Goal: Find specific page/section: Find specific page/section

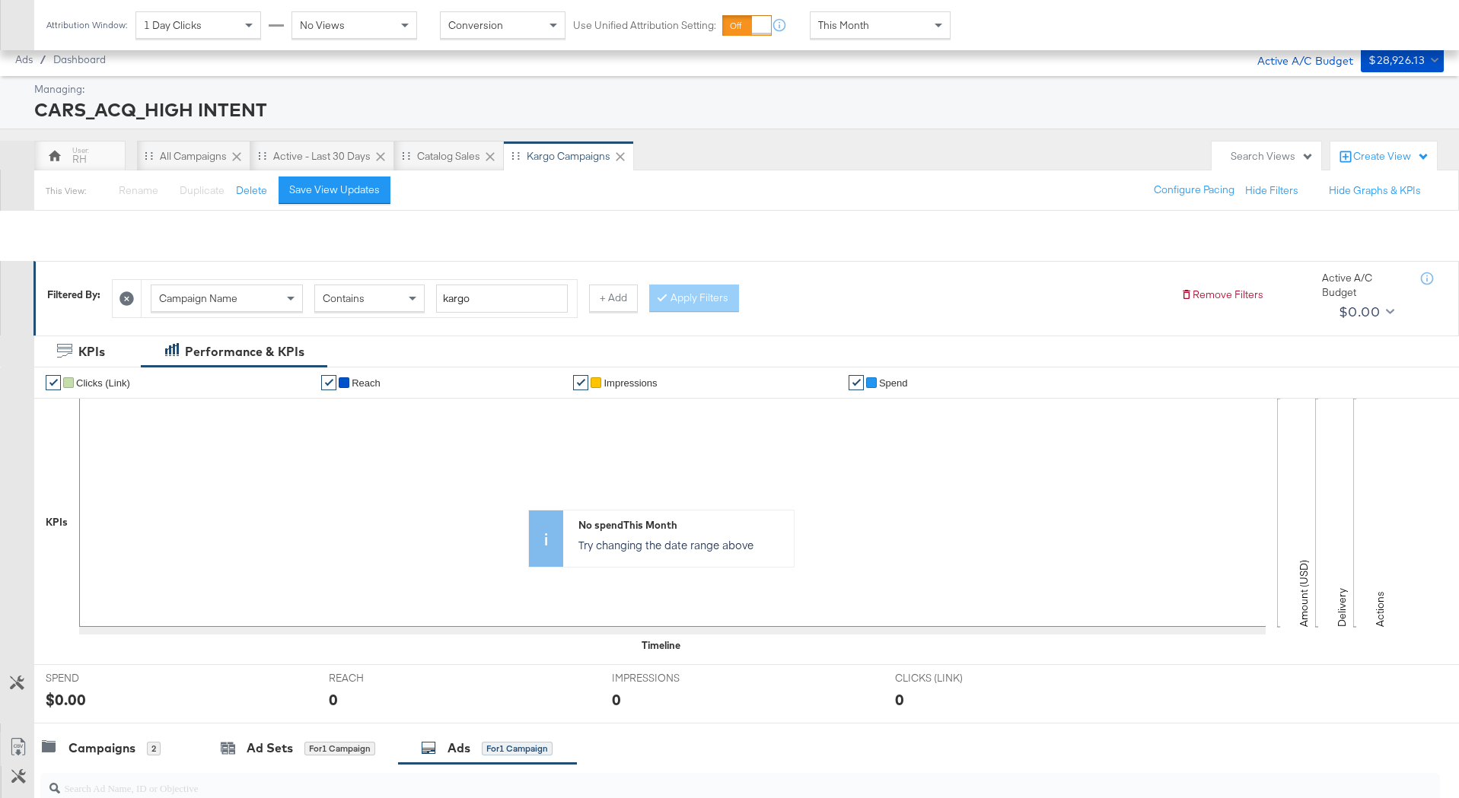
scroll to position [300, 0]
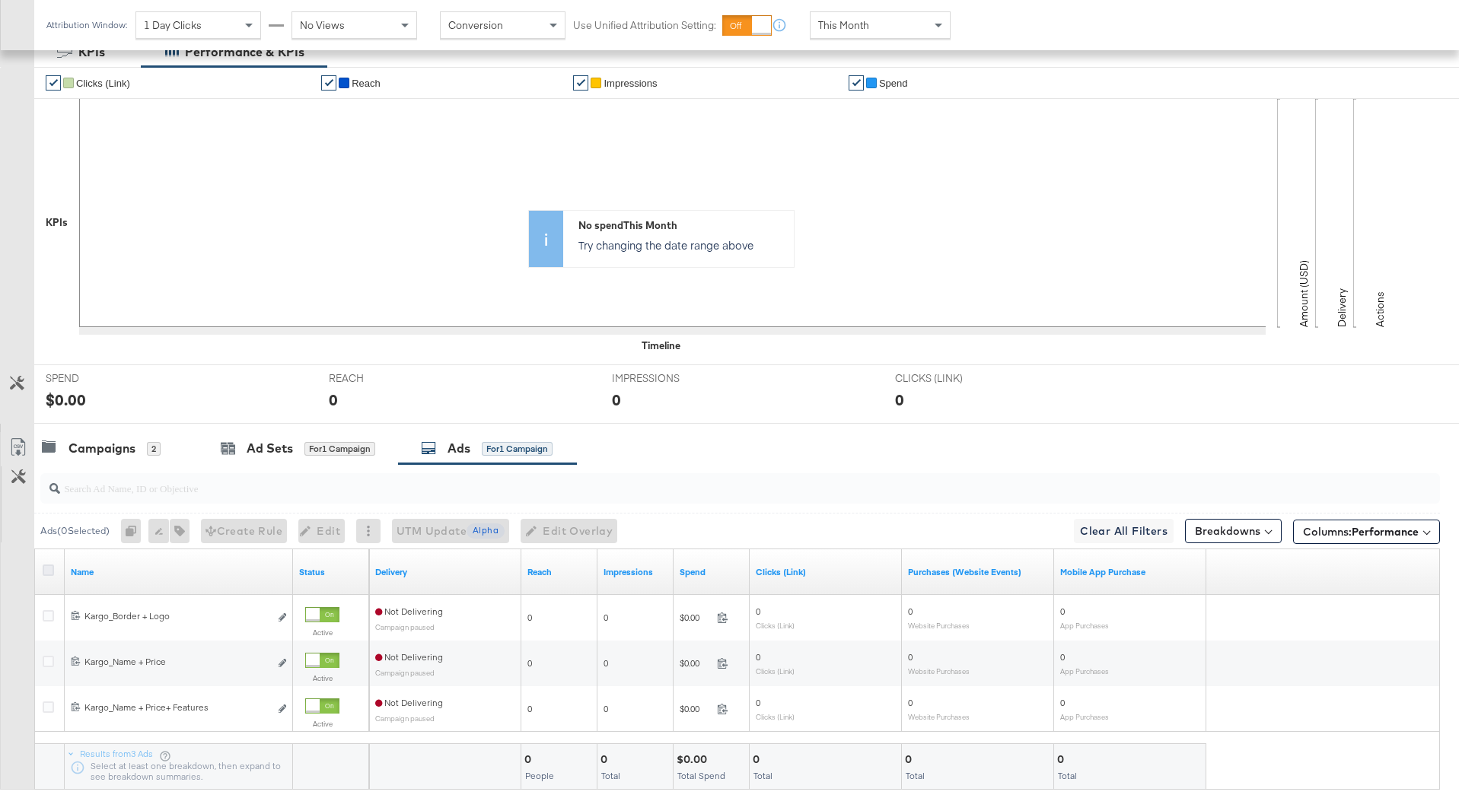
click at [53, 571] on icon at bounding box center [48, 570] width 11 height 11
click at [0, 0] on input "checkbox" at bounding box center [0, 0] width 0 height 0
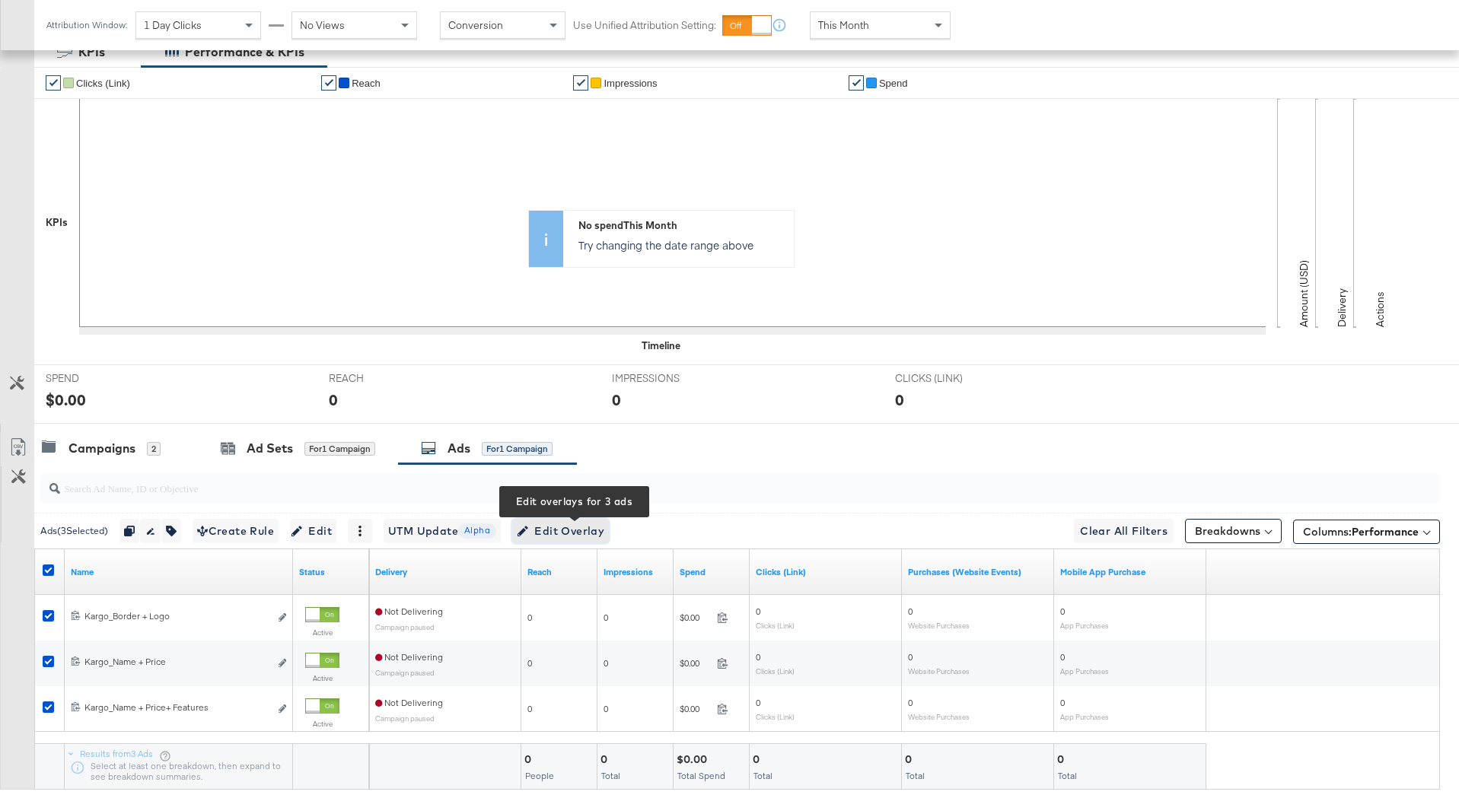
click at [561, 528] on span "Edit Overlay Edit overlays for 3 ads" at bounding box center [561, 531] width 88 height 19
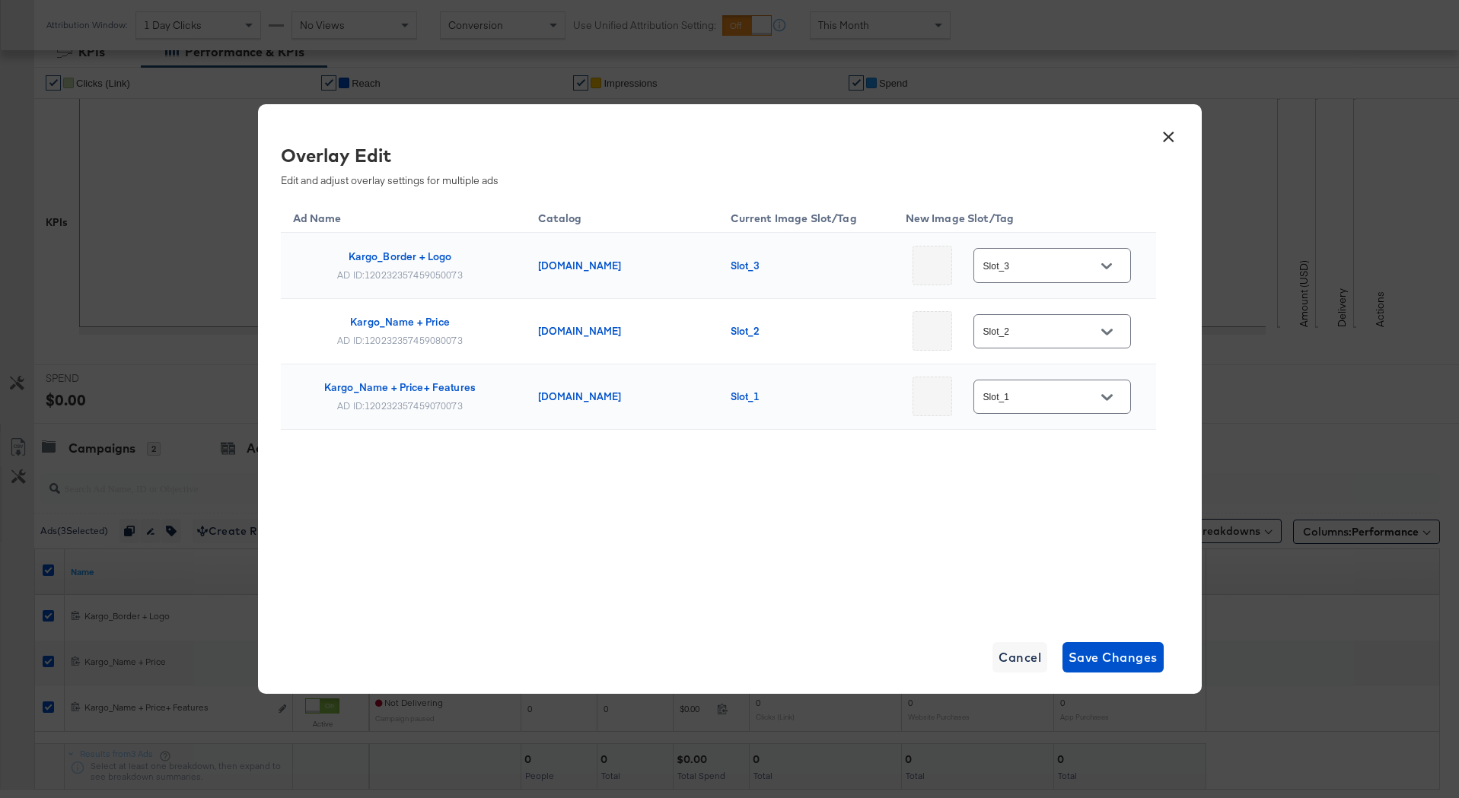
click at [1167, 135] on button "×" at bounding box center [1168, 132] width 27 height 27
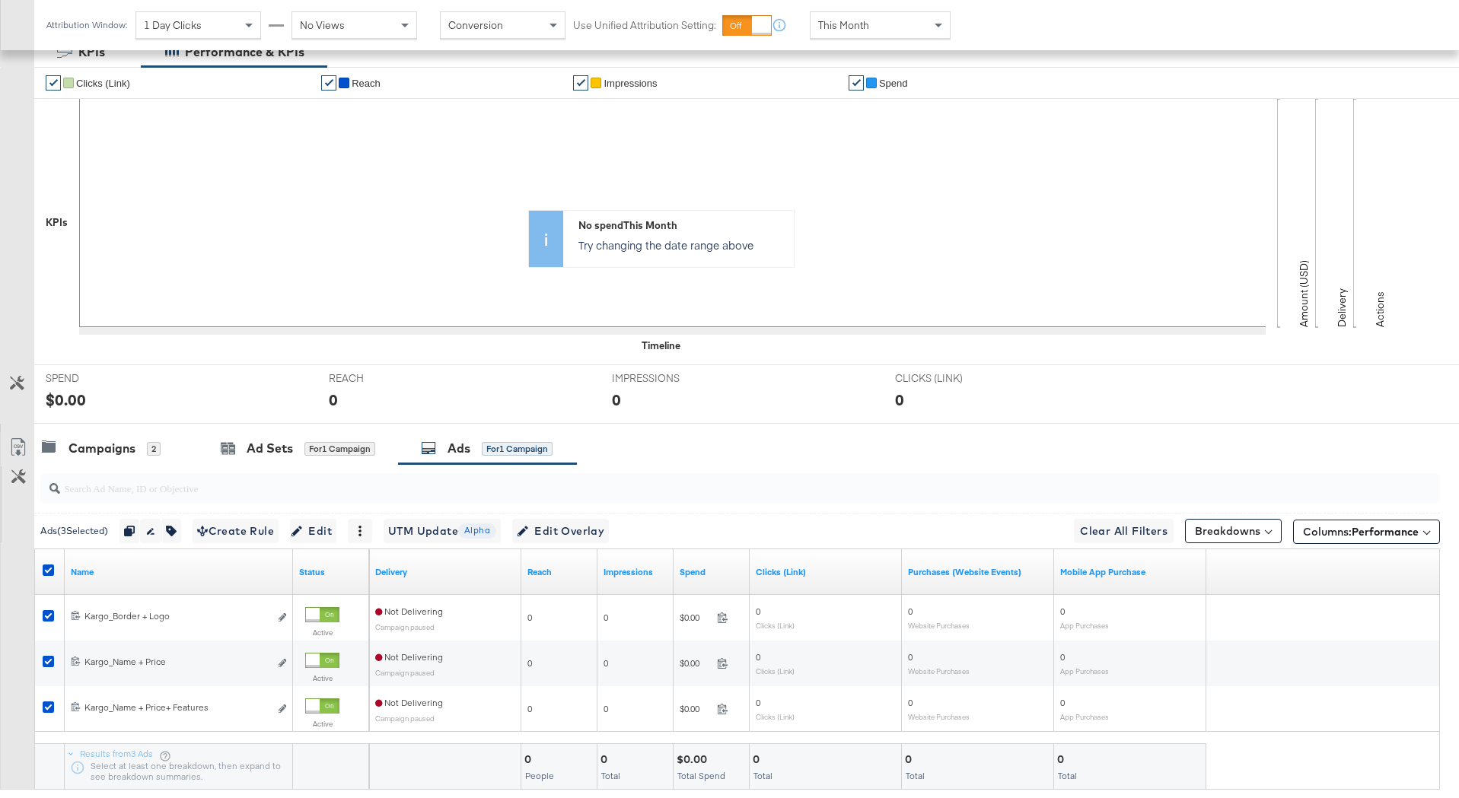
scroll to position [391, 0]
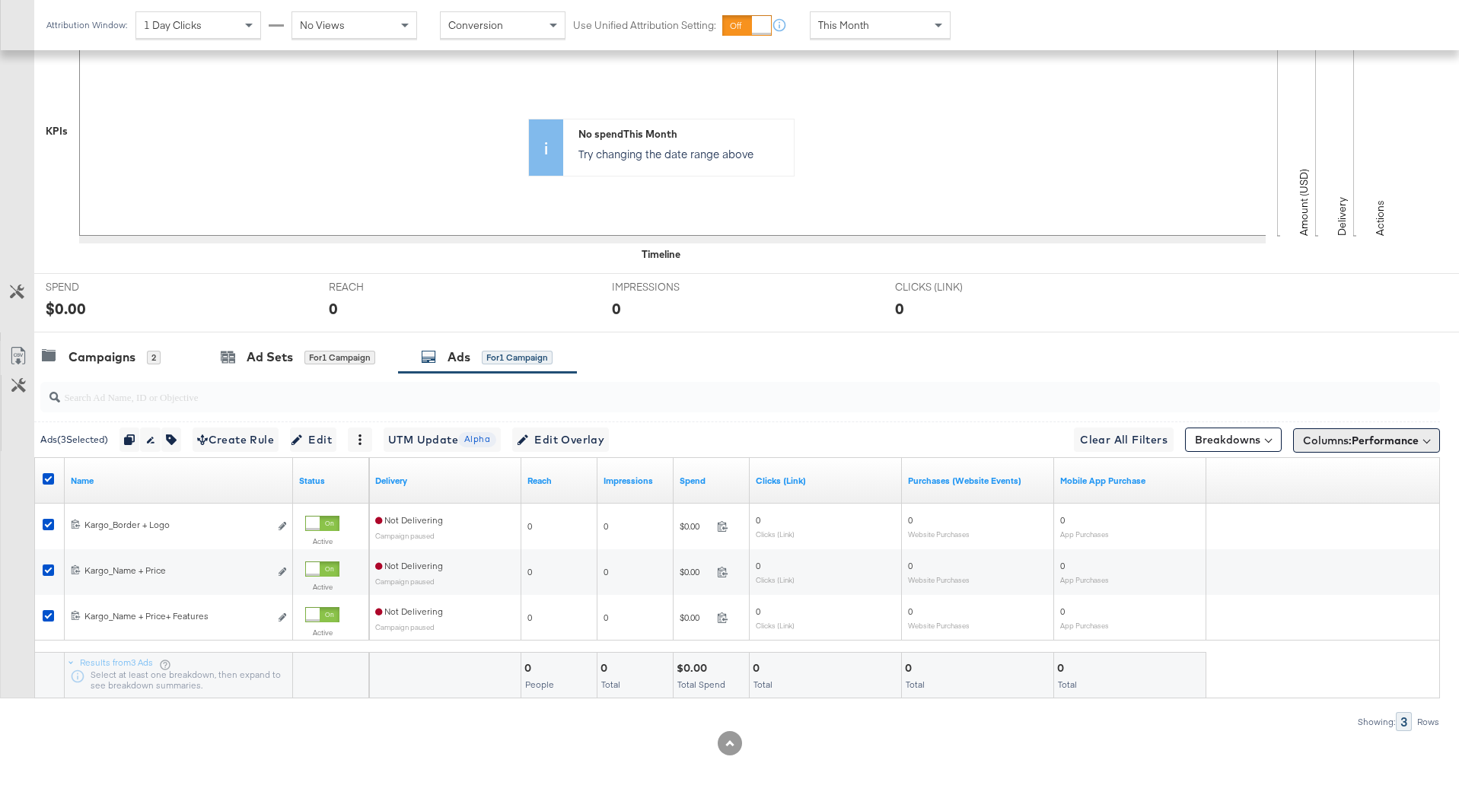
click at [1361, 431] on button "Columns: Performance" at bounding box center [1366, 440] width 147 height 24
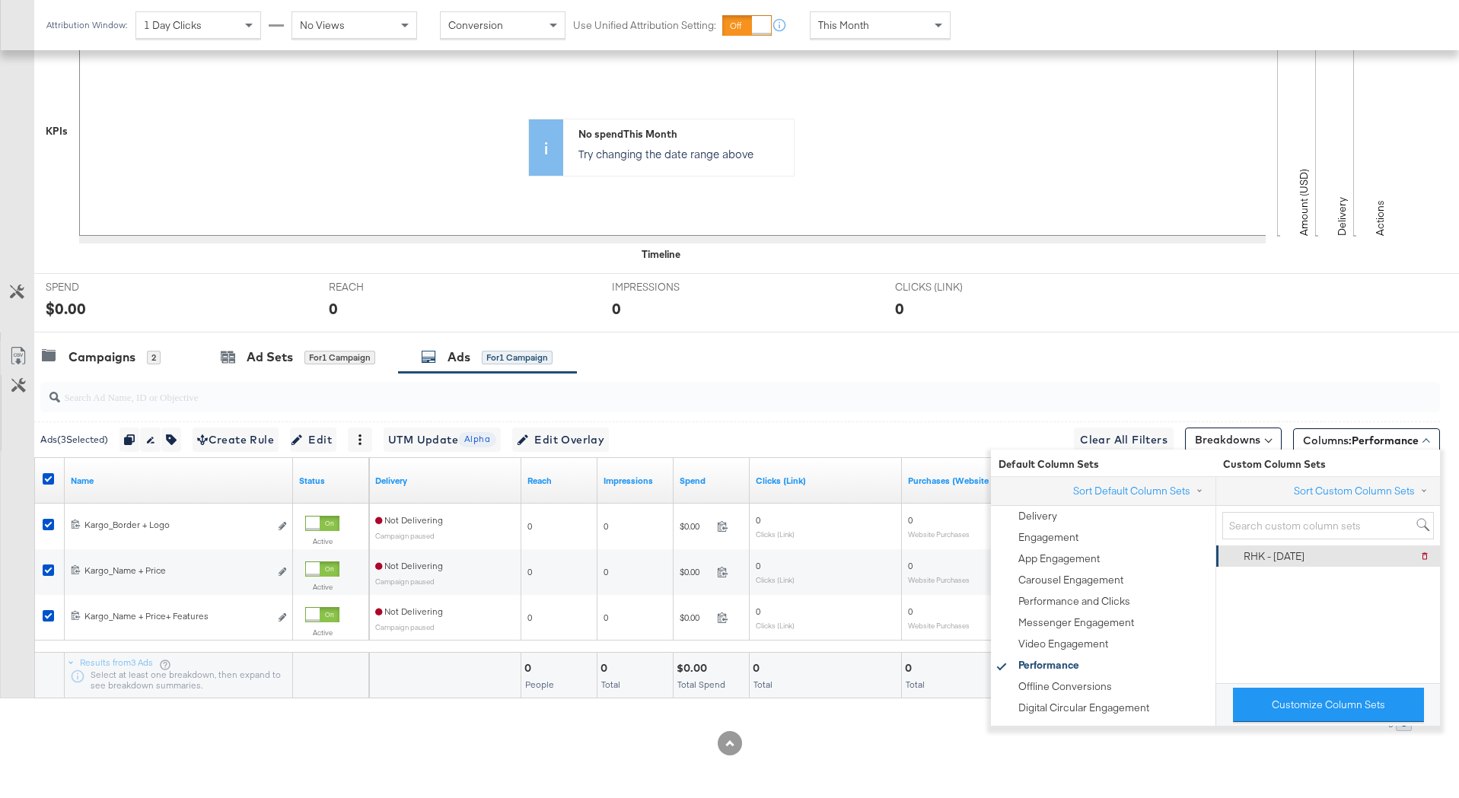
click at [1304, 563] on div "RHK - 8.20.25" at bounding box center [1264, 556] width 80 height 21
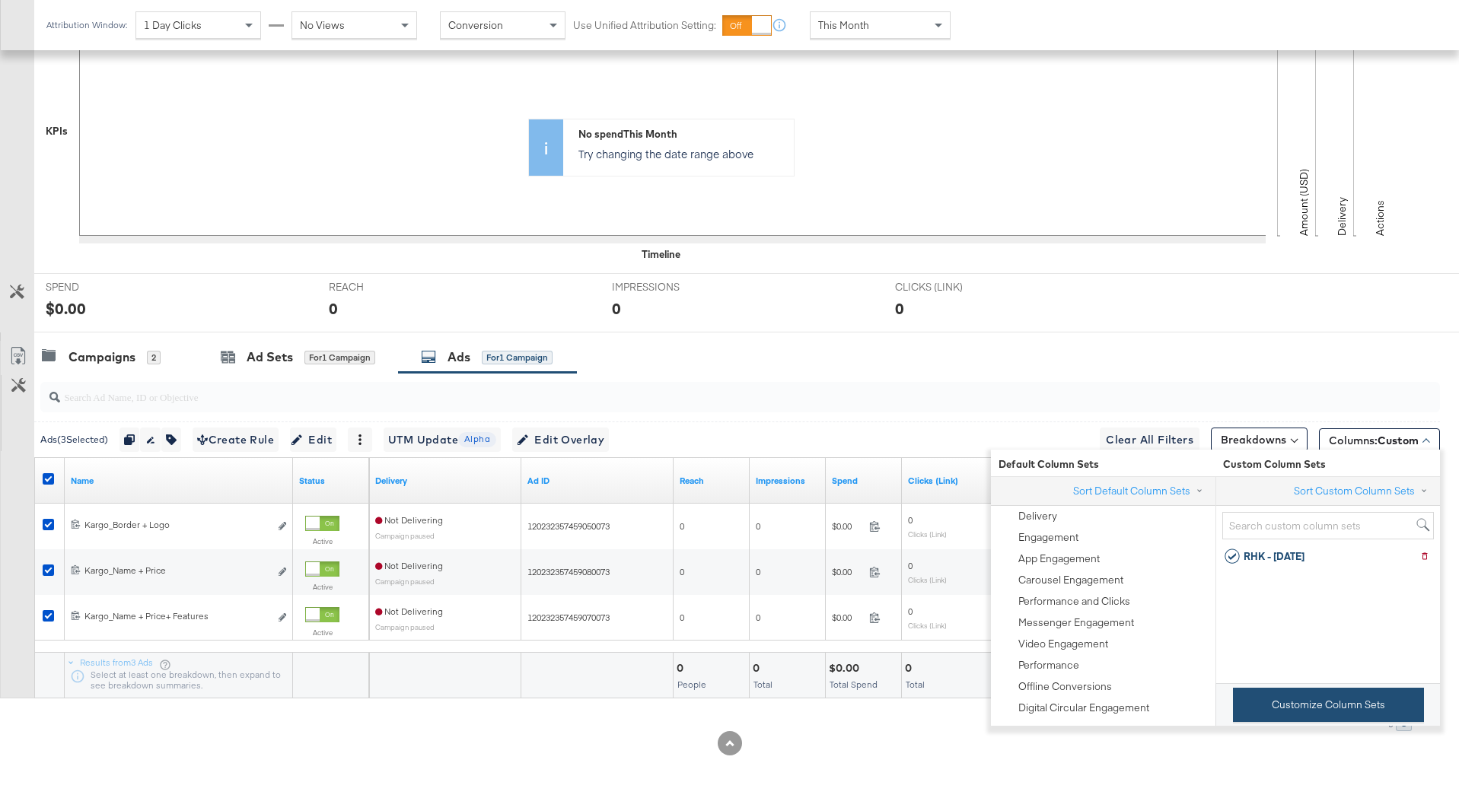
click at [1293, 707] on button "Customize Column Sets" at bounding box center [1328, 705] width 191 height 34
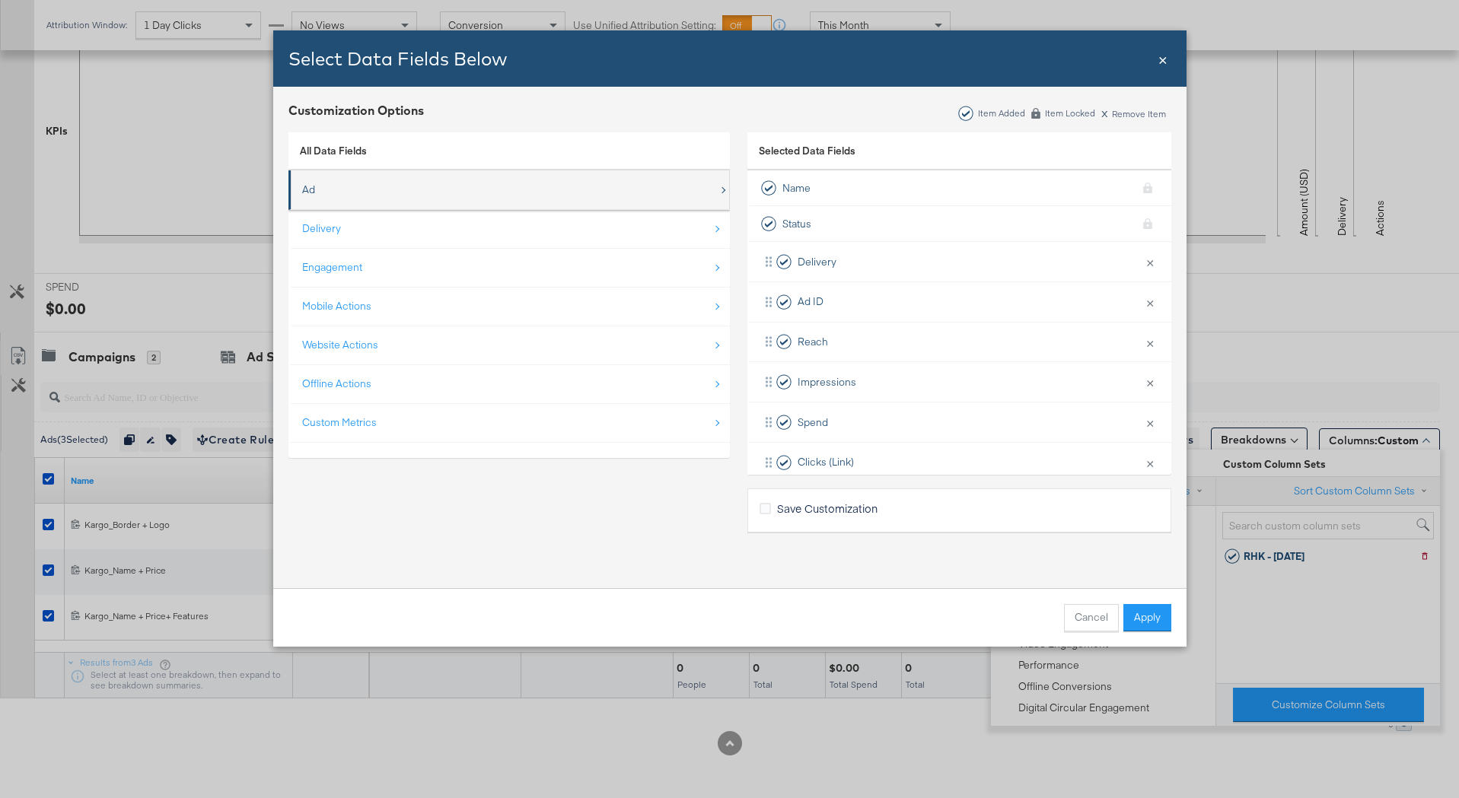
click at [405, 201] on div "Ad" at bounding box center [510, 189] width 416 height 31
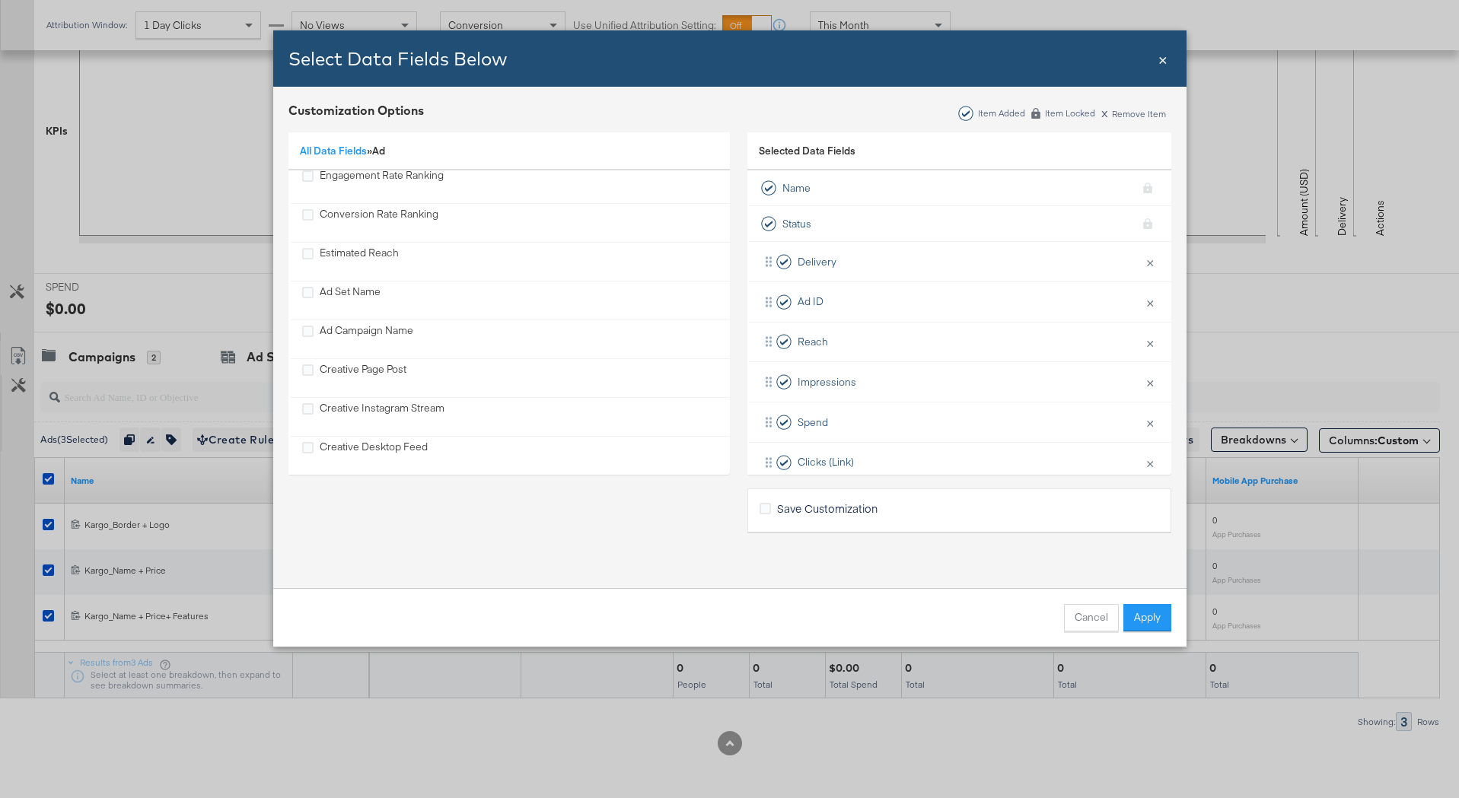
scroll to position [0, 0]
click at [343, 153] on link "All Data Fields" at bounding box center [333, 151] width 67 height 14
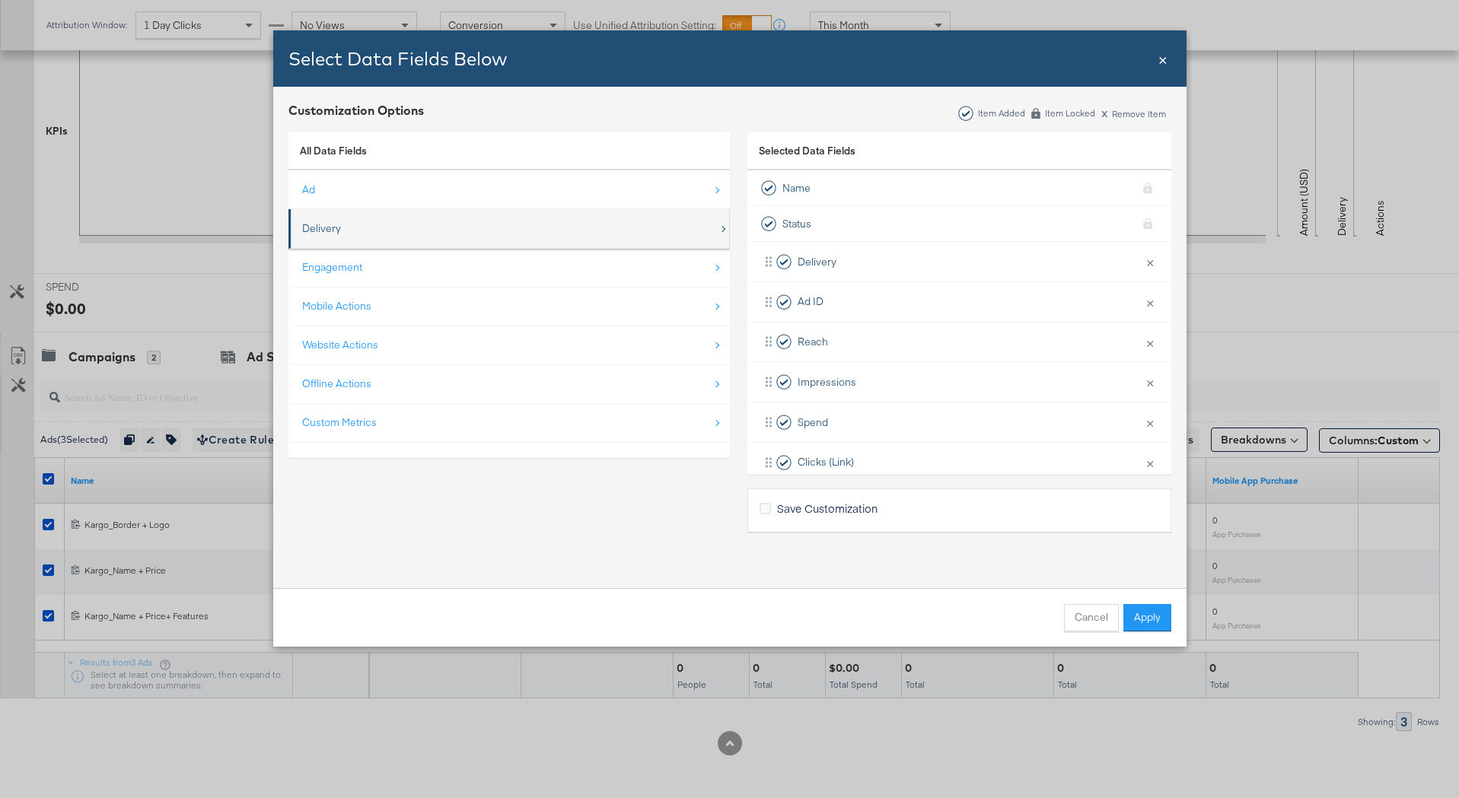
click at [380, 226] on div "Delivery" at bounding box center [510, 228] width 416 height 31
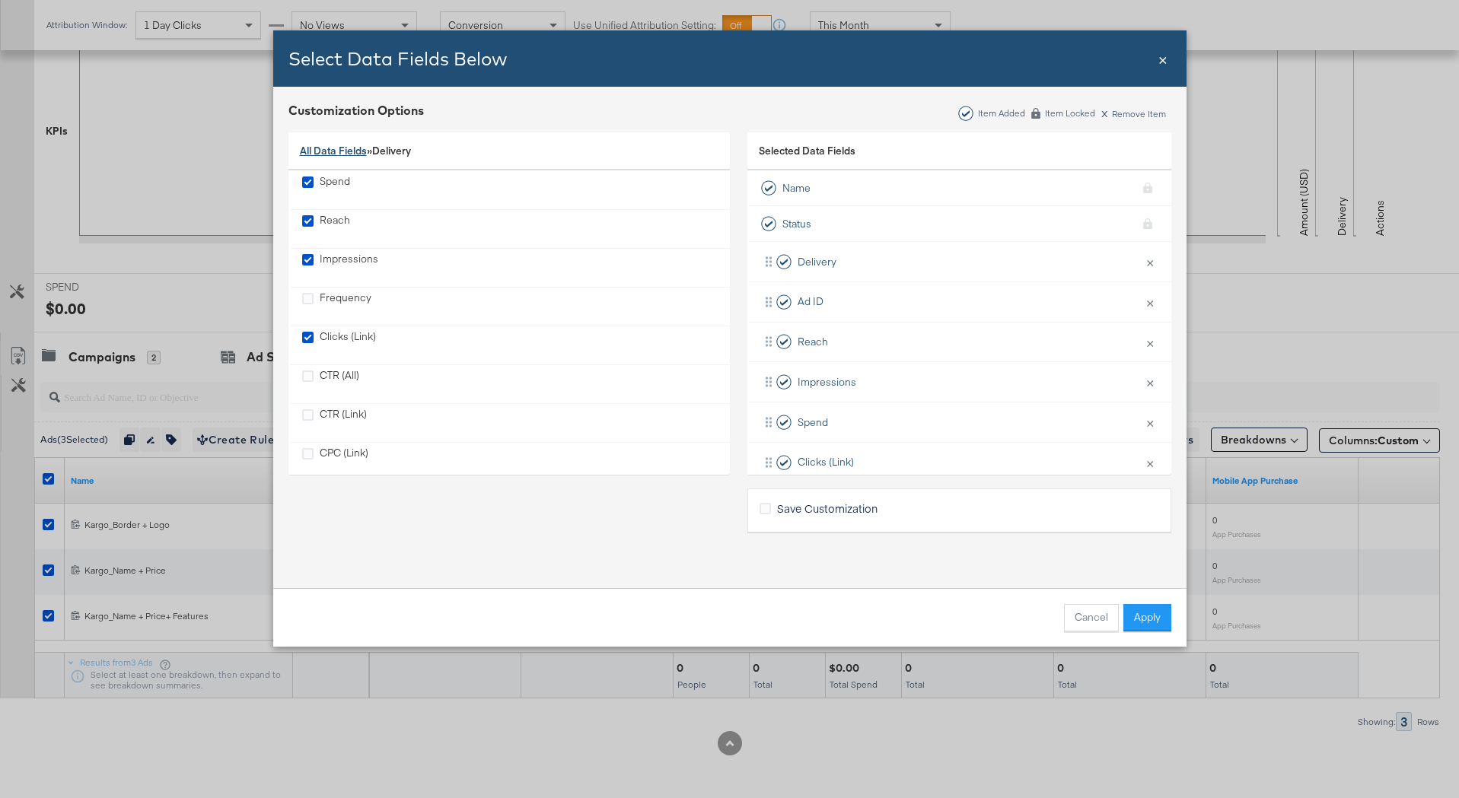
click at [341, 152] on link "All Data Fields" at bounding box center [333, 151] width 67 height 14
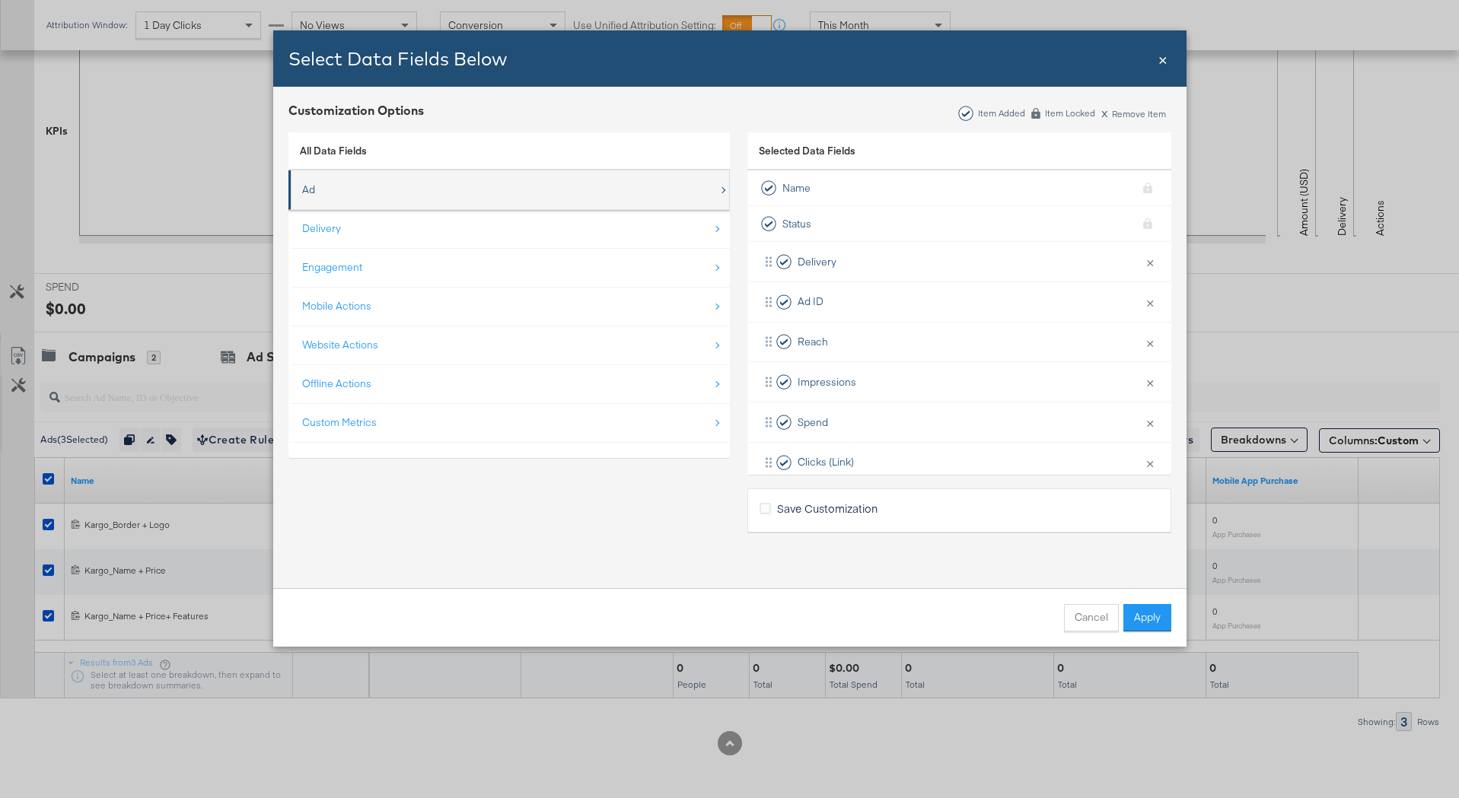
click at [419, 185] on div "Ad" at bounding box center [510, 189] width 416 height 31
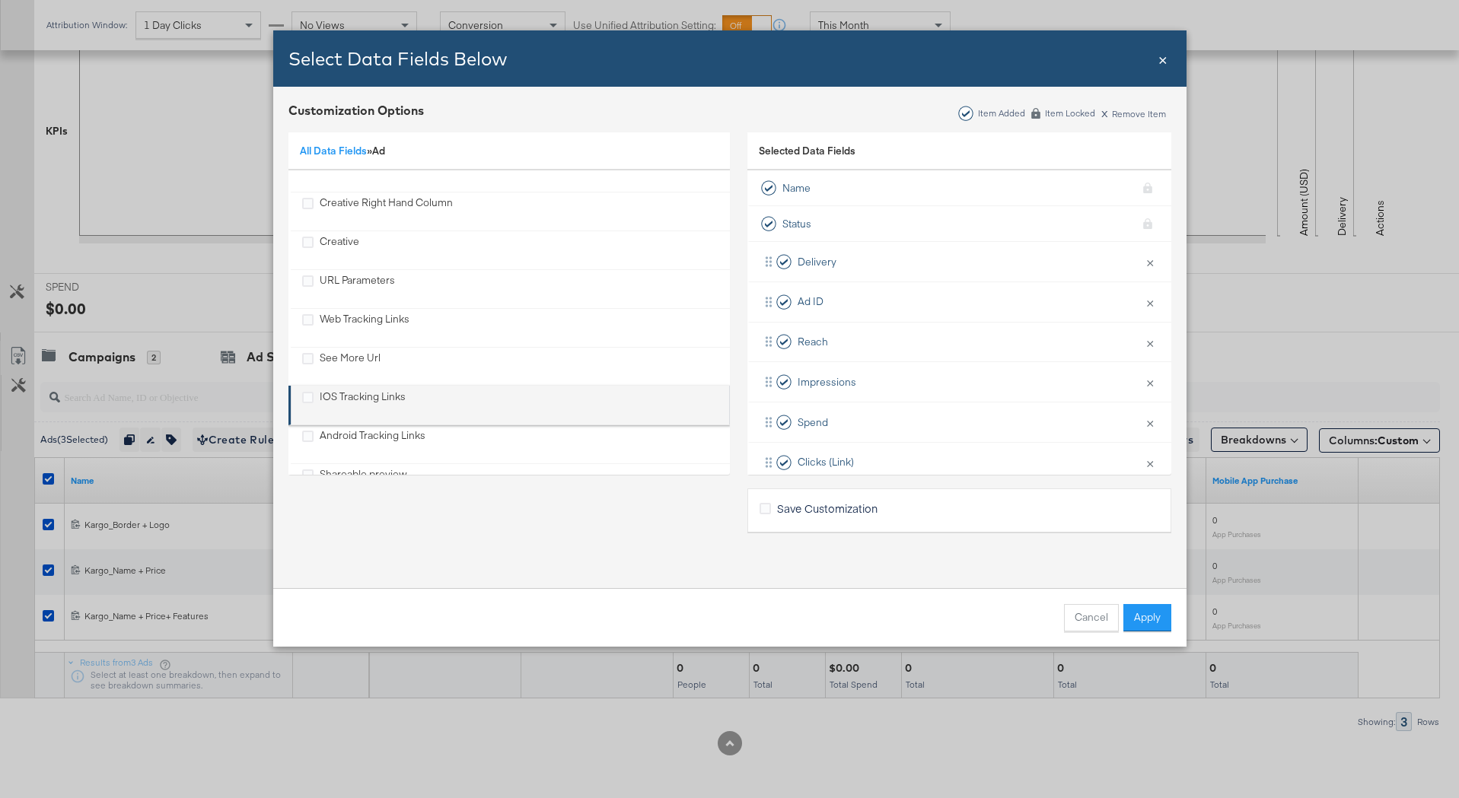
scroll to position [546, 0]
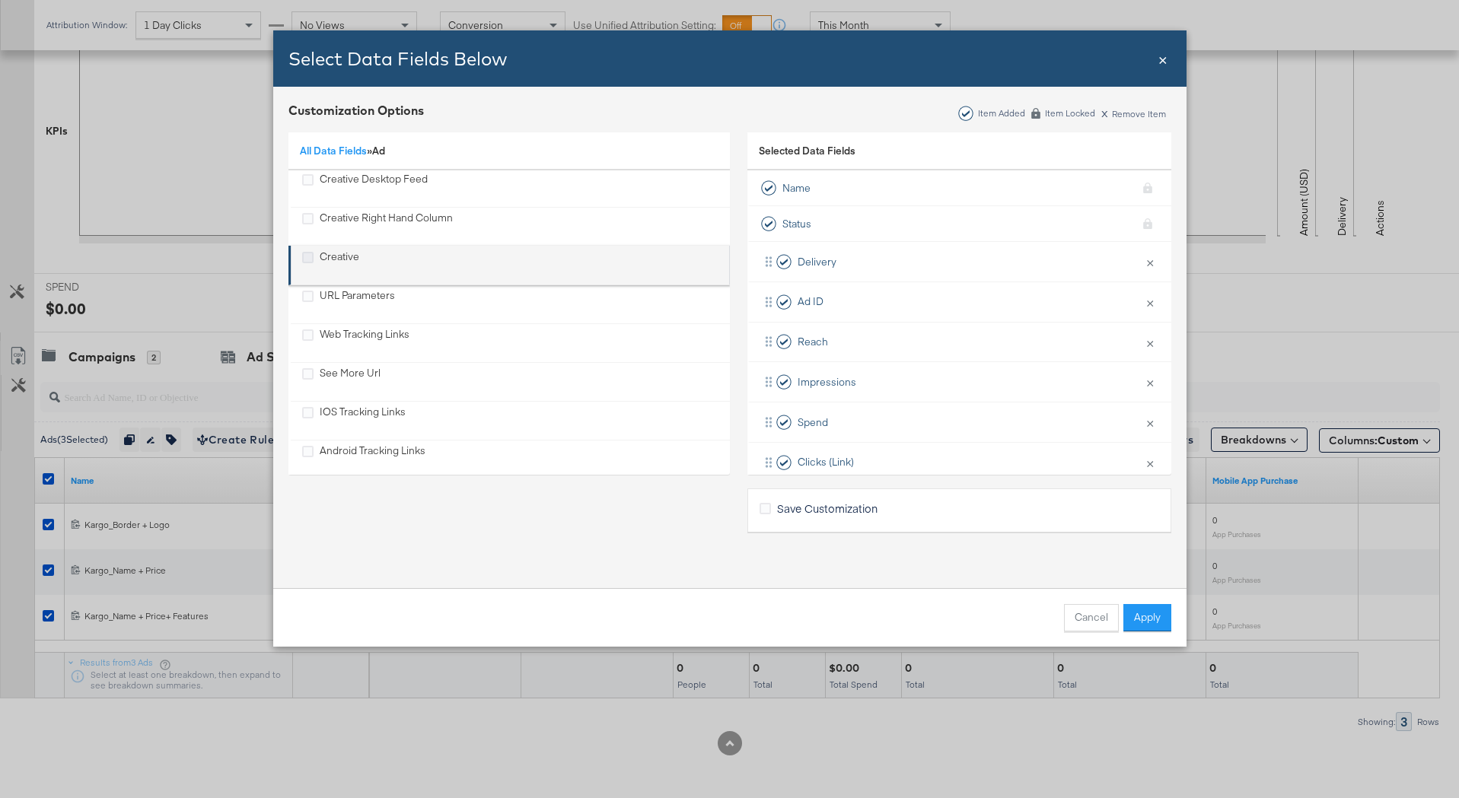
click at [305, 261] on icon "Creative" at bounding box center [307, 257] width 11 height 11
click at [0, 0] on input "Creative" at bounding box center [0, 0] width 0 height 0
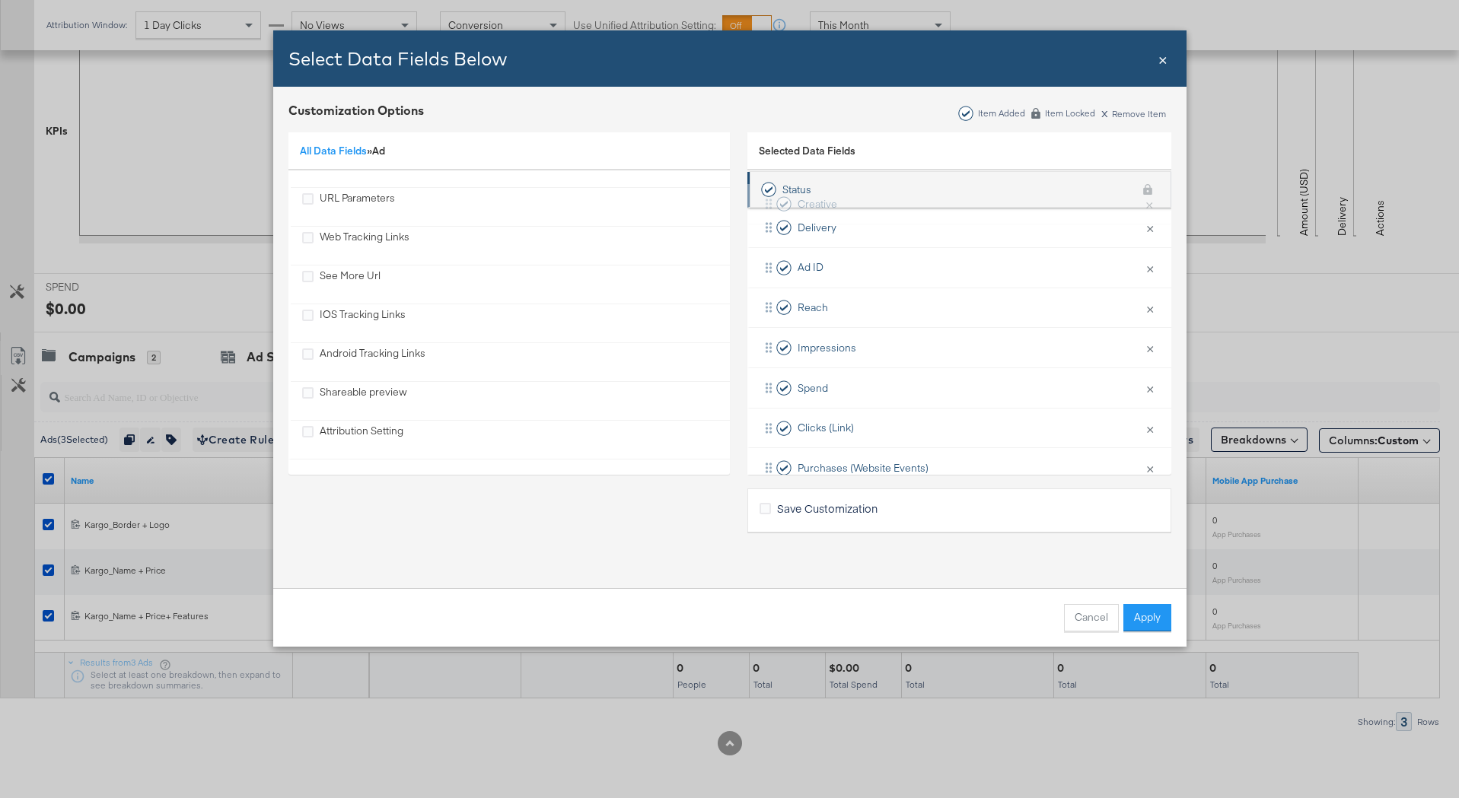
scroll to position [0, 0]
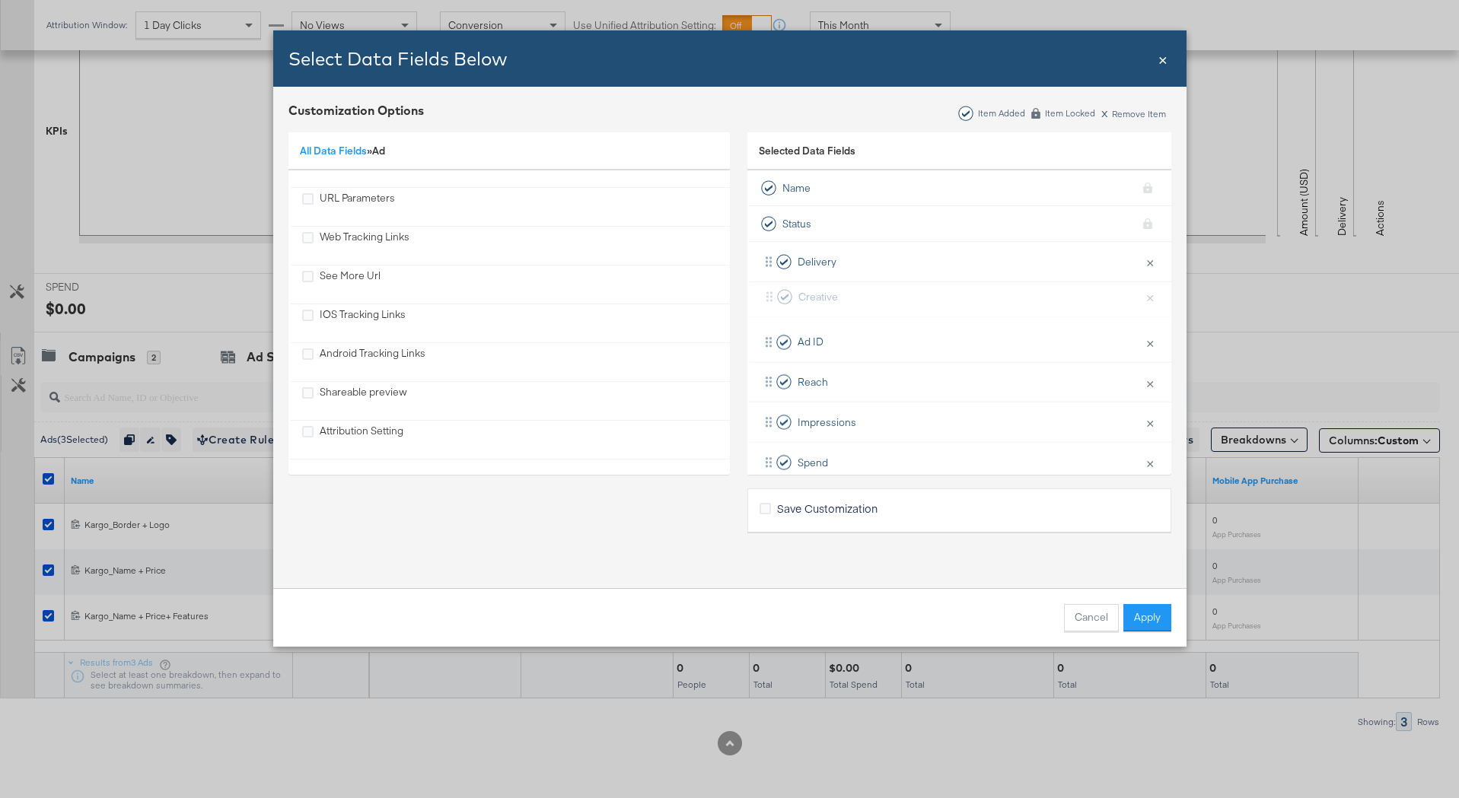
drag, startPoint x: 770, startPoint y: 356, endPoint x: 771, endPoint y: 279, distance: 76.9
click at [771, 279] on div "Delivery × Remove from KPIs Ad ID × Remove from KPIs Reach × Remove from KPIs I…" at bounding box center [959, 422] width 424 height 361
drag, startPoint x: 767, startPoint y: 299, endPoint x: 767, endPoint y: 336, distance: 37.3
click at [767, 336] on div "Delivery × Remove from KPIs Creative × Remove from KPIs Ad ID × Remove from KPI…" at bounding box center [959, 422] width 424 height 361
click at [762, 509] on icon "Bulk Add Locations Modal" at bounding box center [764, 508] width 11 height 11
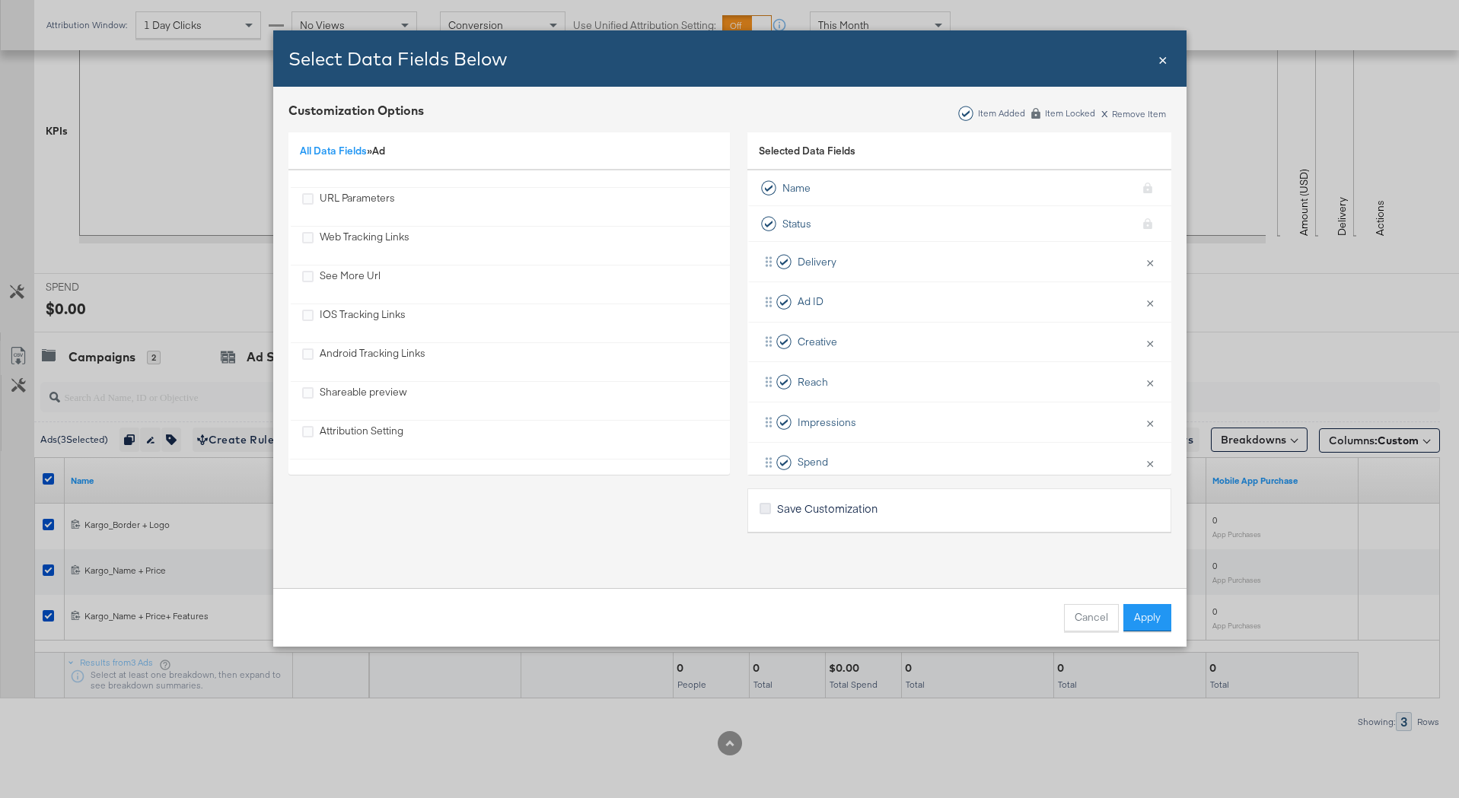
click at [0, 0] on input "Save Customization" at bounding box center [0, 0] width 0 height 0
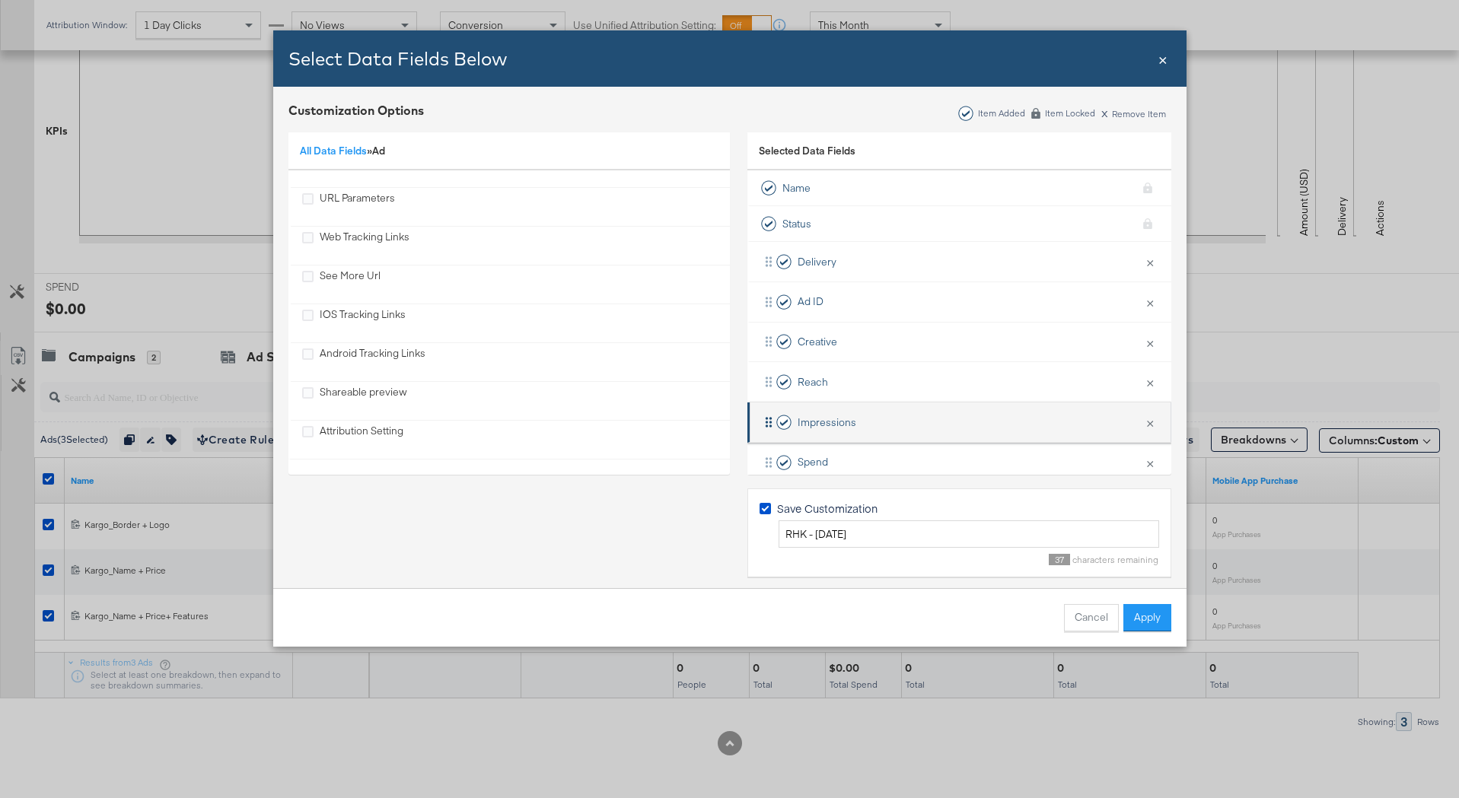
scroll to position [143, 0]
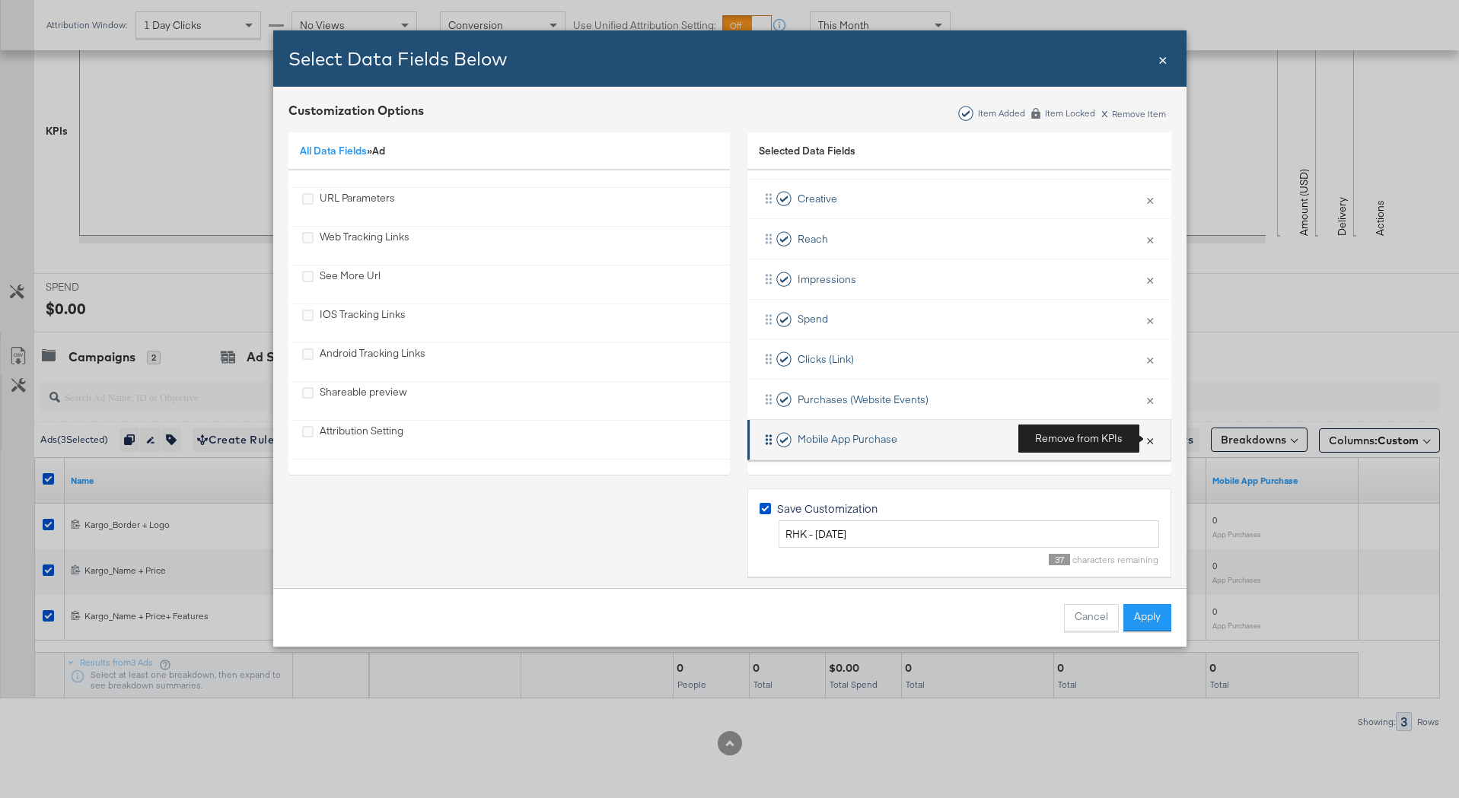
click at [1148, 440] on button "×" at bounding box center [1150, 440] width 20 height 32
click at [1151, 443] on button "×" at bounding box center [1150, 440] width 20 height 32
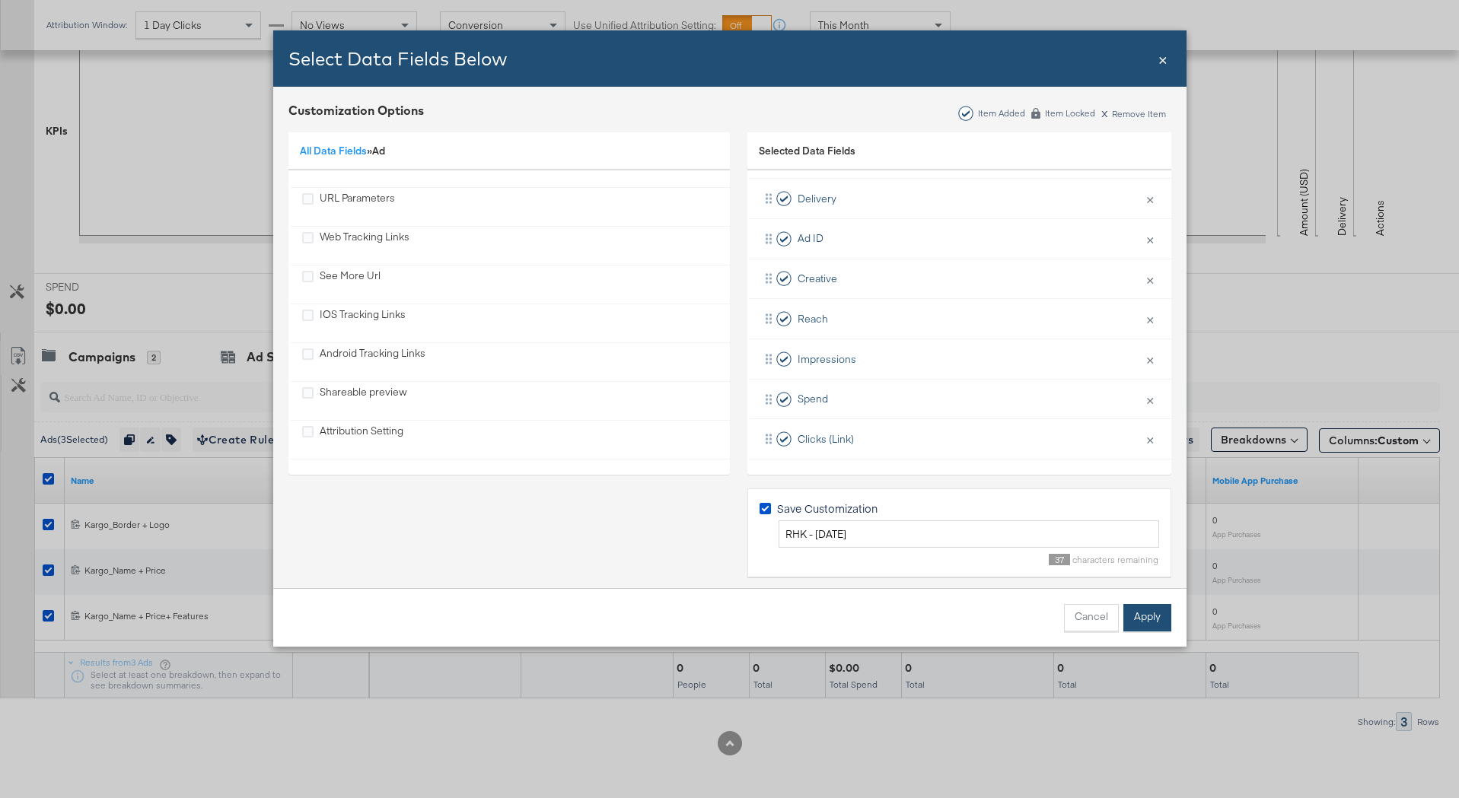
click at [1153, 608] on button "Apply" at bounding box center [1147, 617] width 48 height 27
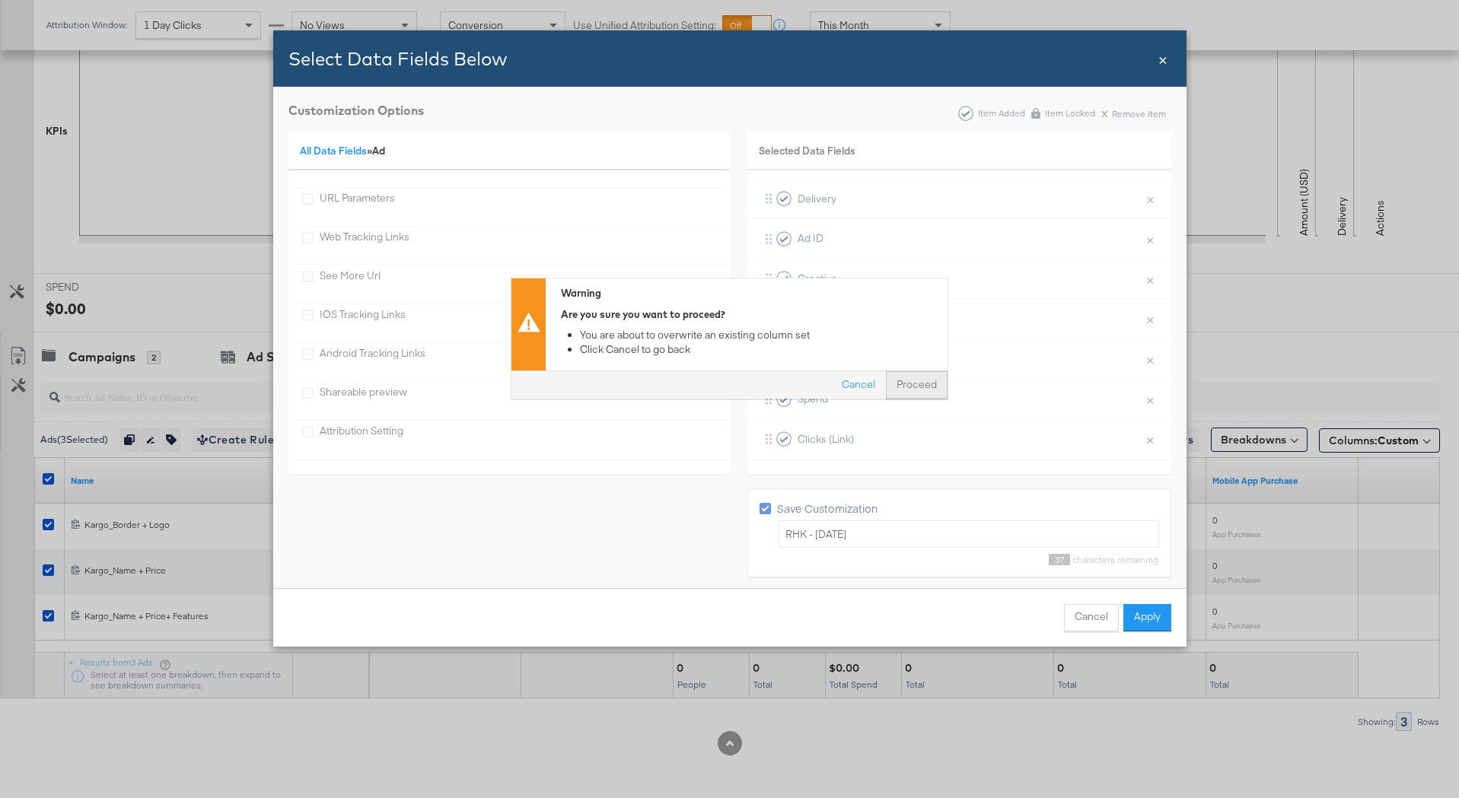
click at [931, 392] on button "Proceed" at bounding box center [917, 385] width 62 height 27
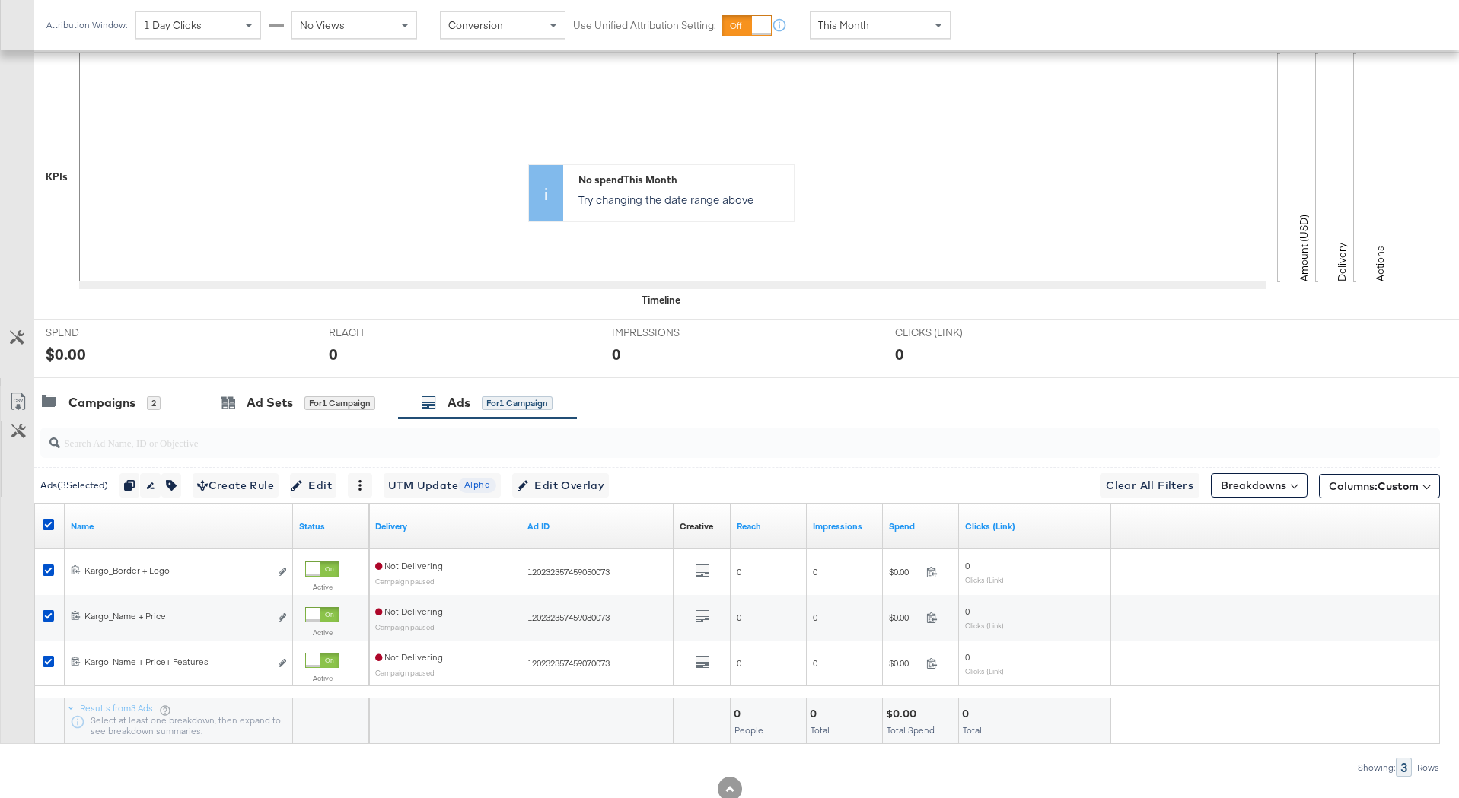
scroll to position [391, 0]
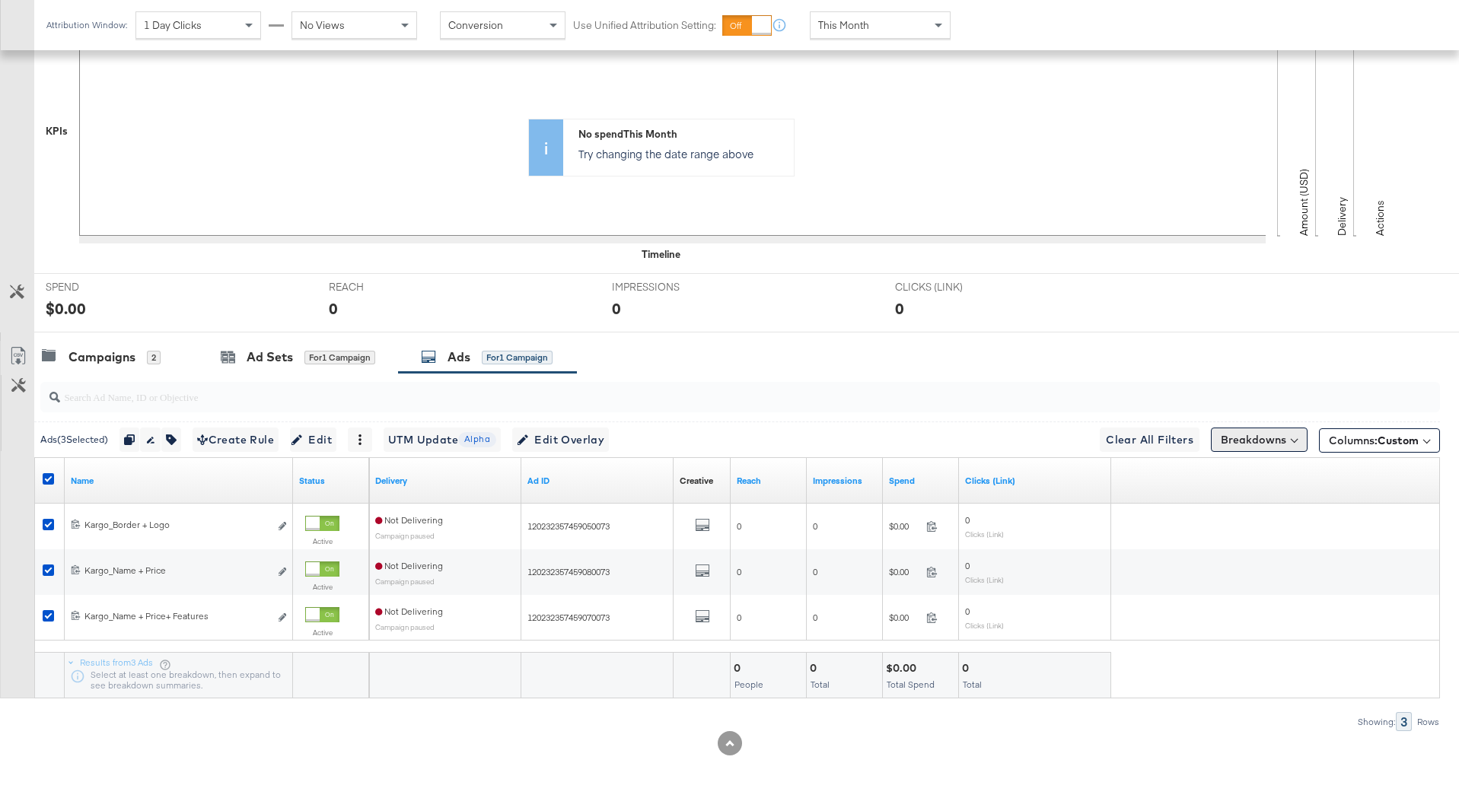
click at [1278, 441] on button "Breakdowns" at bounding box center [1259, 440] width 97 height 24
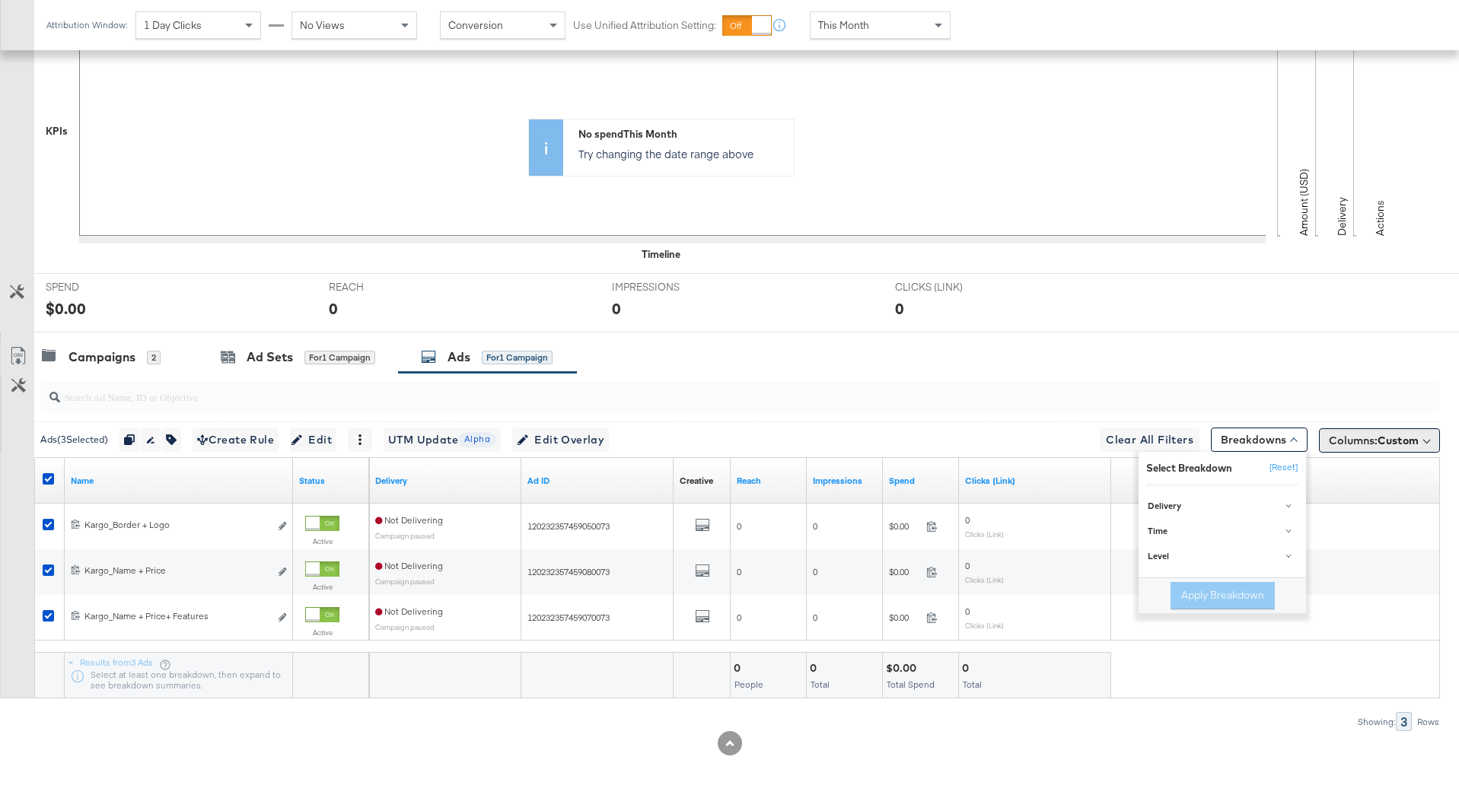
click at [1390, 440] on span "Custom" at bounding box center [1397, 441] width 41 height 14
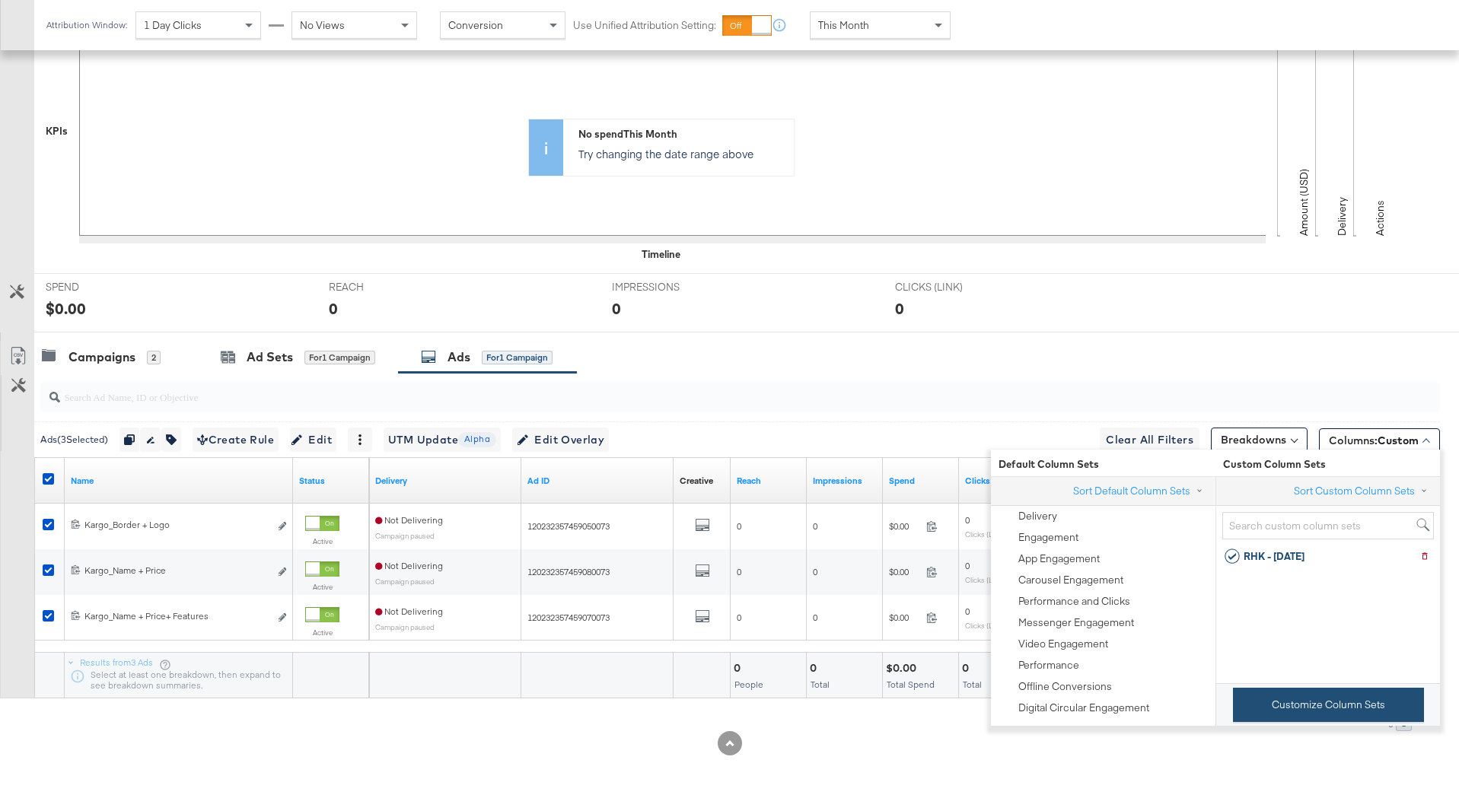
click at [1324, 702] on button "Customize Column Sets" at bounding box center [1328, 705] width 191 height 34
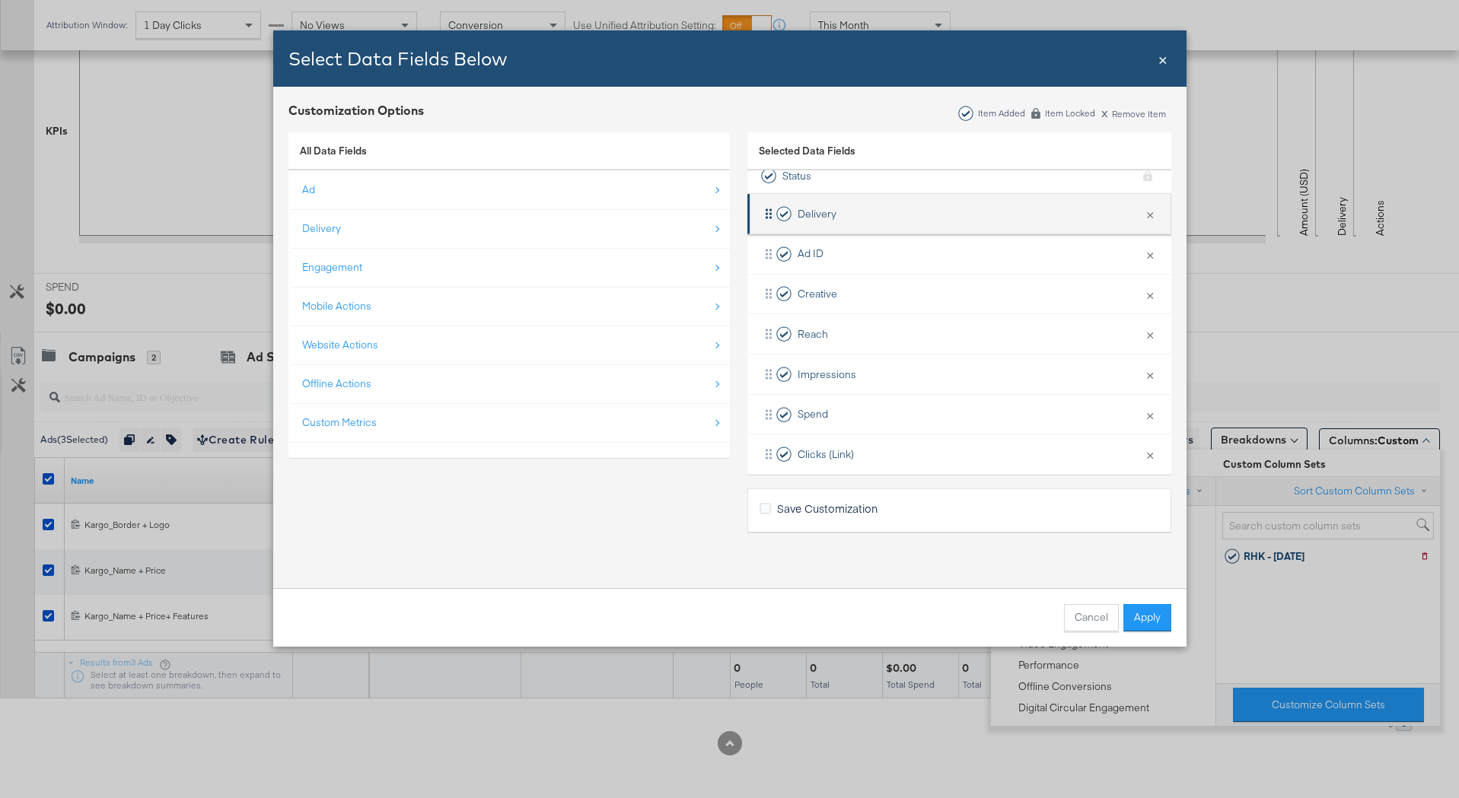
scroll to position [63, 0]
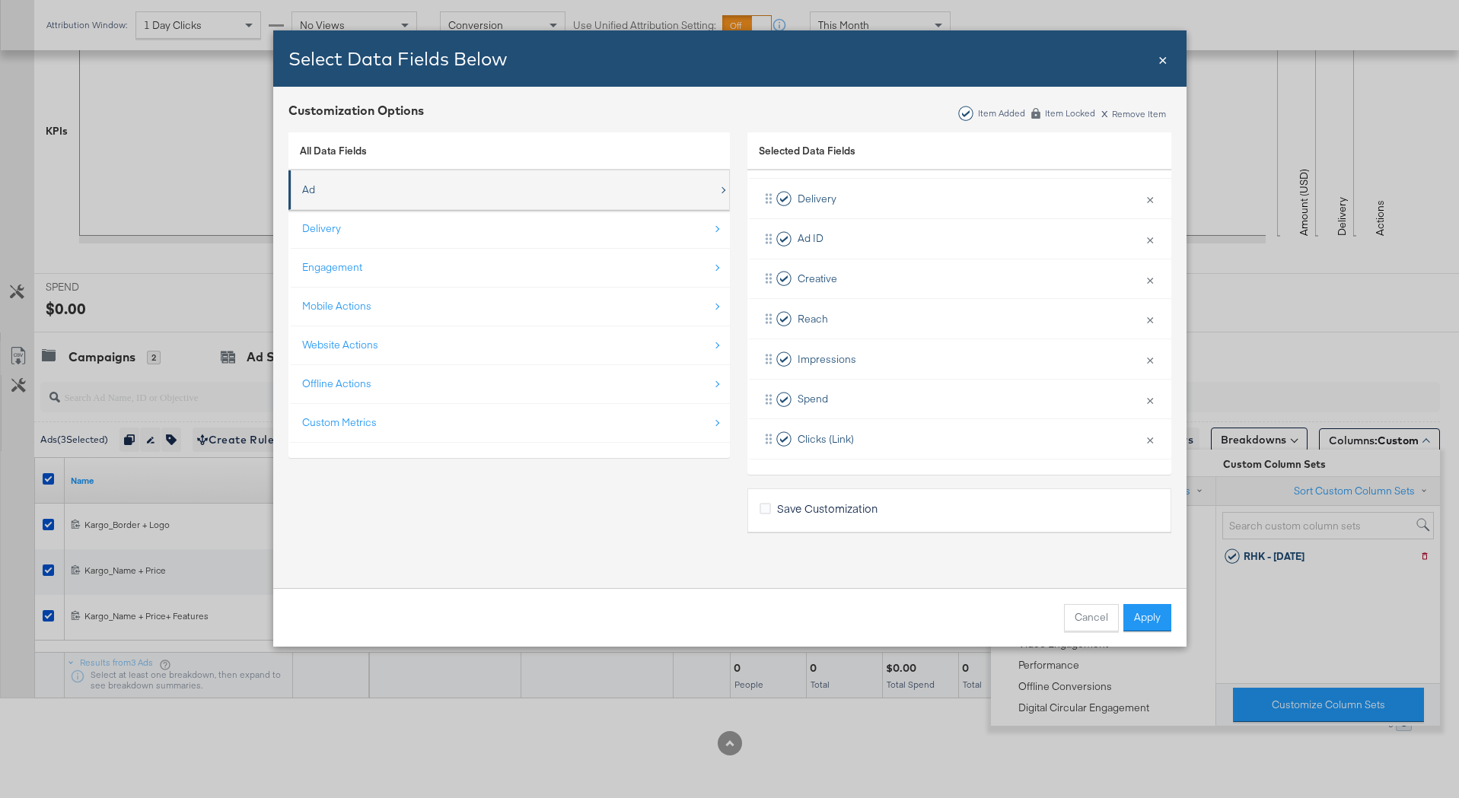
click at [408, 194] on div "Ad" at bounding box center [510, 189] width 416 height 31
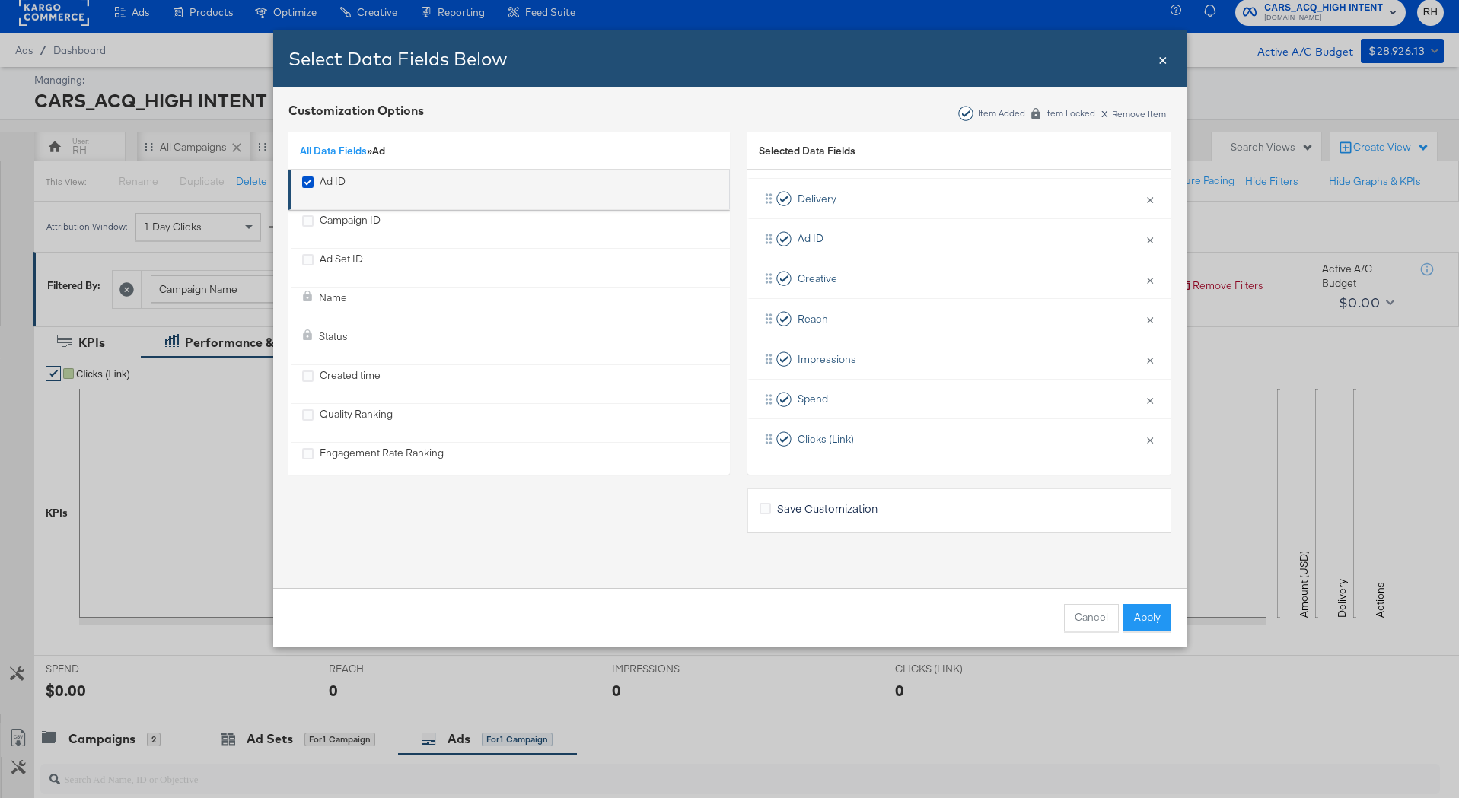
scroll to position [0, 0]
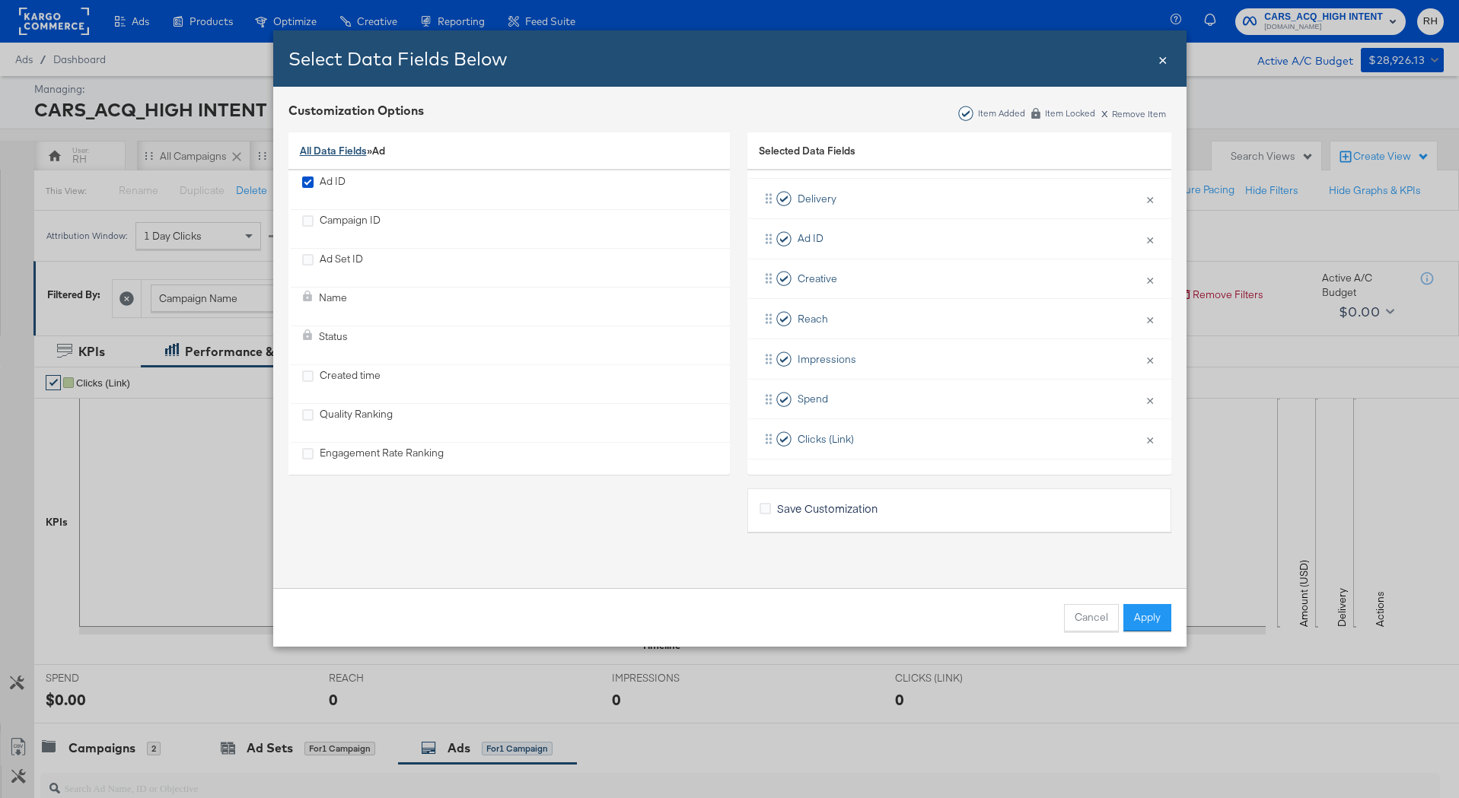
click at [329, 154] on link "All Data Fields" at bounding box center [333, 151] width 67 height 14
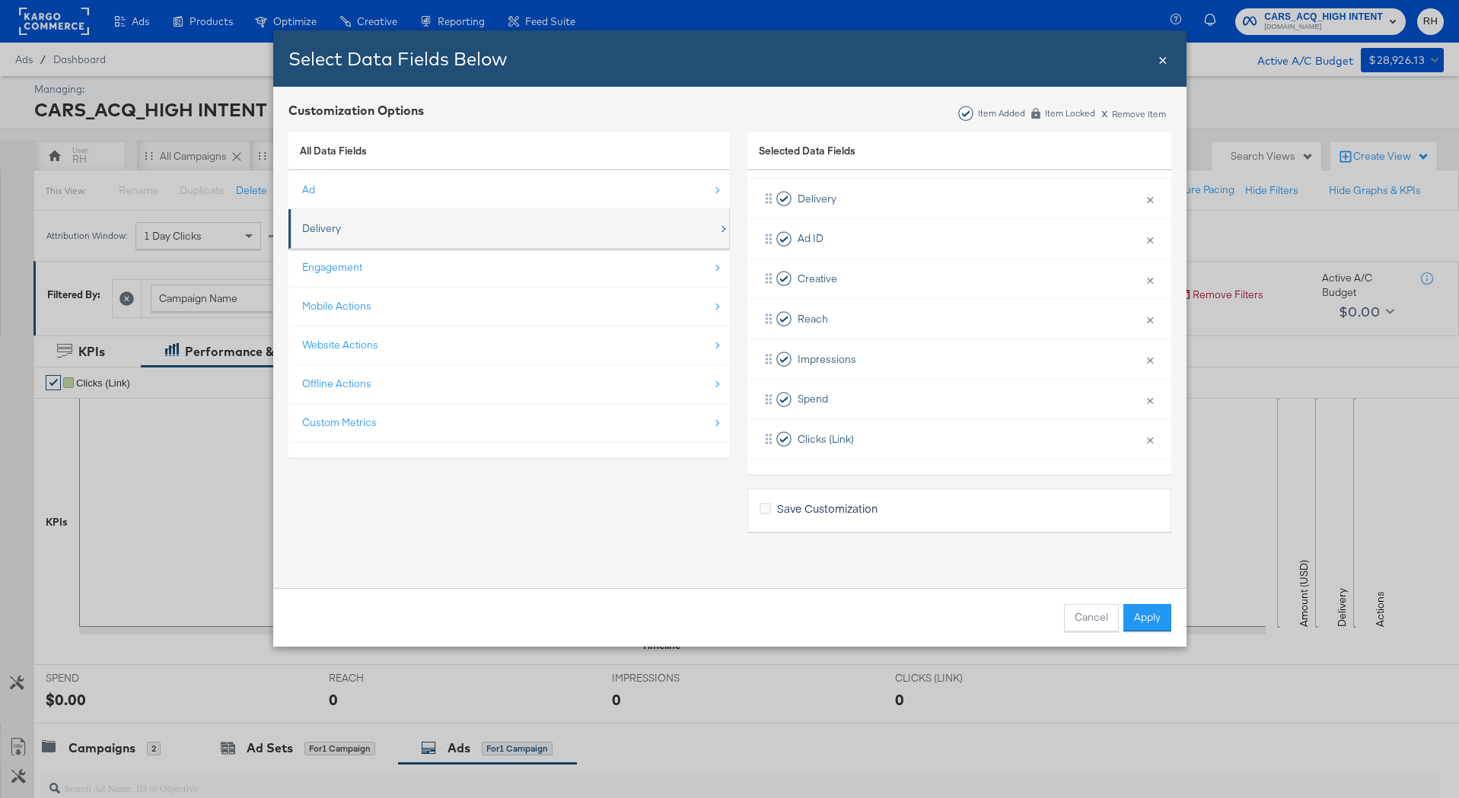
click at [410, 230] on div "Delivery" at bounding box center [510, 228] width 416 height 31
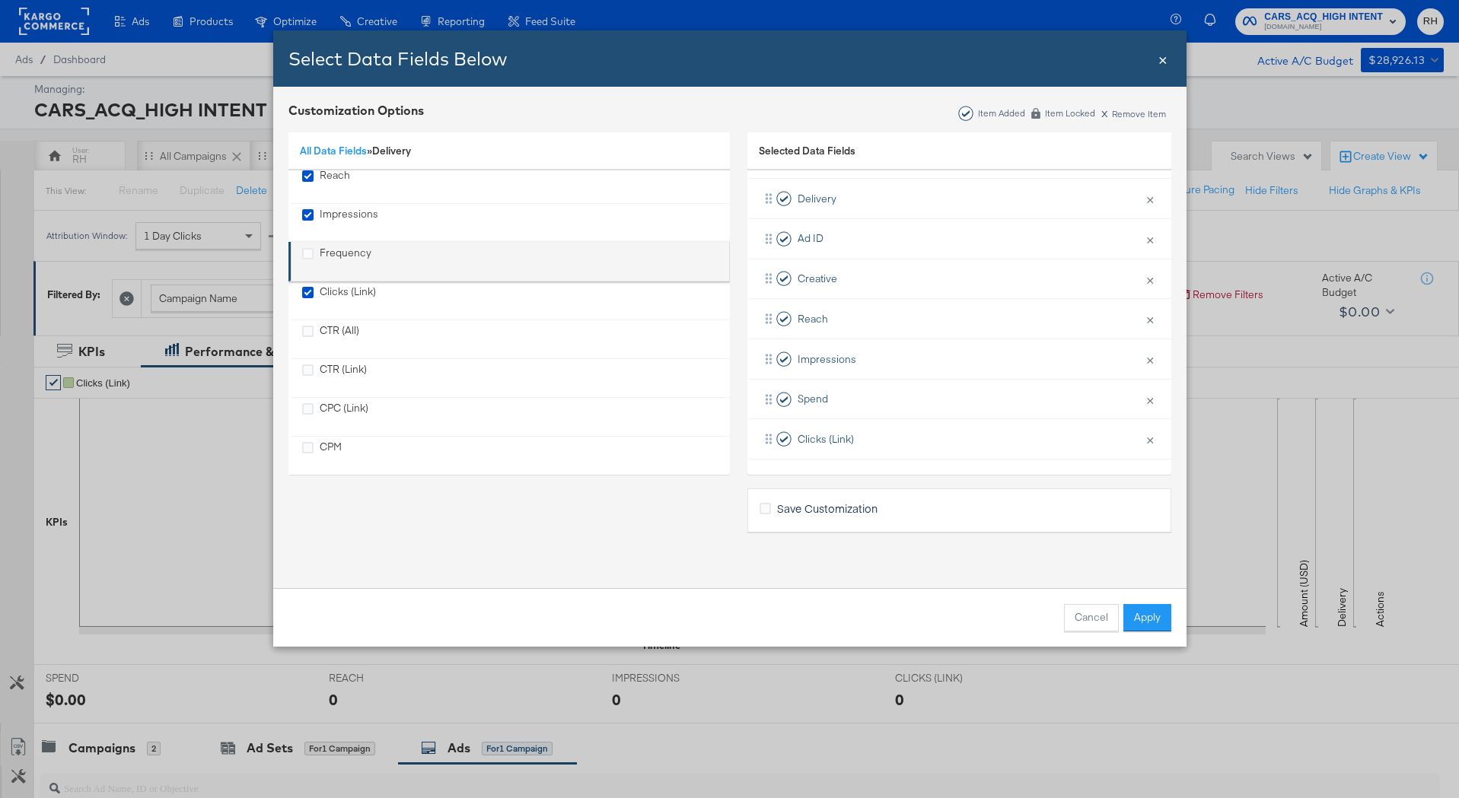
scroll to position [48, 0]
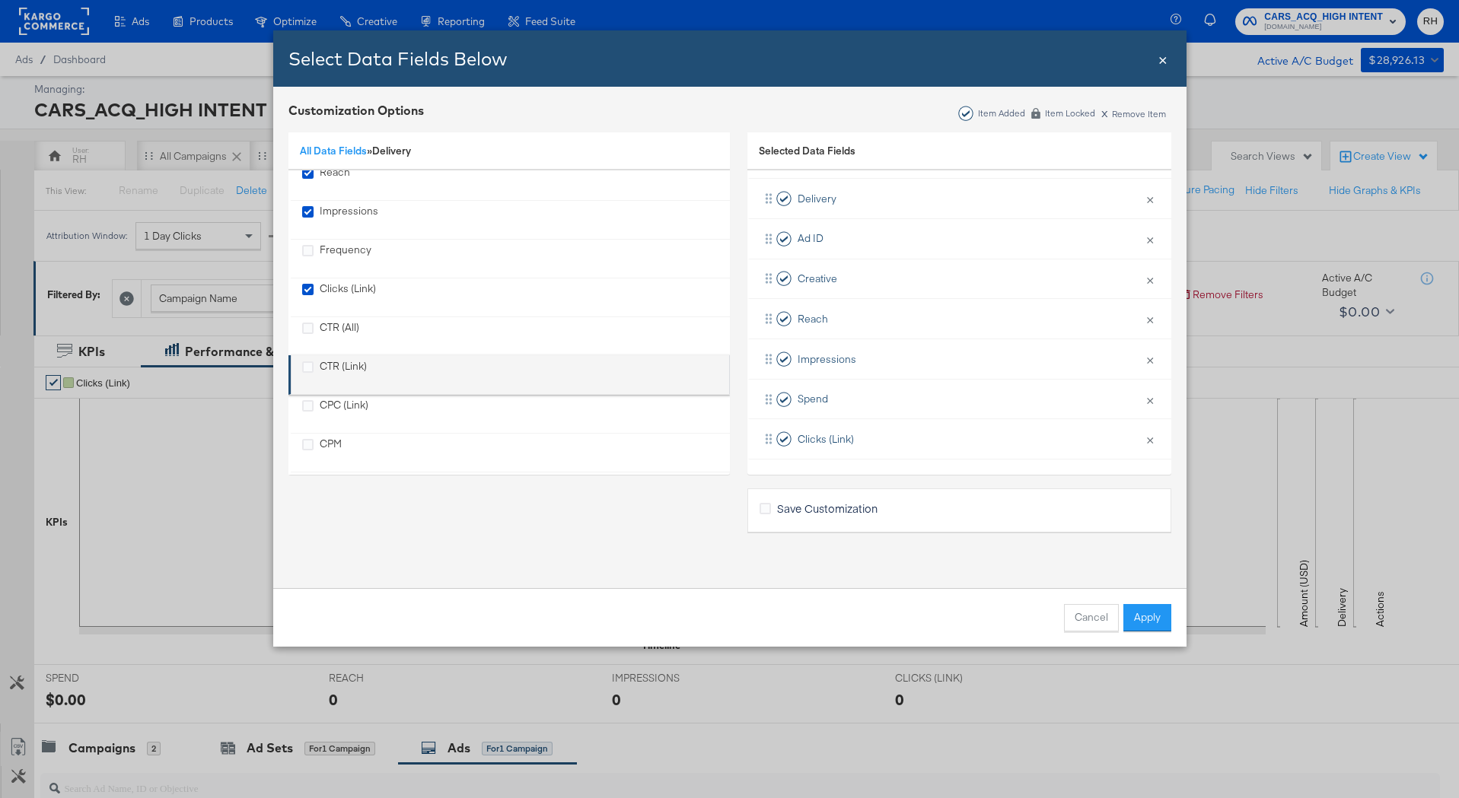
click at [341, 372] on div "CTR (Link)" at bounding box center [343, 374] width 47 height 31
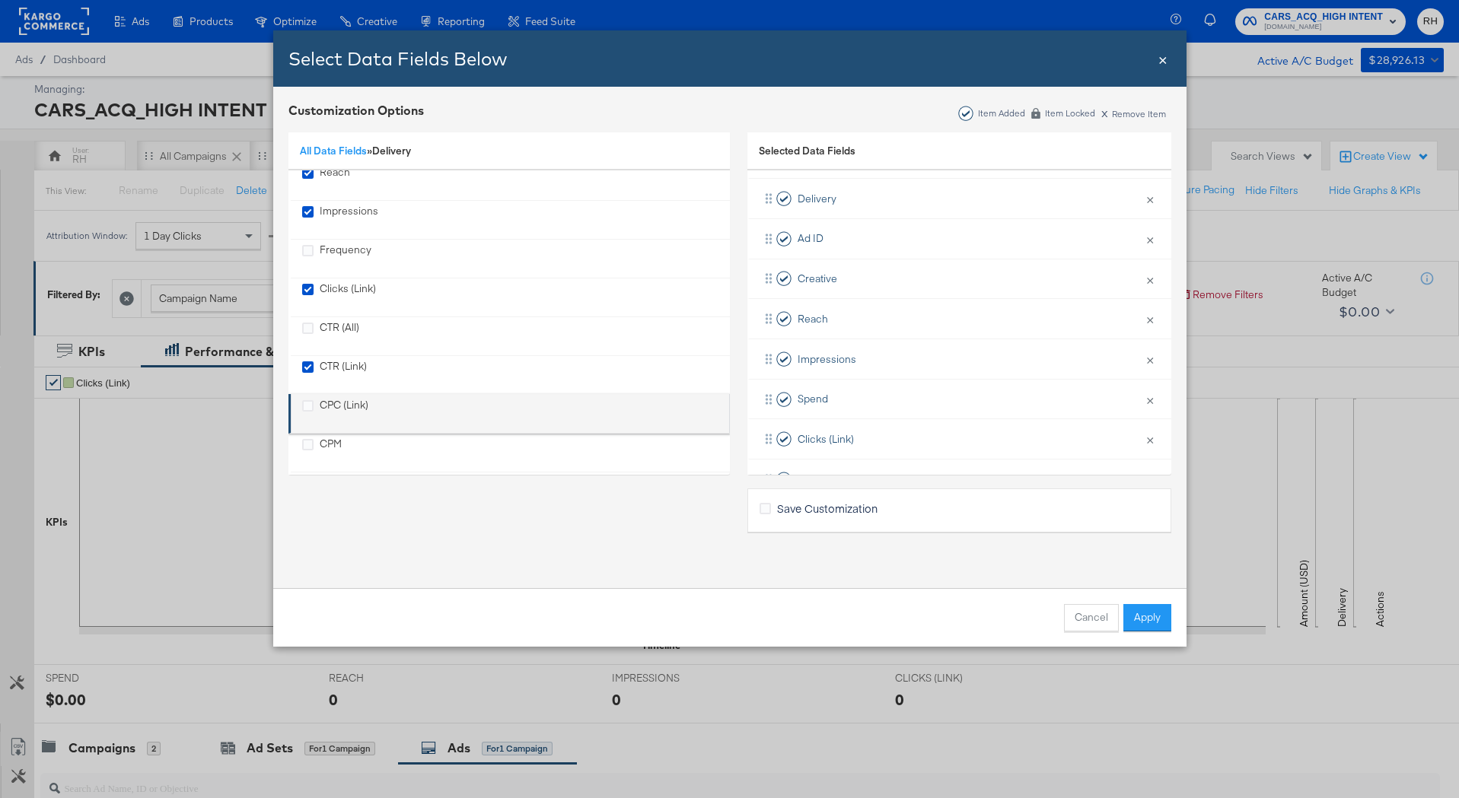
click at [342, 406] on div "CPC (Link)" at bounding box center [344, 413] width 49 height 31
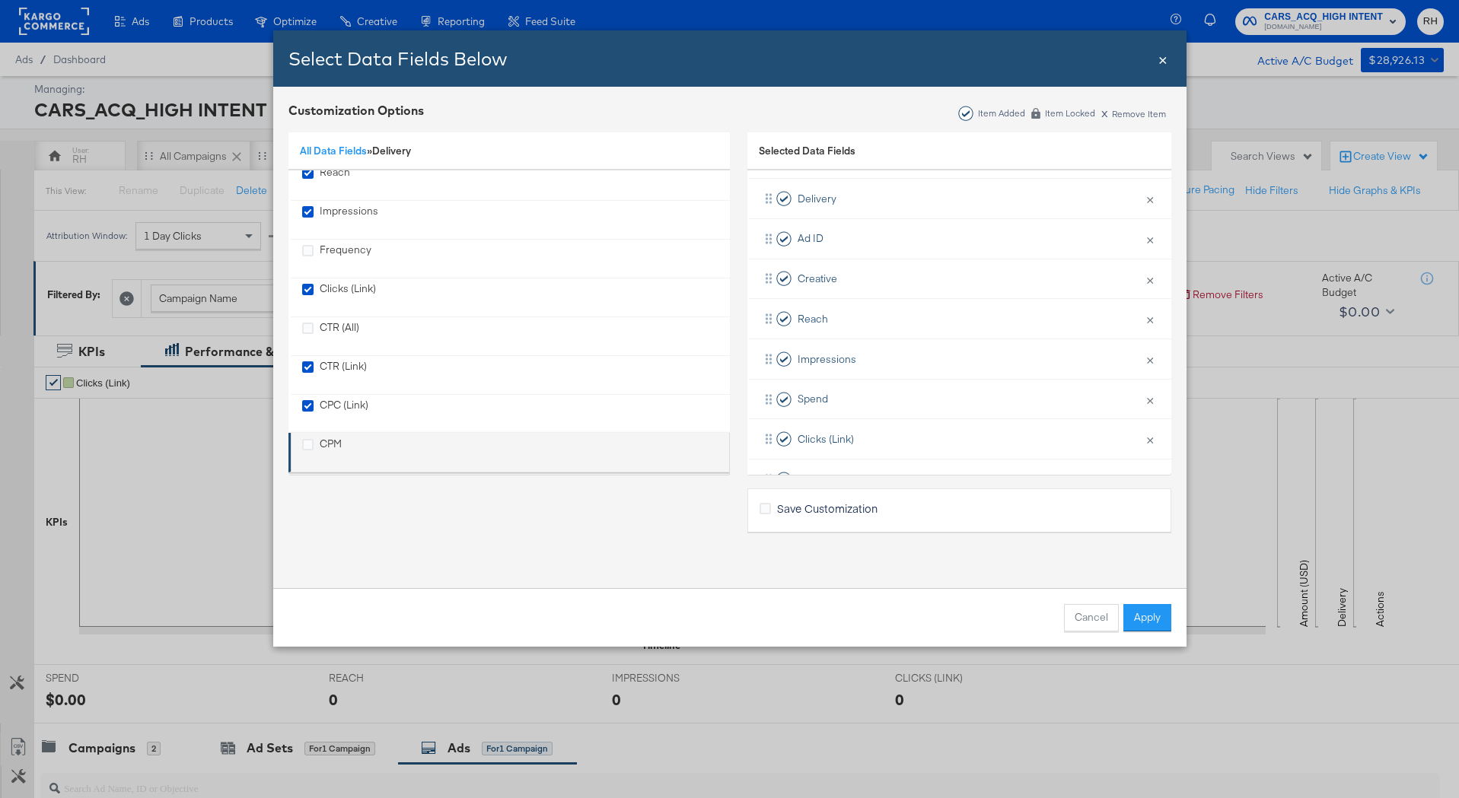
click at [332, 451] on div "CPM" at bounding box center [331, 452] width 22 height 31
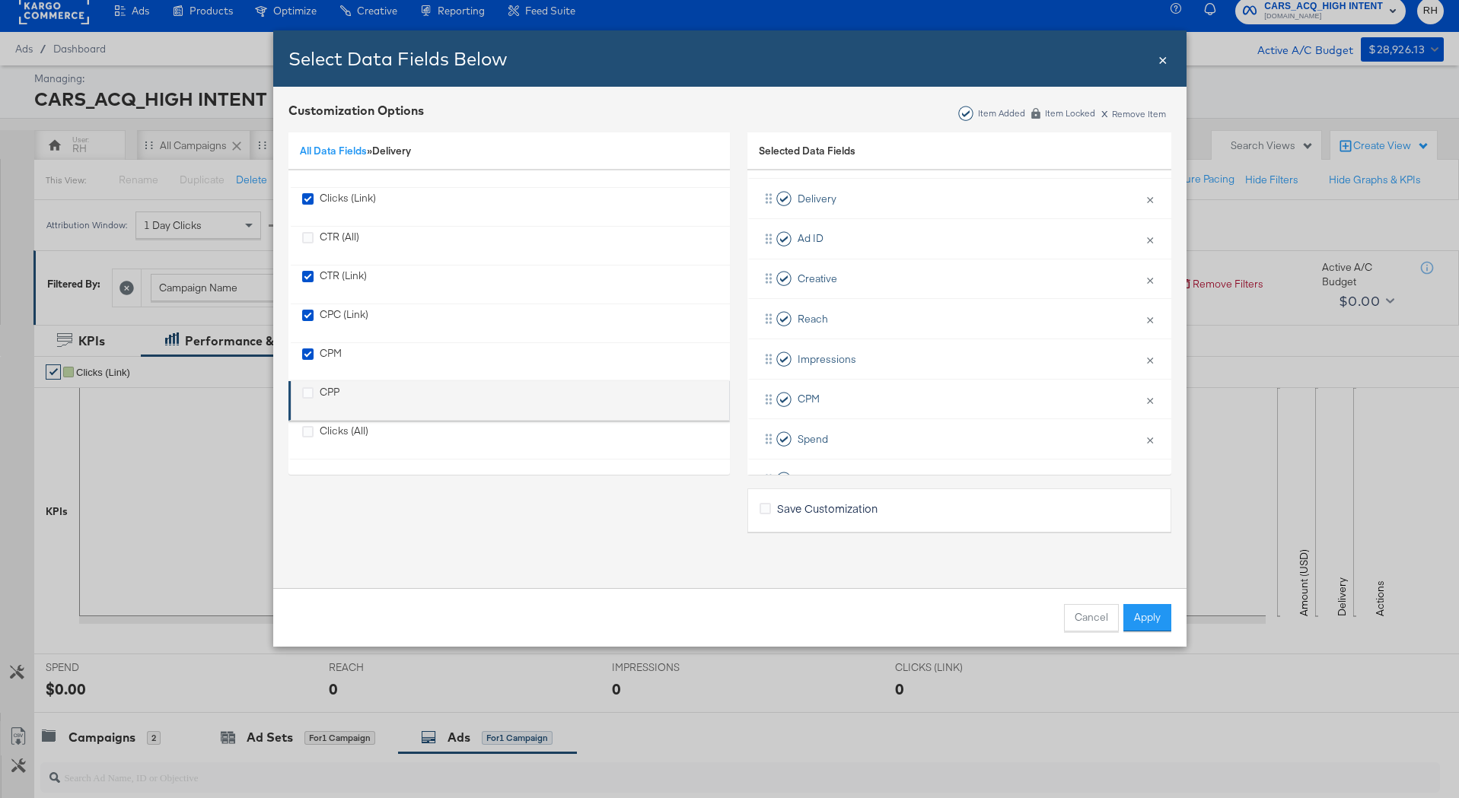
scroll to position [0, 0]
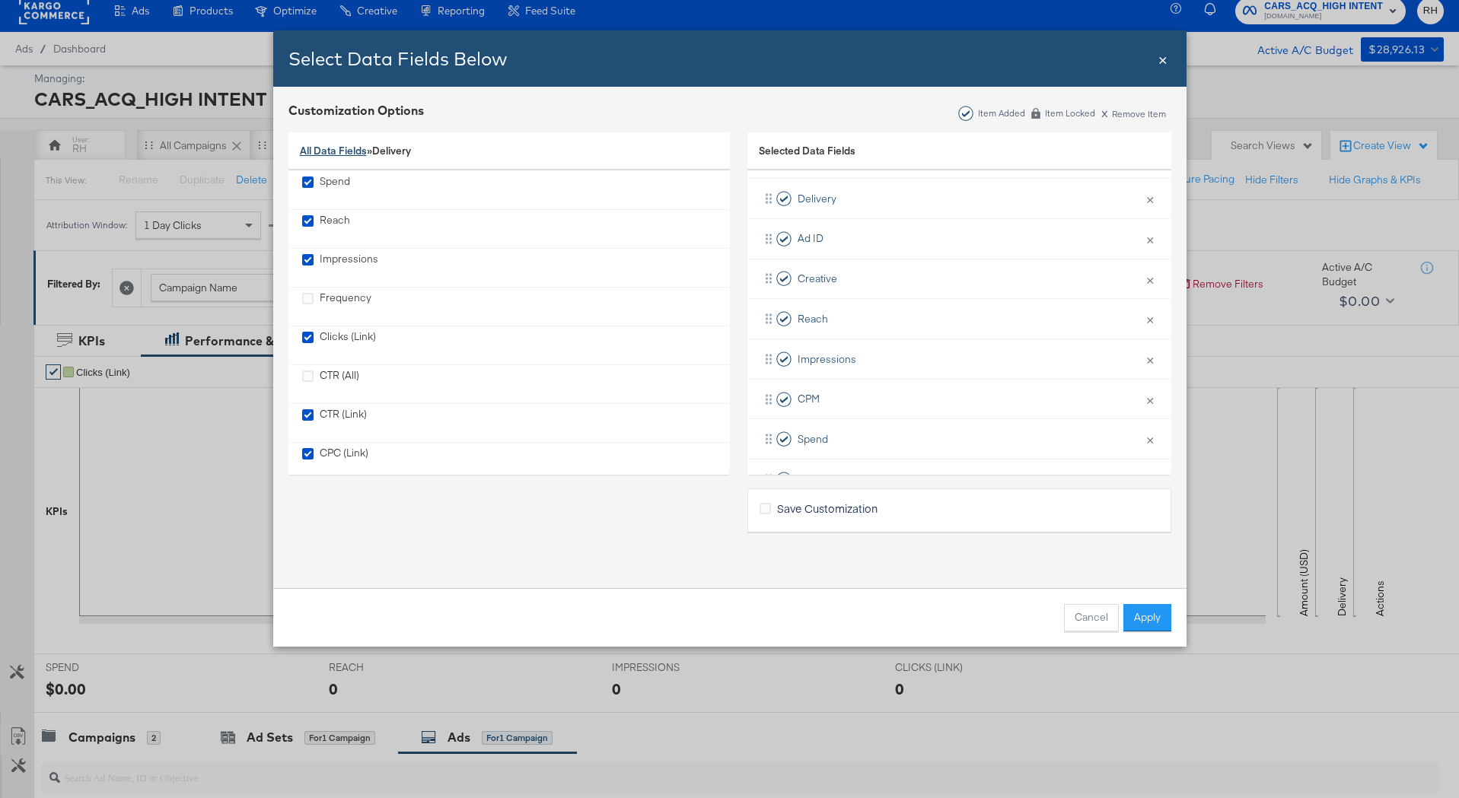
click at [339, 155] on link "All Data Fields" at bounding box center [333, 151] width 67 height 14
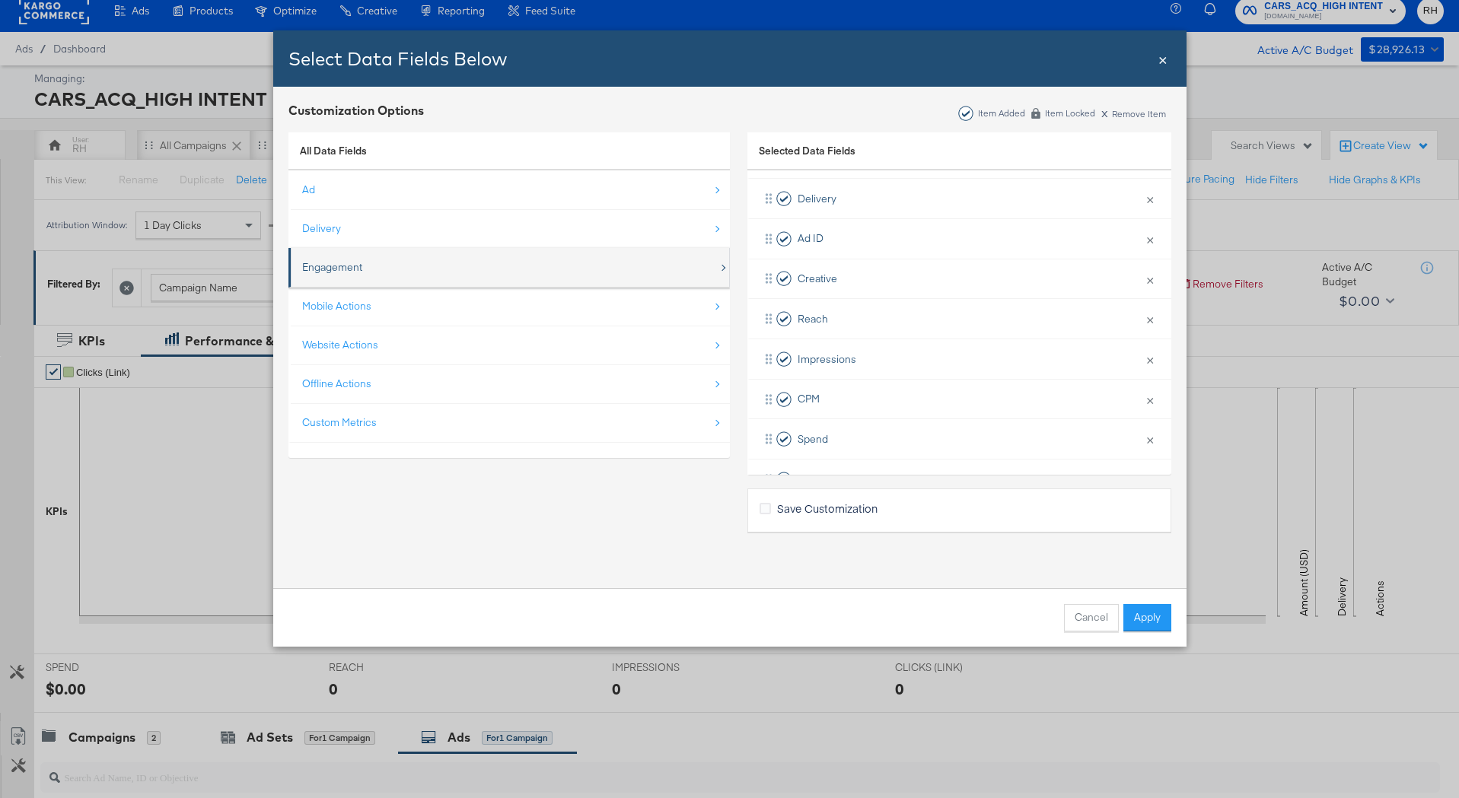
click at [416, 273] on div "Engagement" at bounding box center [510, 267] width 416 height 31
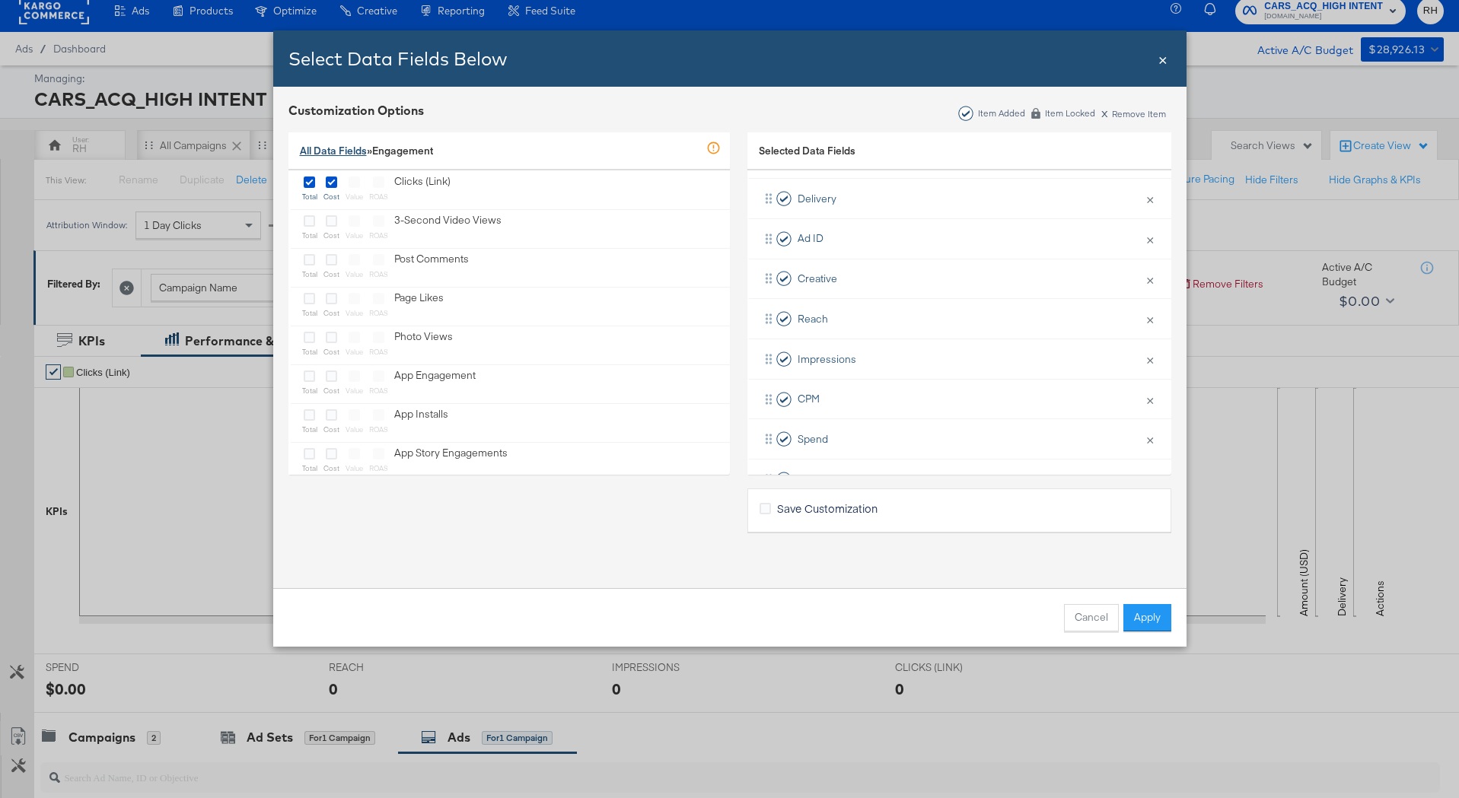
click at [329, 150] on link "All Data Fields" at bounding box center [333, 151] width 67 height 14
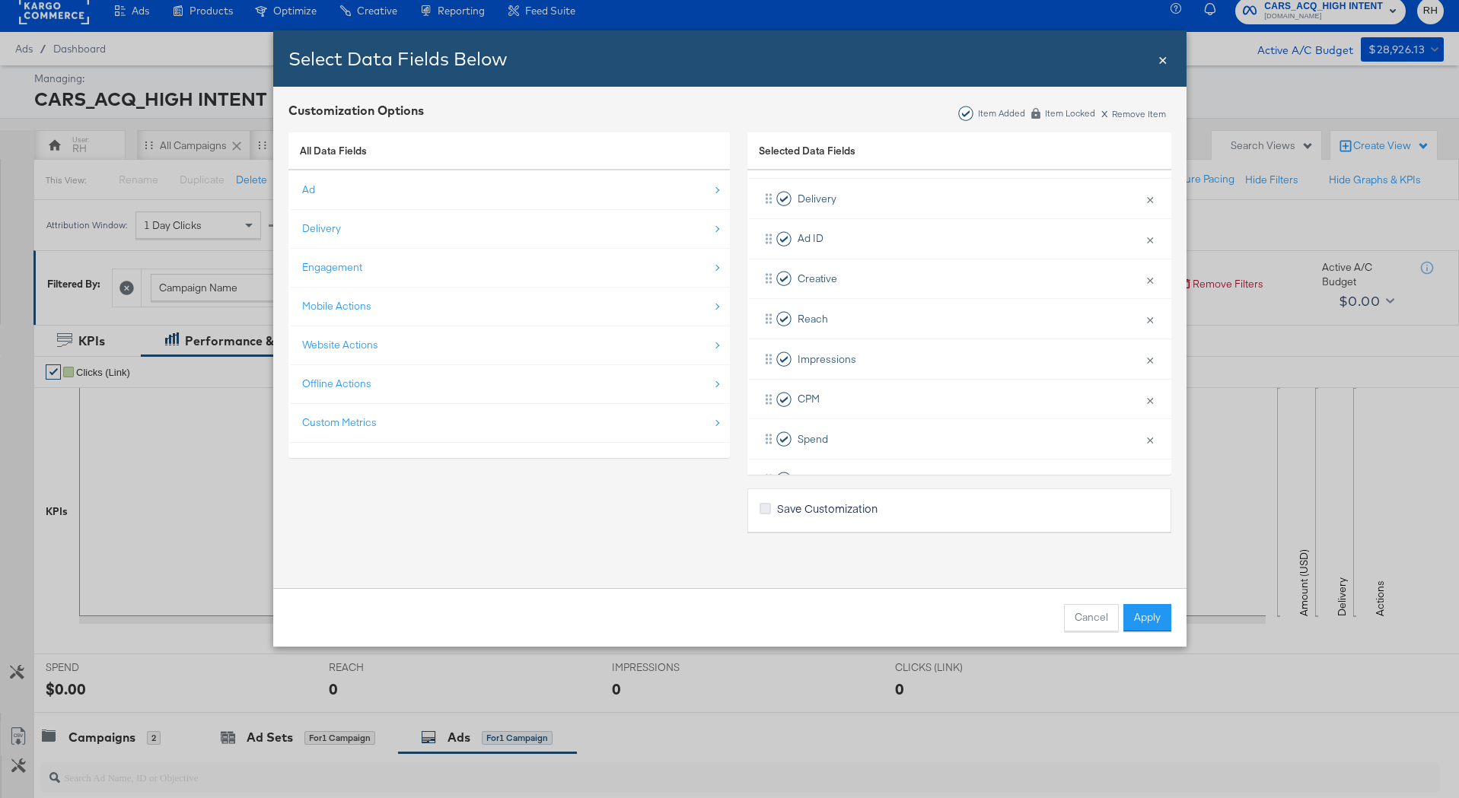
click at [759, 508] on icon "Bulk Add Locations Modal" at bounding box center [764, 508] width 11 height 11
click at [0, 0] on input "Save Customization" at bounding box center [0, 0] width 0 height 0
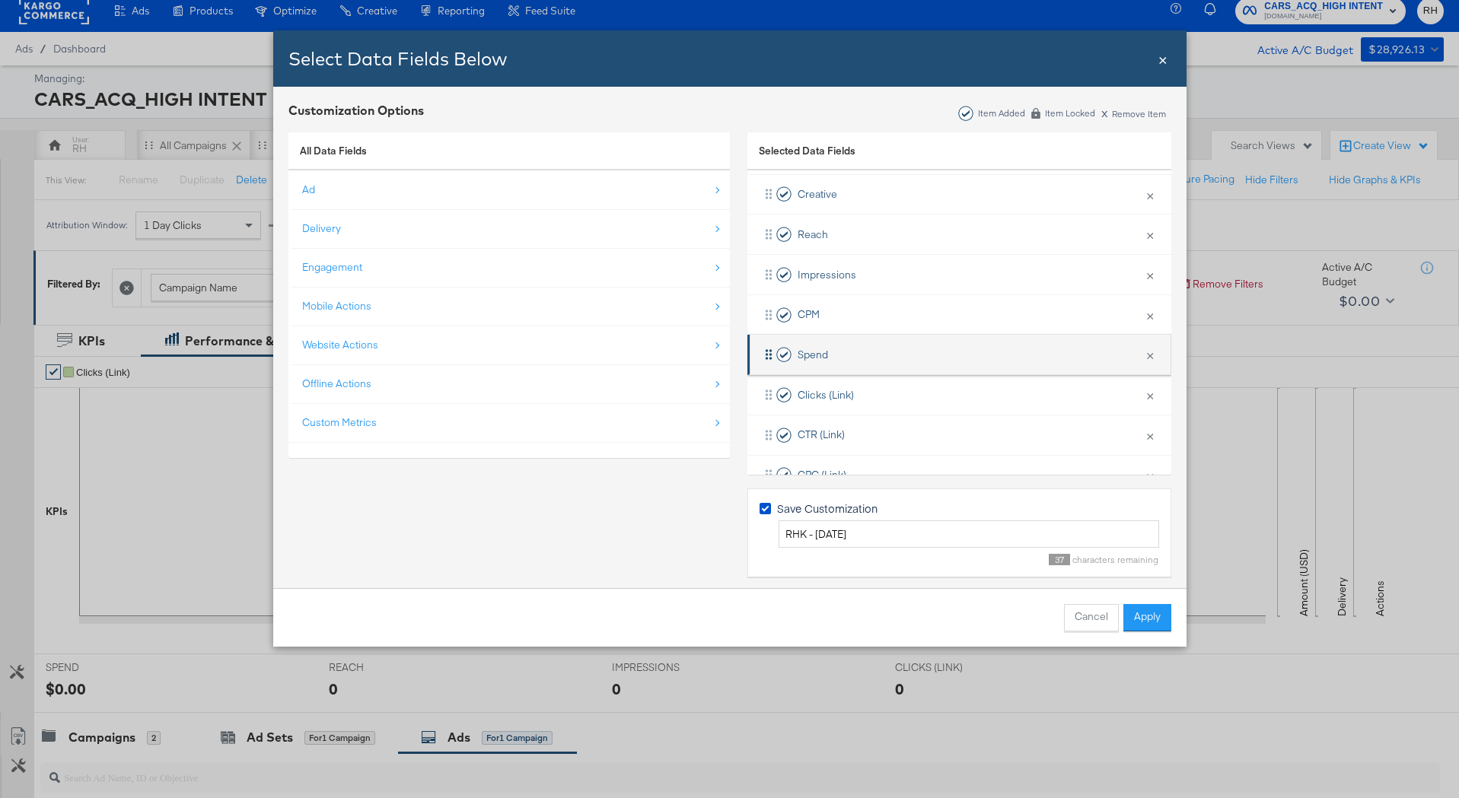
scroll to position [144, 0]
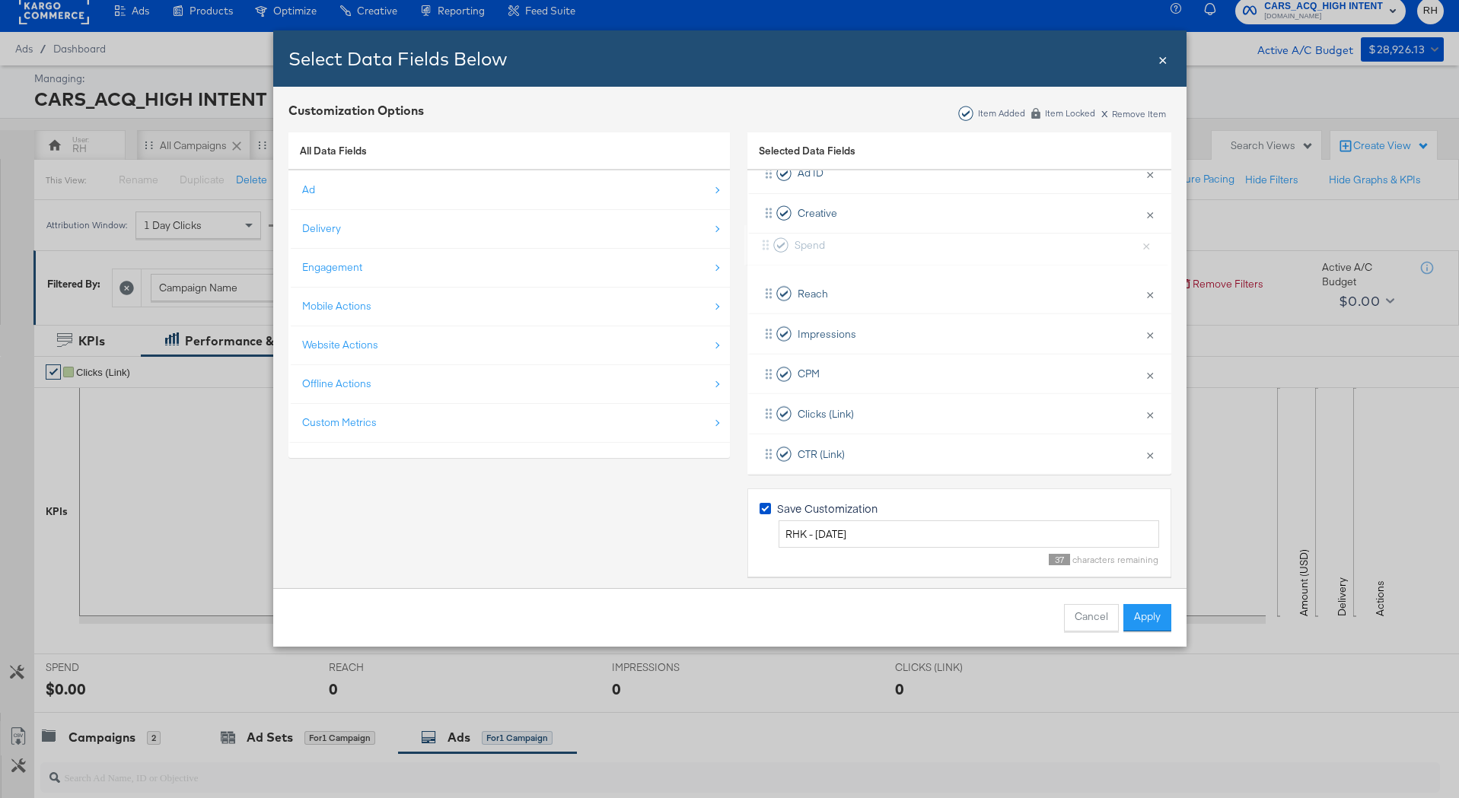
drag, startPoint x: 767, startPoint y: 349, endPoint x: 764, endPoint y: 231, distance: 118.0
click at [764, 231] on div "Delivery × Remove from KPIs Ad ID × Remove from KPIs Creative × Remove from KPI…" at bounding box center [959, 313] width 424 height 401
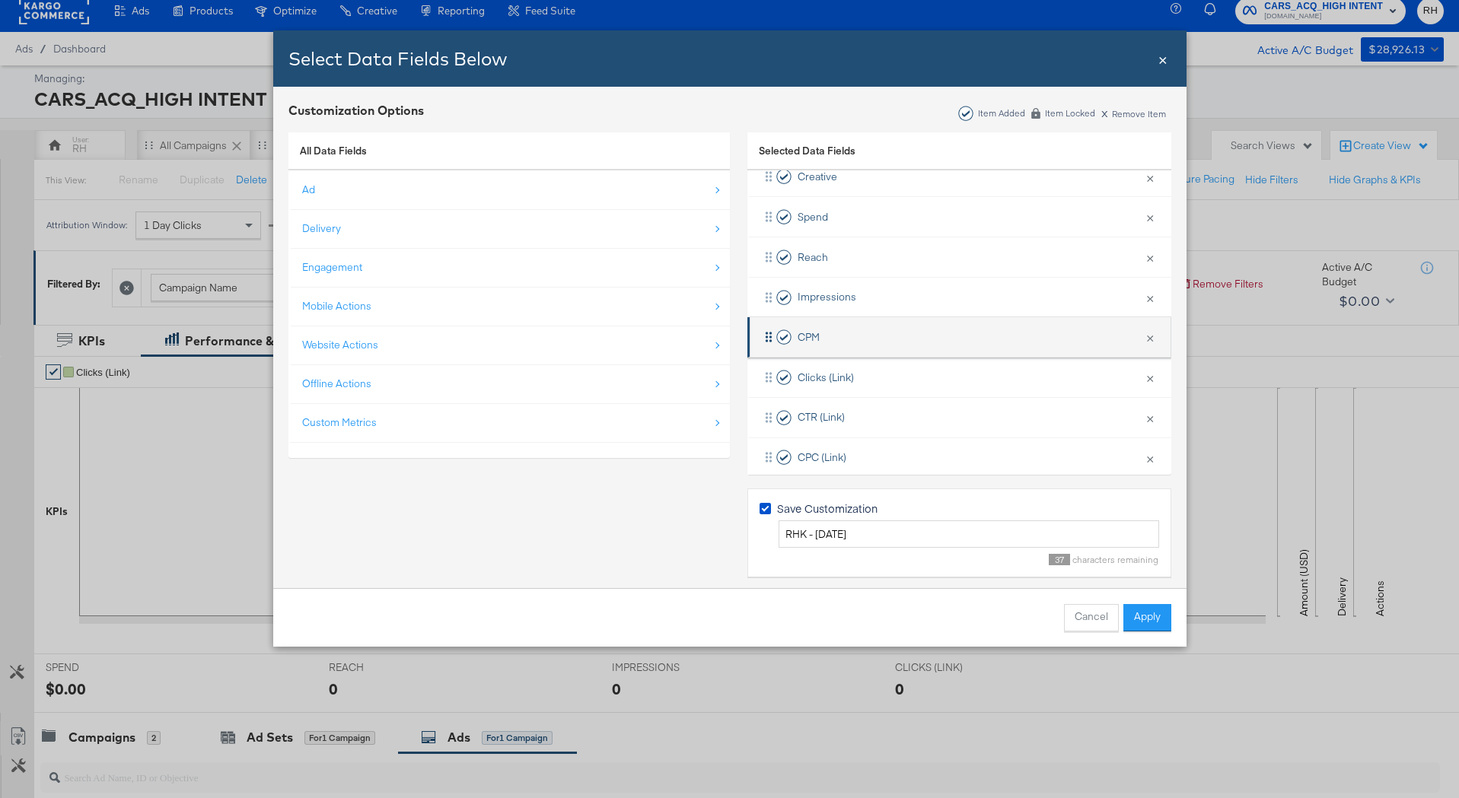
scroll to position [183, 0]
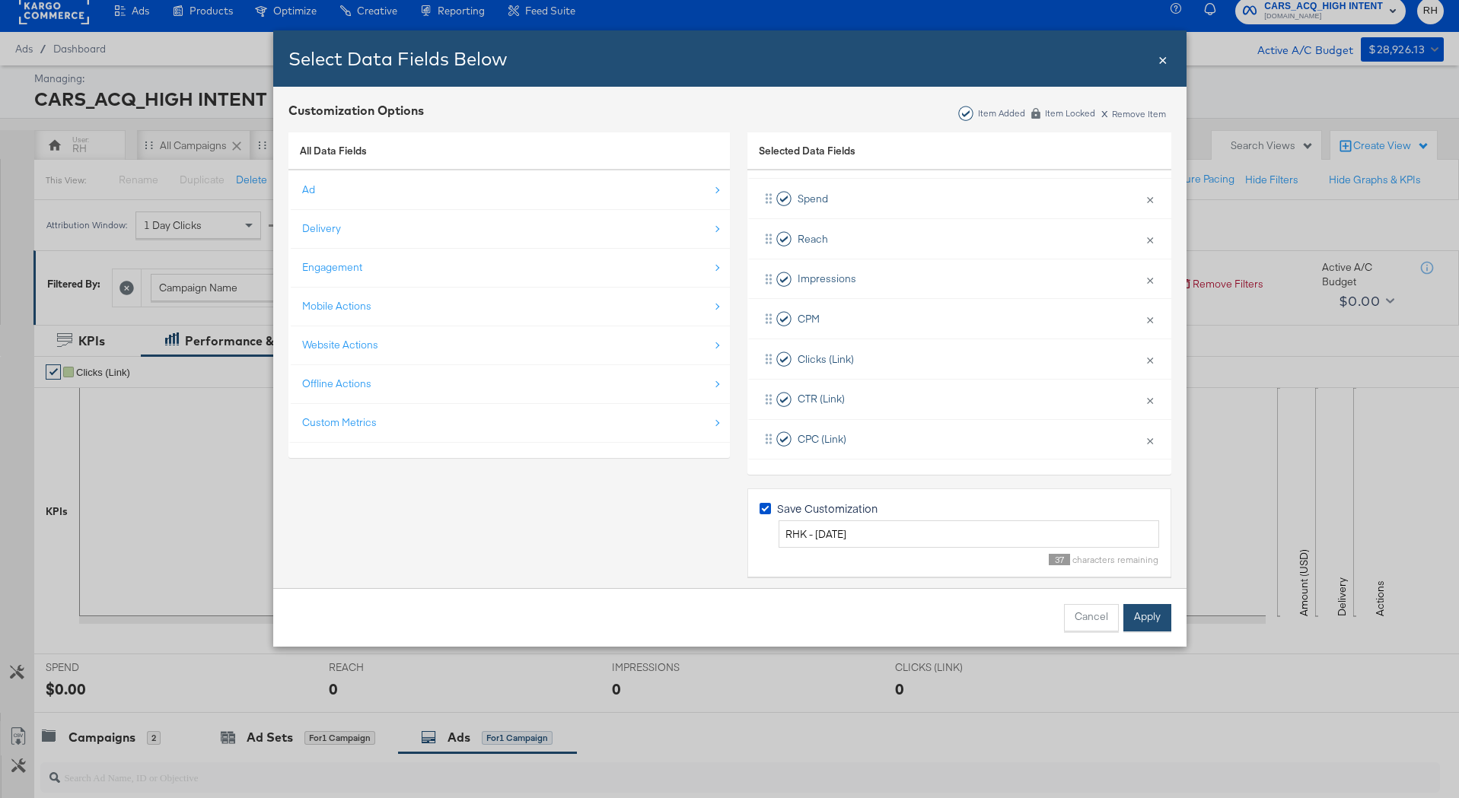
click at [1141, 614] on button "Apply" at bounding box center [1147, 617] width 48 height 27
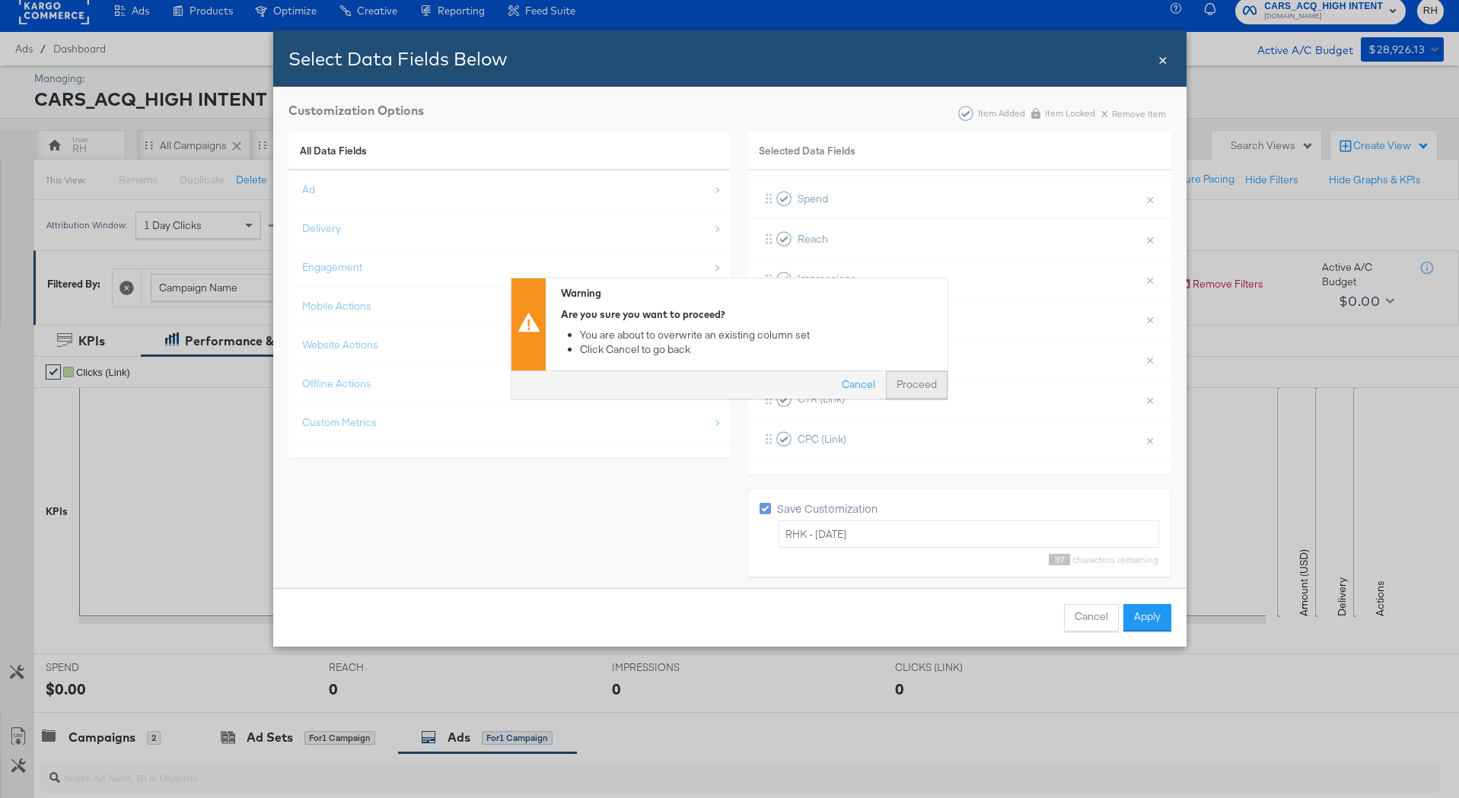
click at [918, 390] on button "Proceed" at bounding box center [917, 385] width 62 height 27
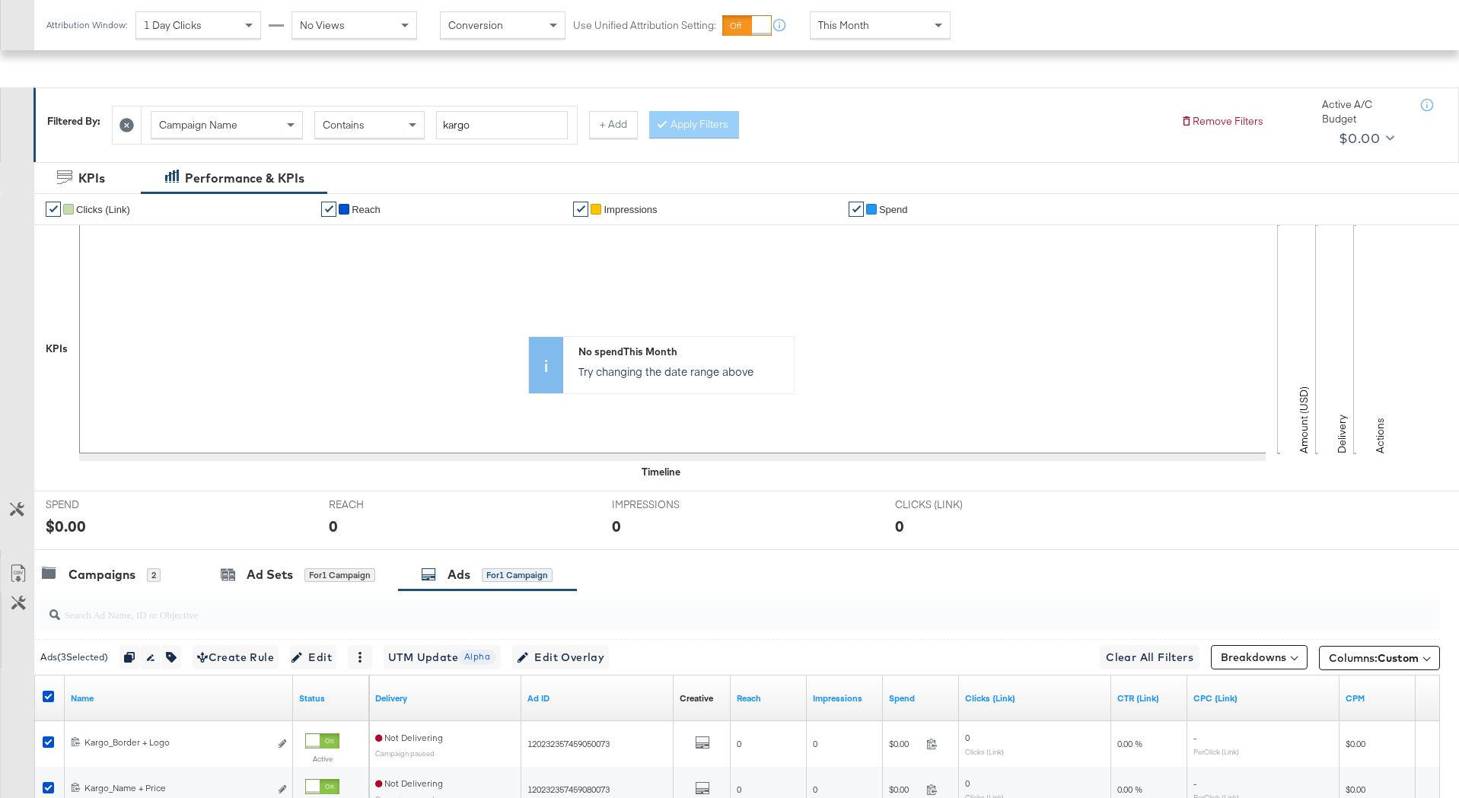
scroll to position [391, 0]
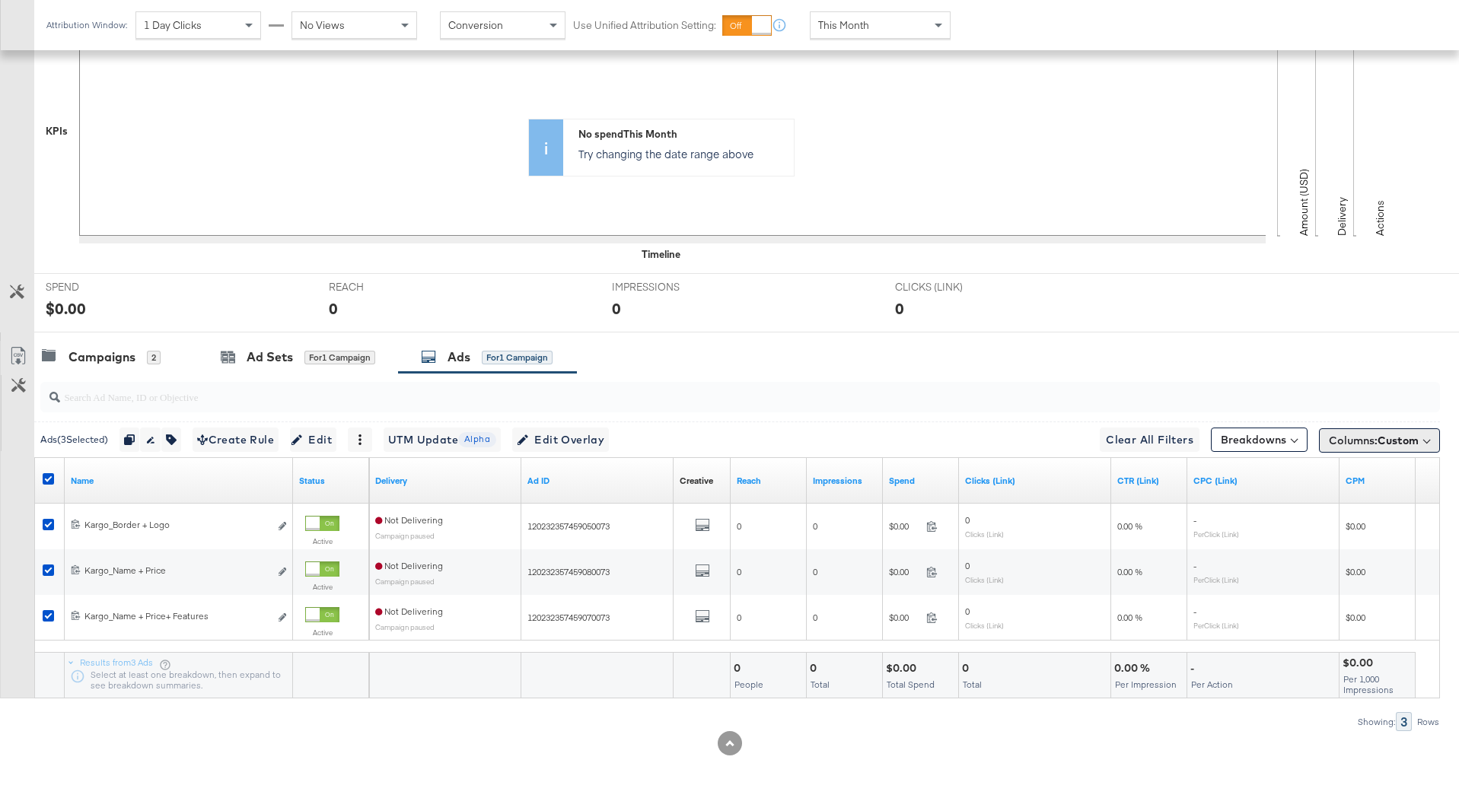
click at [1333, 444] on span "Columns: Custom" at bounding box center [1374, 440] width 90 height 15
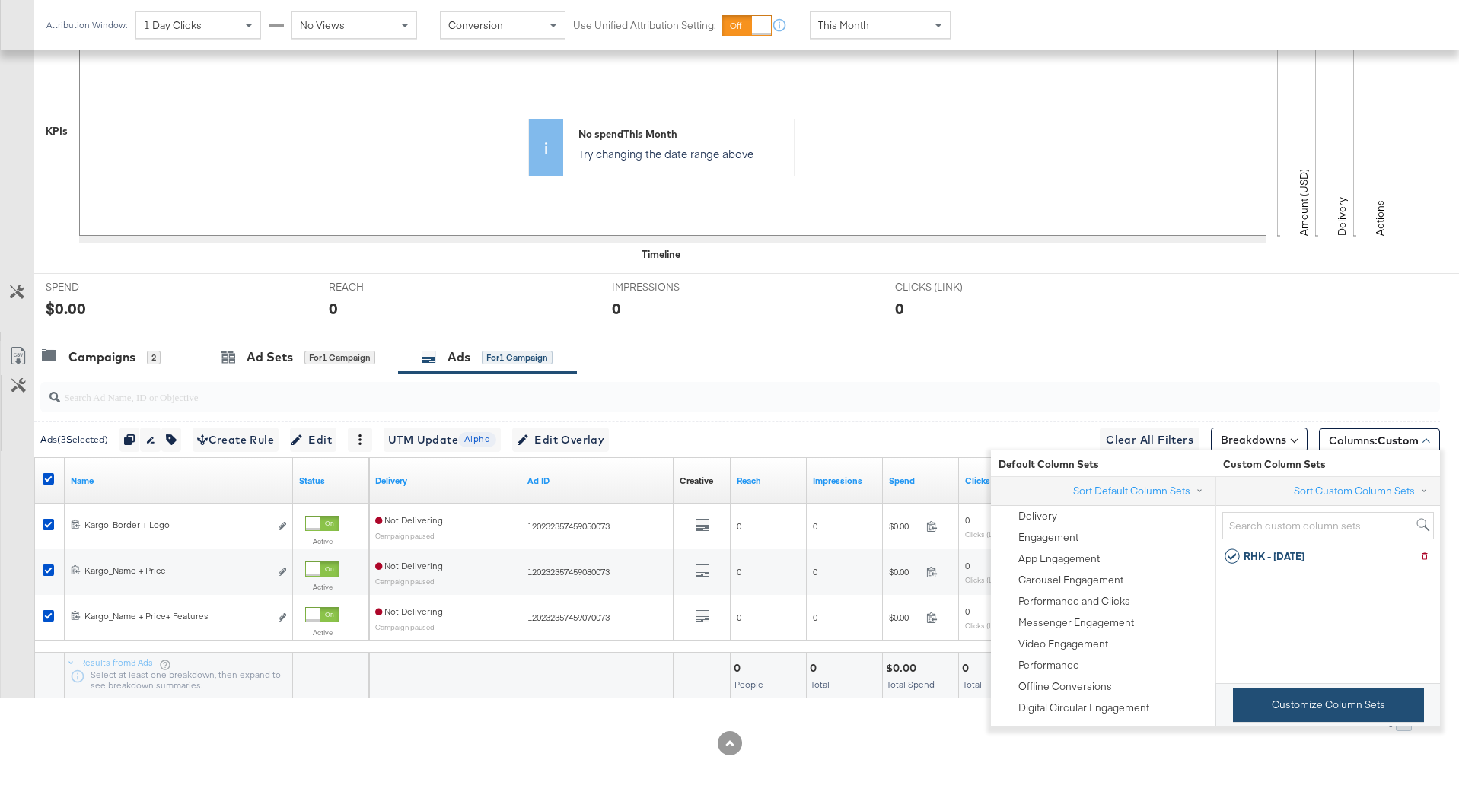
click at [1288, 704] on button "Customize Column Sets" at bounding box center [1328, 705] width 191 height 34
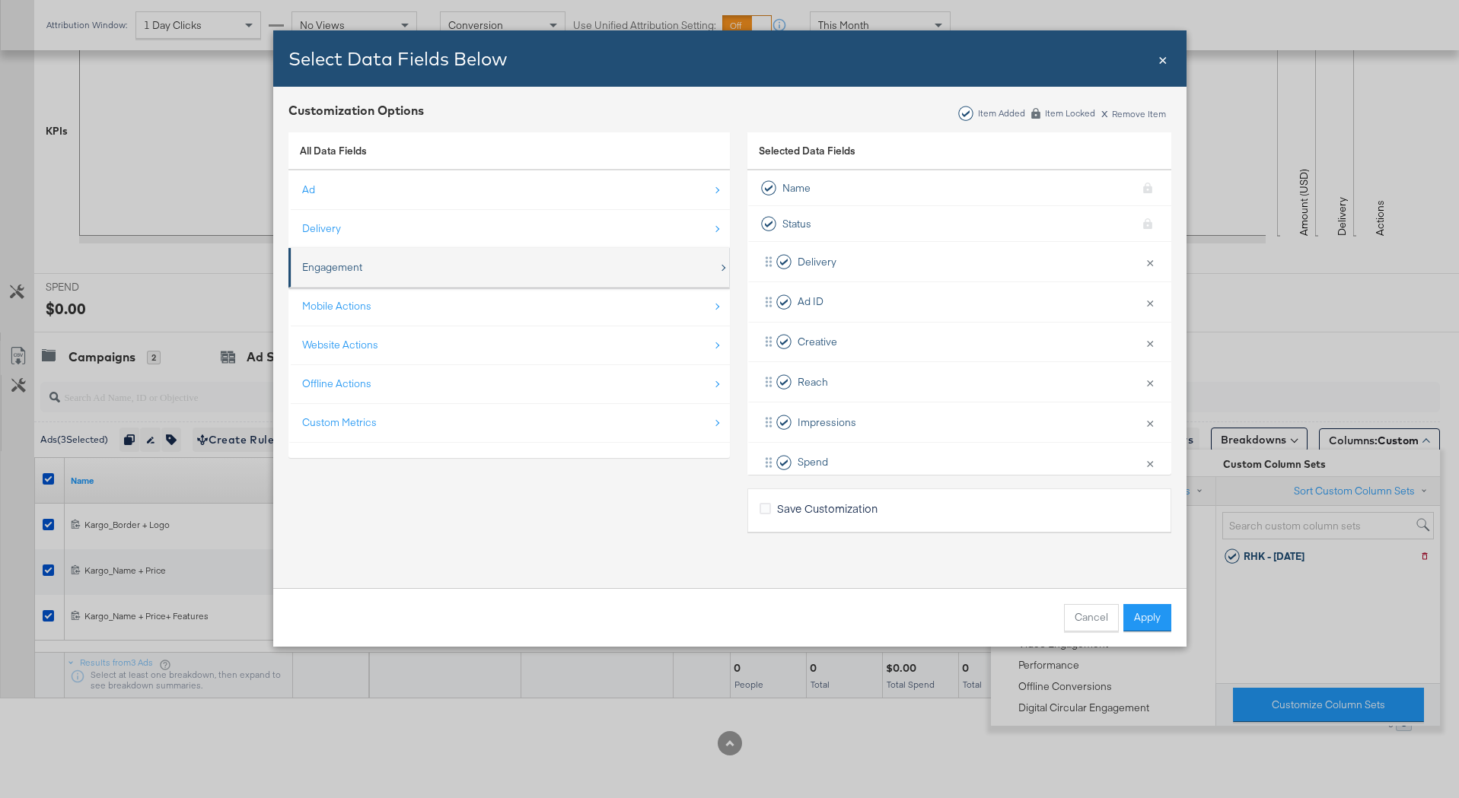
click at [394, 269] on div "Engagement" at bounding box center [510, 267] width 416 height 31
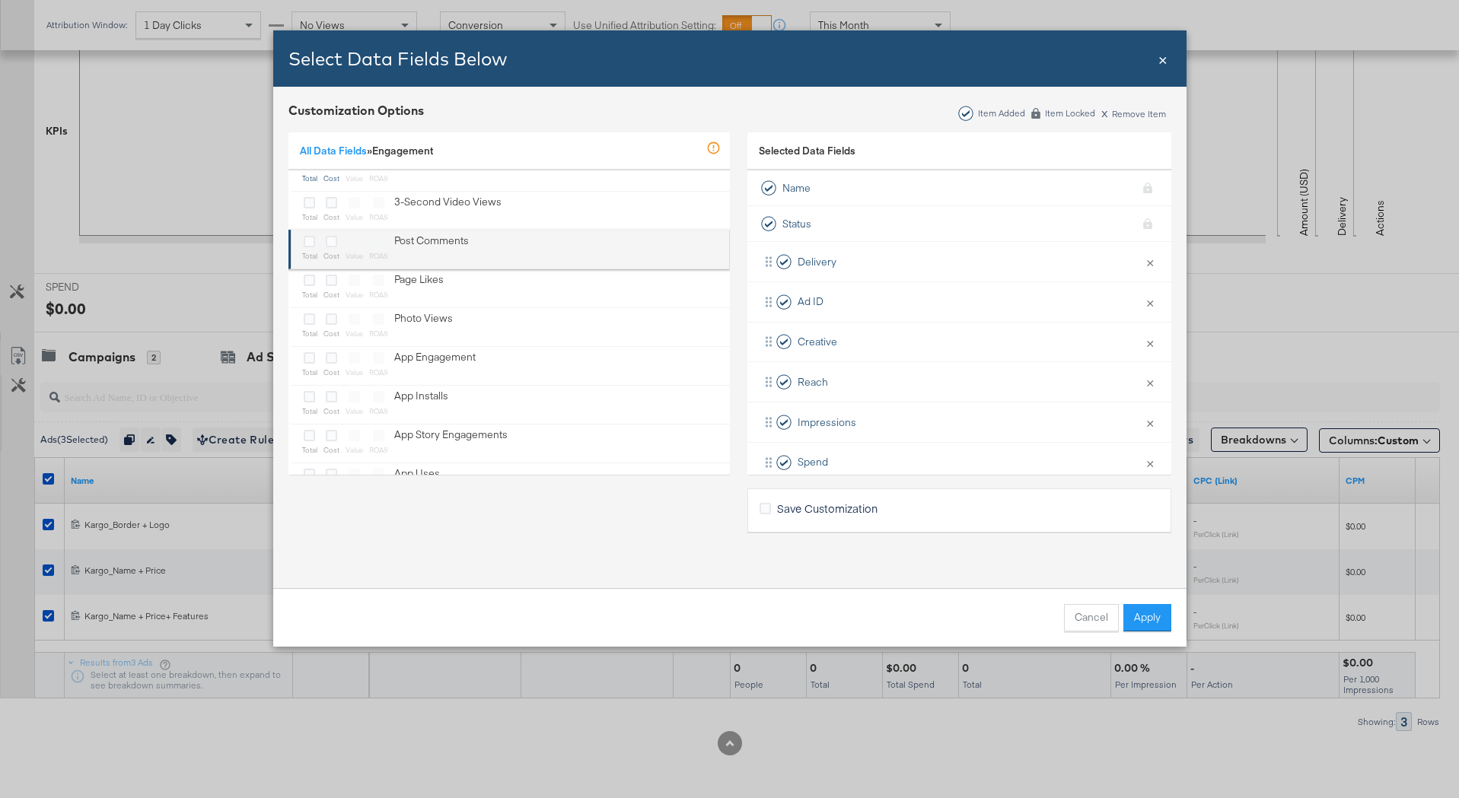
scroll to position [0, 0]
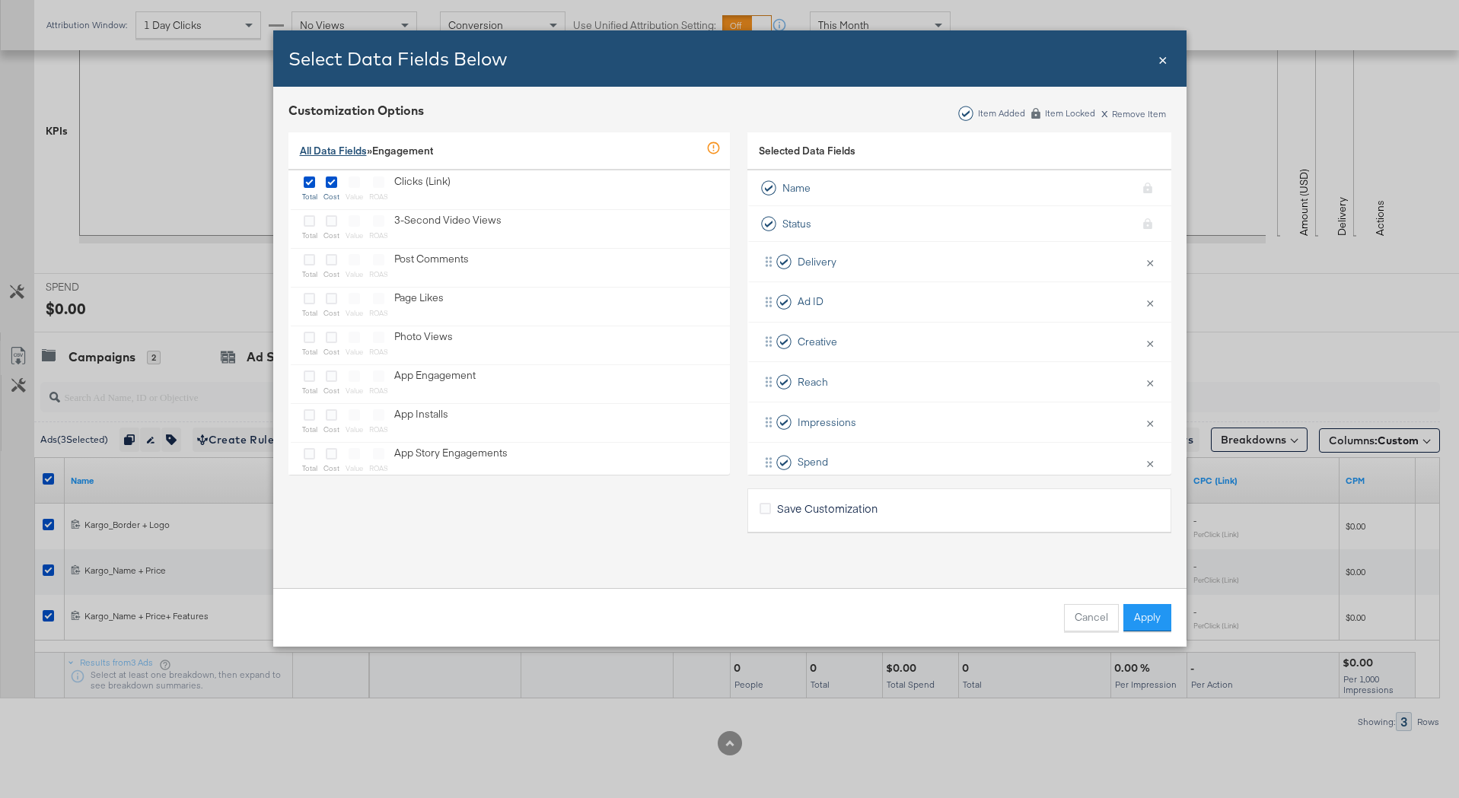
click at [351, 154] on link "All Data Fields" at bounding box center [333, 151] width 67 height 14
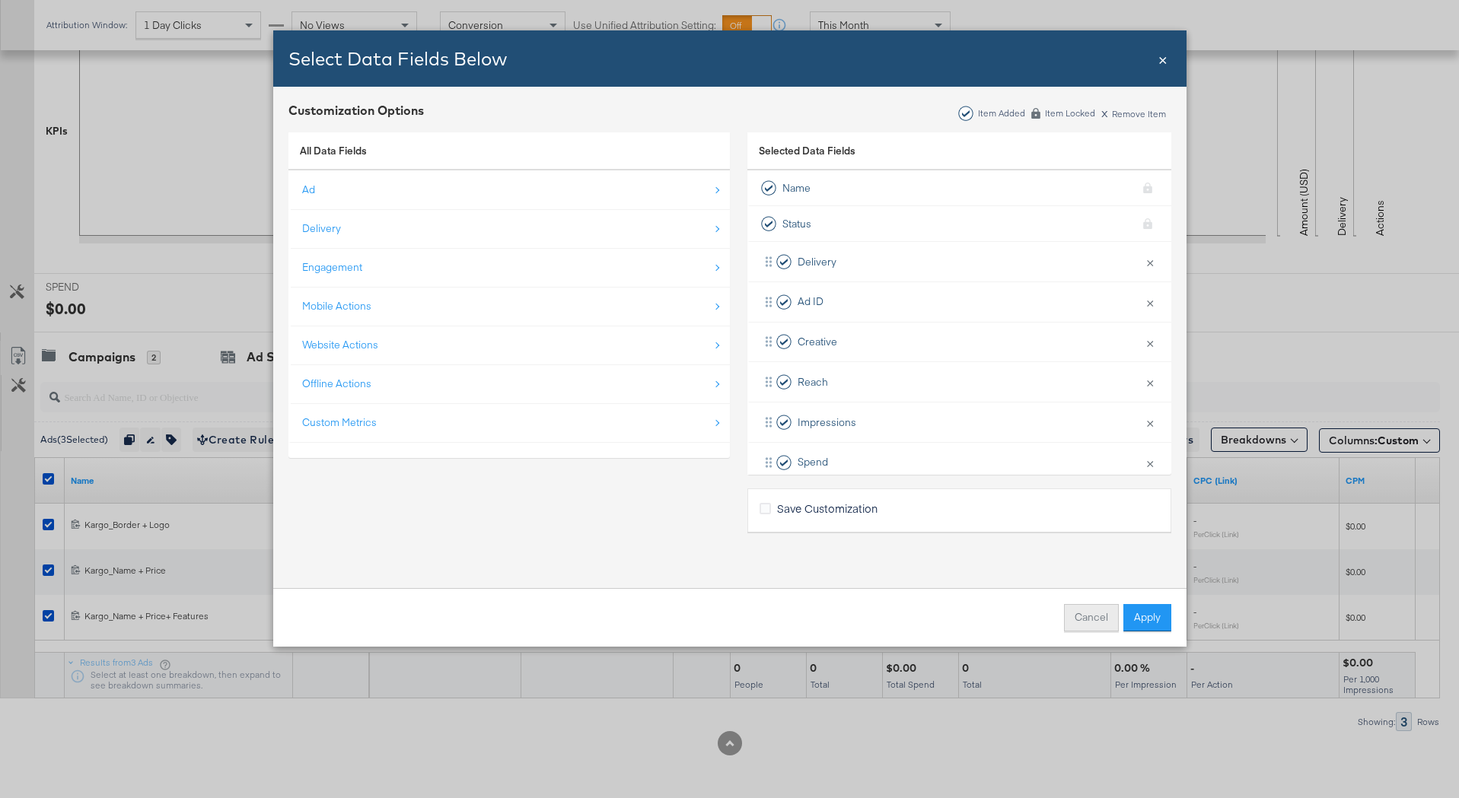
click at [1097, 617] on button "Cancel" at bounding box center [1091, 617] width 55 height 27
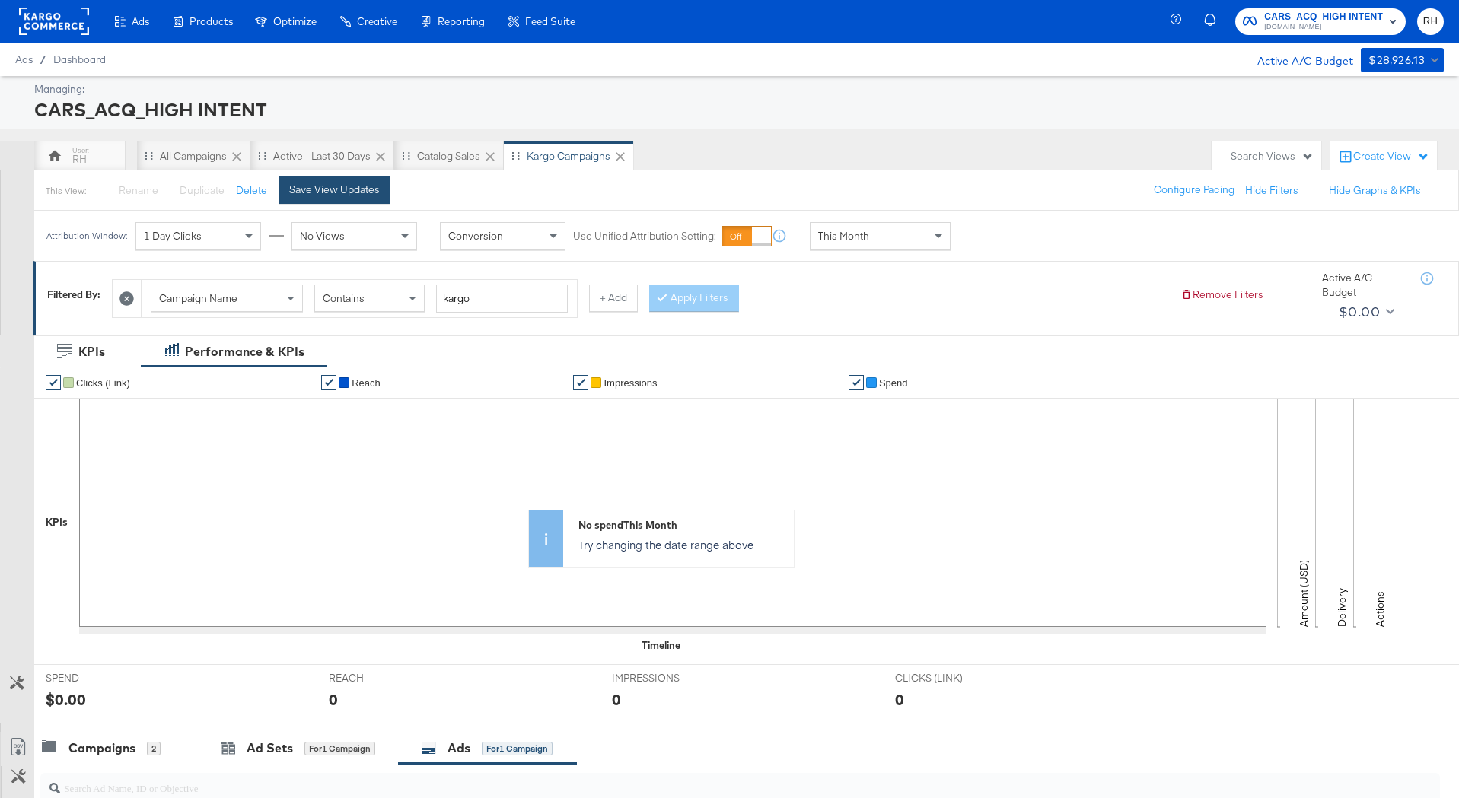
click at [335, 189] on div "Save View Updates" at bounding box center [334, 190] width 91 height 14
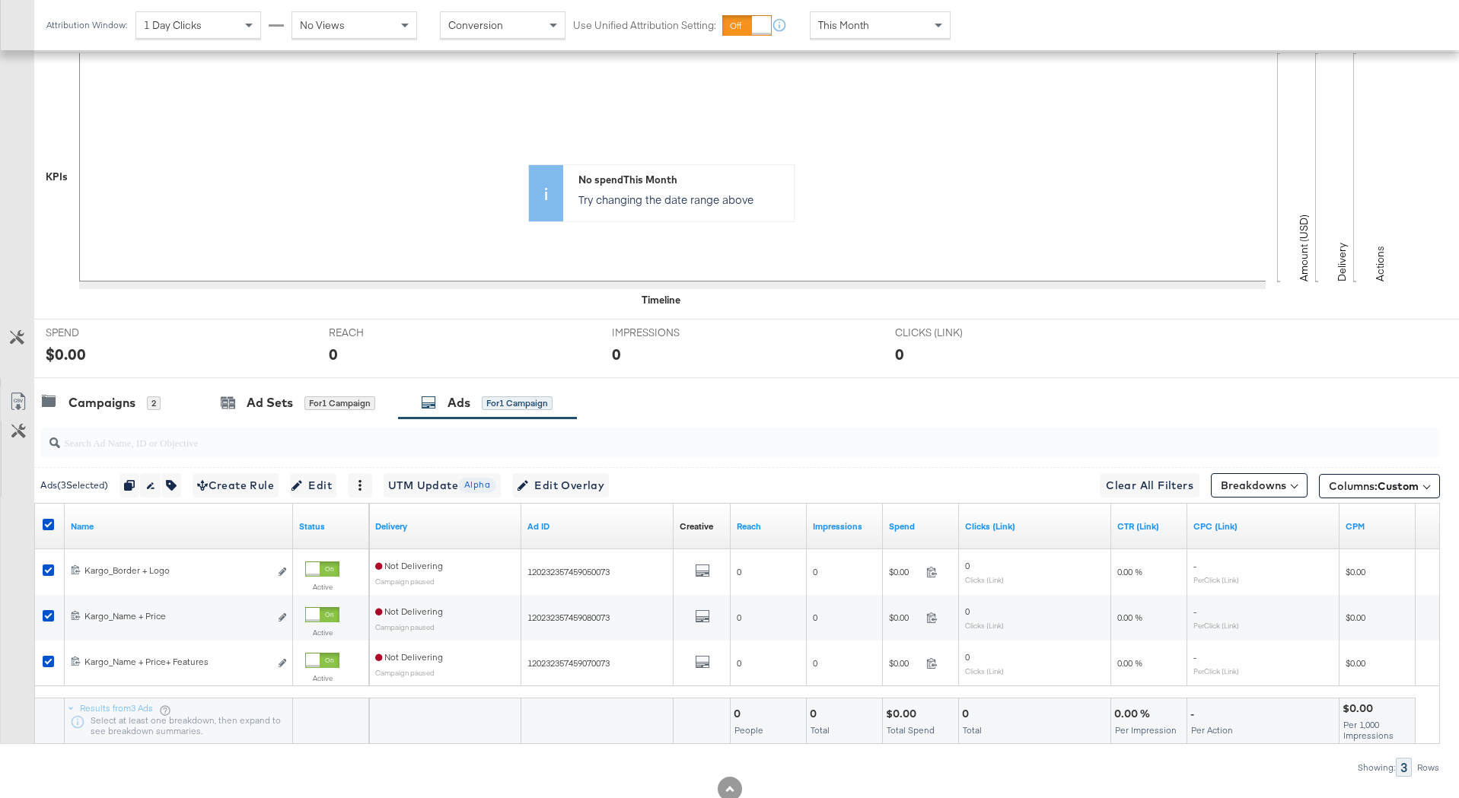
scroll to position [391, 0]
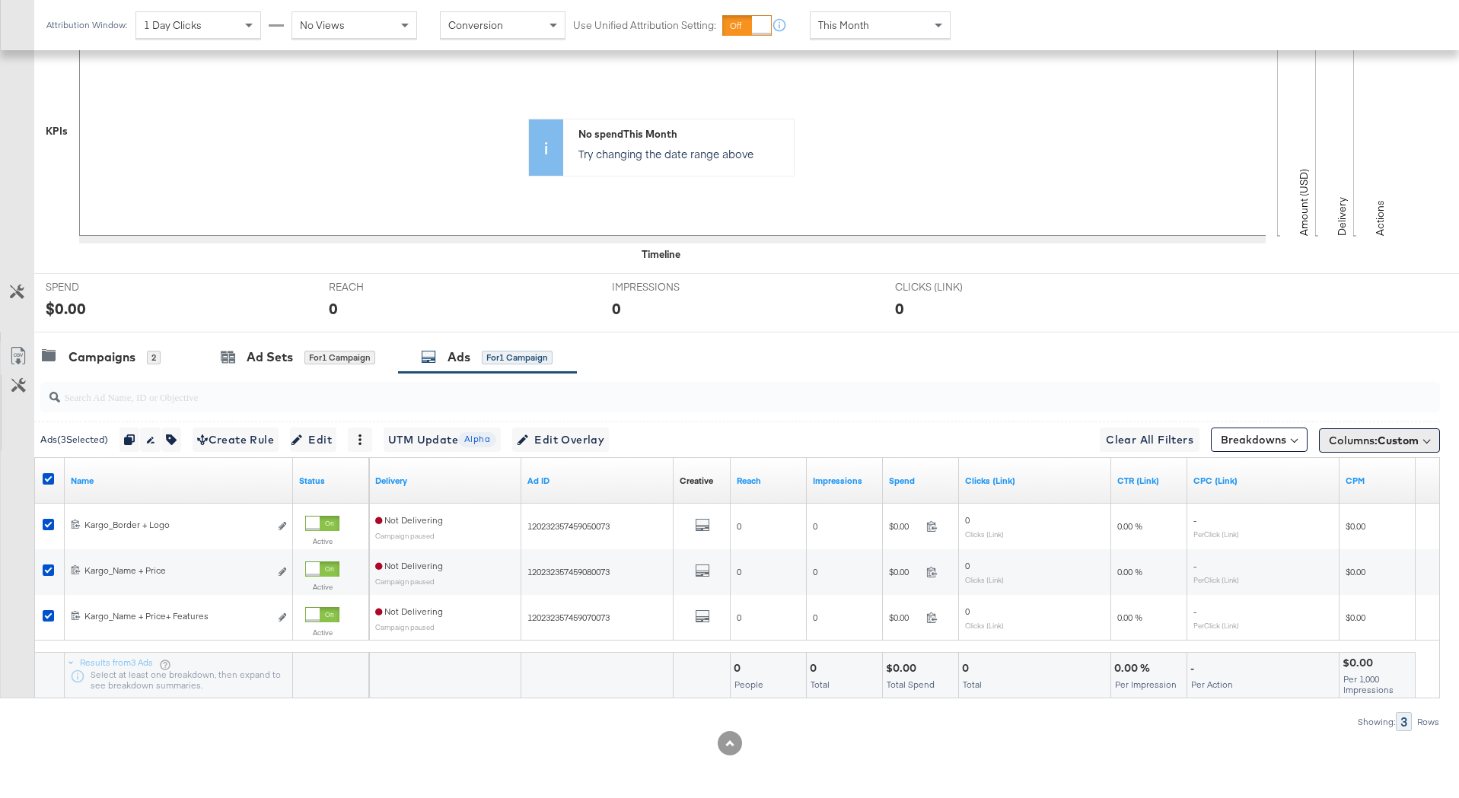
click at [1375, 445] on span "Columns: Custom" at bounding box center [1374, 440] width 90 height 15
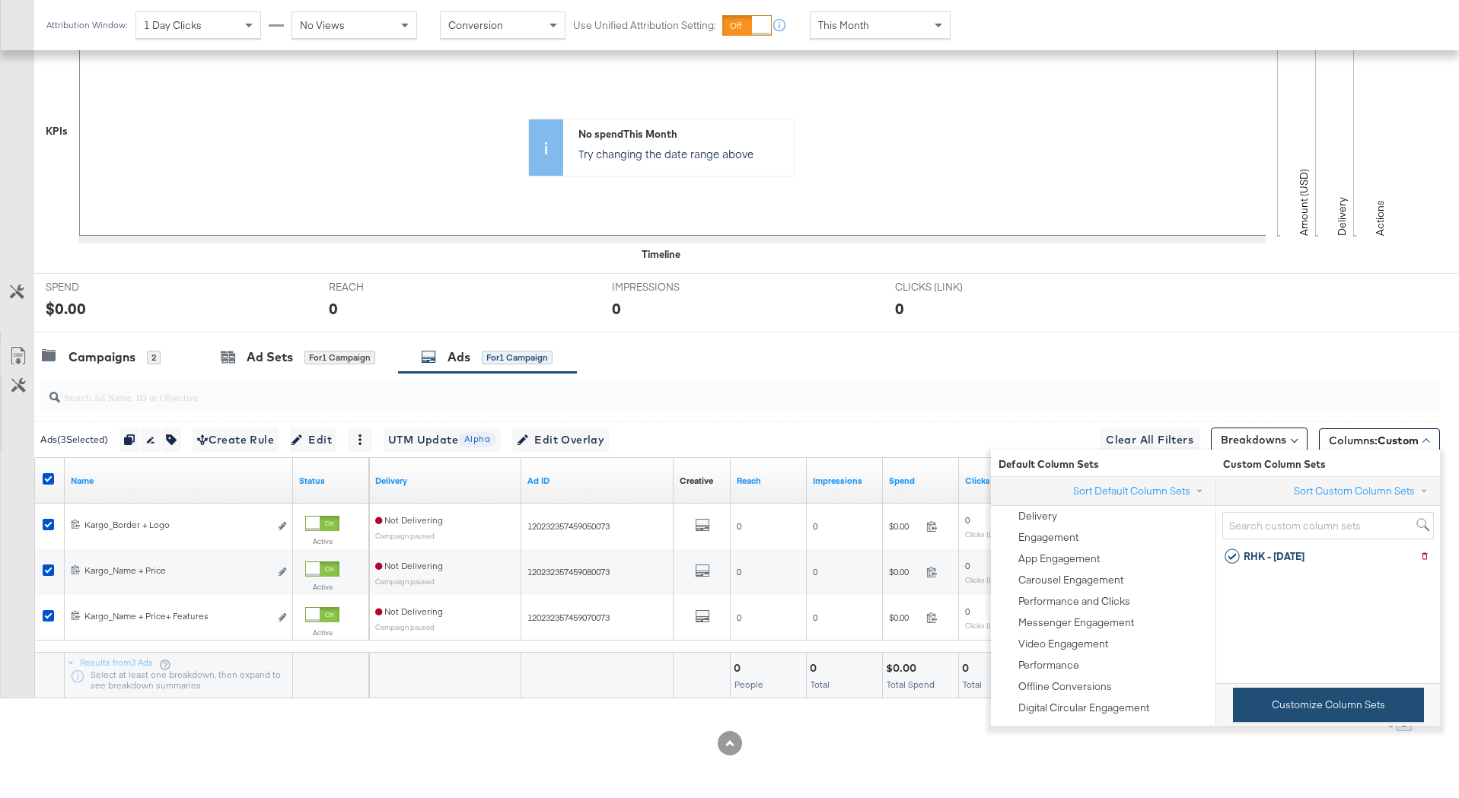
click at [1317, 692] on button "Customize Column Sets" at bounding box center [1328, 705] width 191 height 34
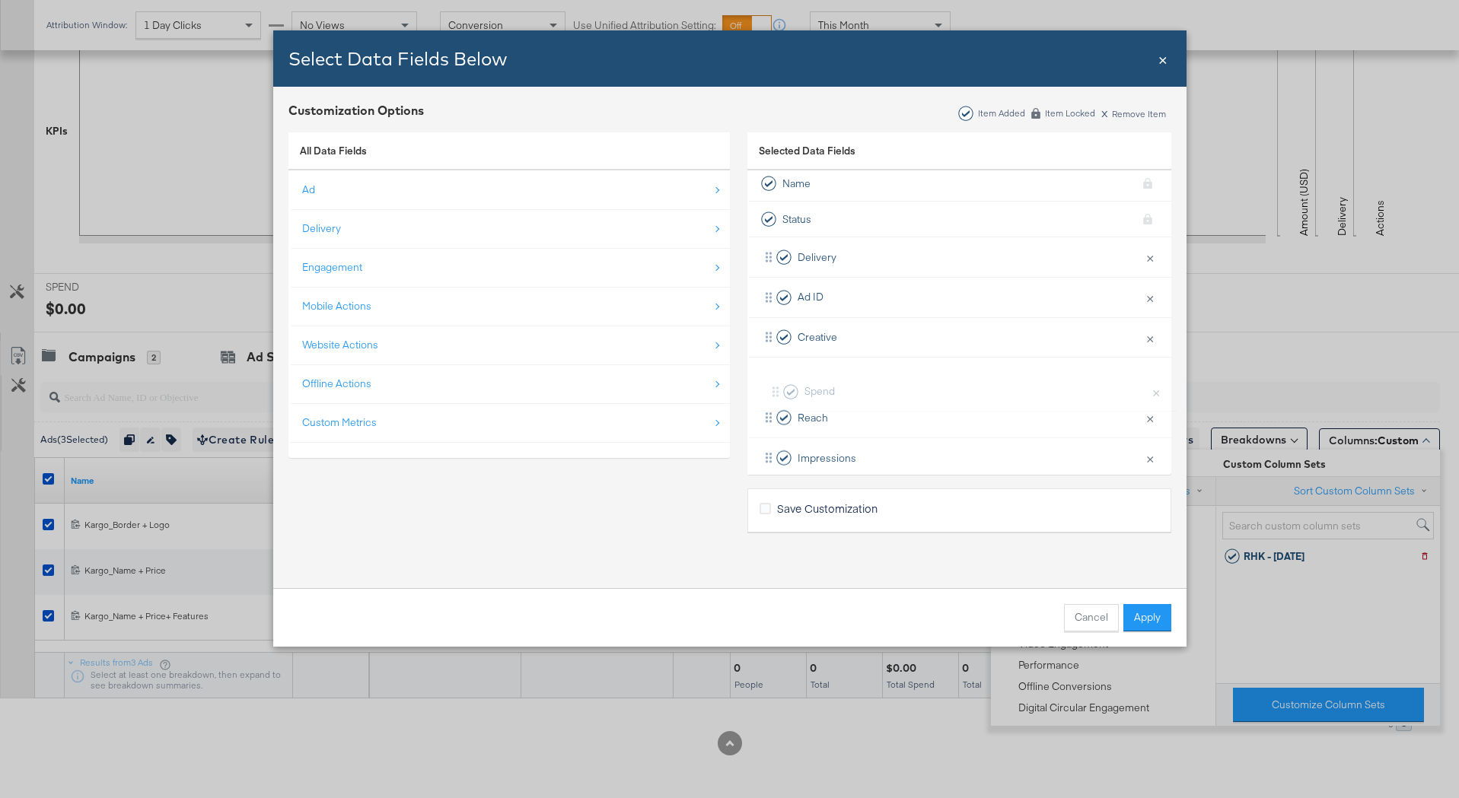
scroll to position [5, 0]
drag, startPoint x: 759, startPoint y: 451, endPoint x: 766, endPoint y: 369, distance: 82.5
click at [766, 369] on div "Delivery × Remove from KPIs Ad ID × Remove from KPIs Creative × Remove from KPI…" at bounding box center [959, 437] width 424 height 401
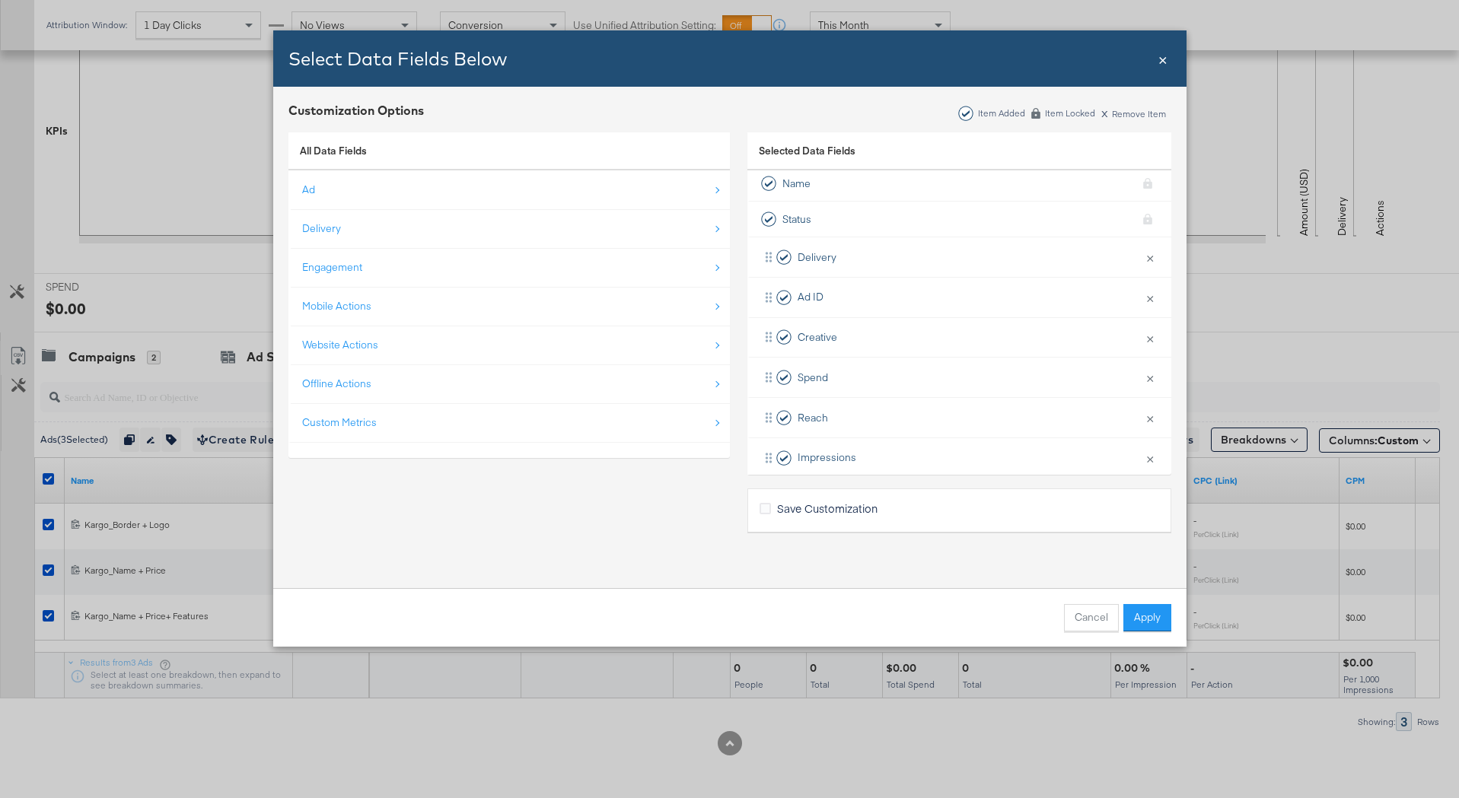
click at [820, 505] on span "Save Customization" at bounding box center [827, 508] width 100 height 15
click at [0, 0] on input "Save Customization" at bounding box center [0, 0] width 0 height 0
click at [1146, 625] on button "Apply" at bounding box center [1147, 617] width 48 height 27
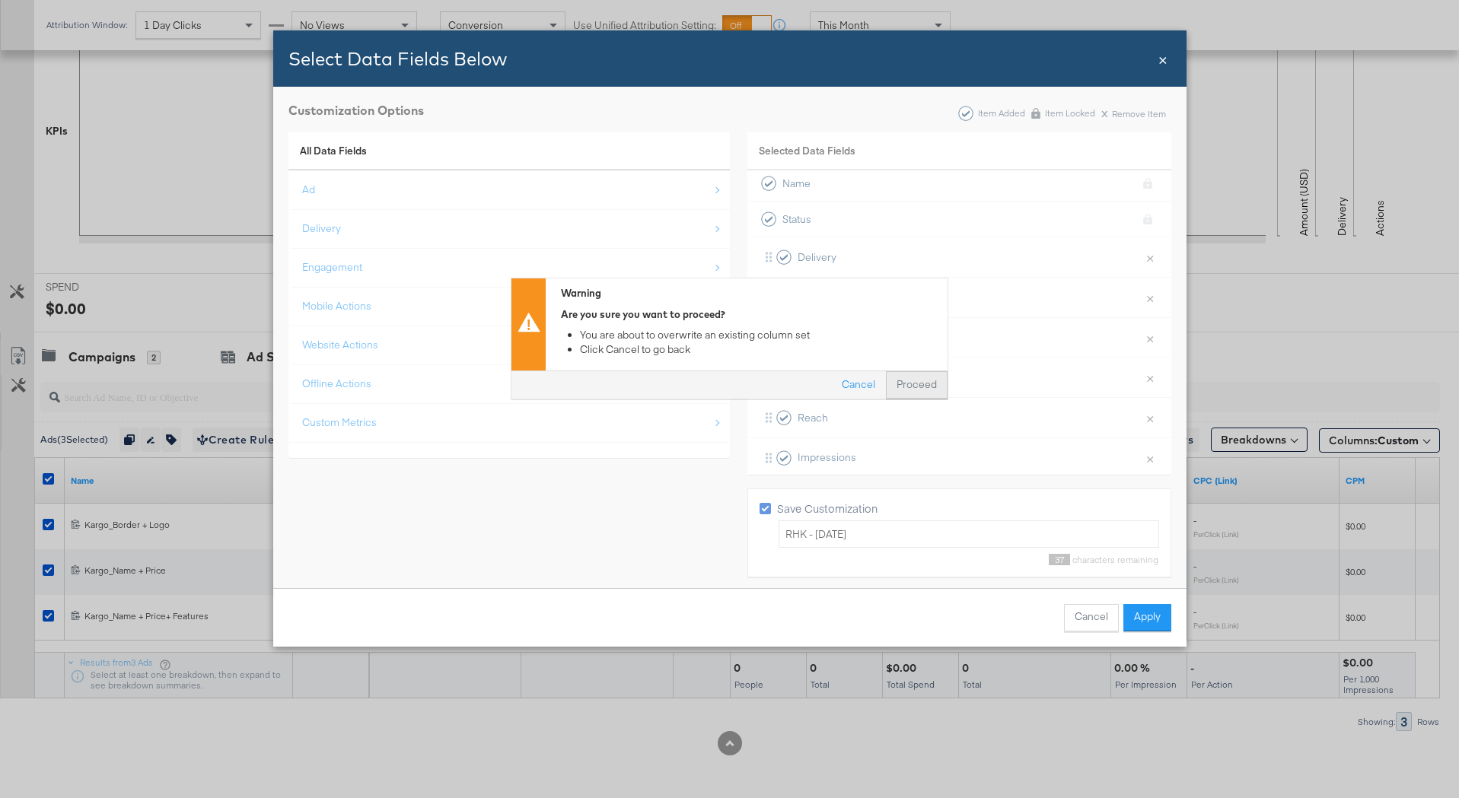
click at [917, 385] on button "Proceed" at bounding box center [917, 385] width 62 height 27
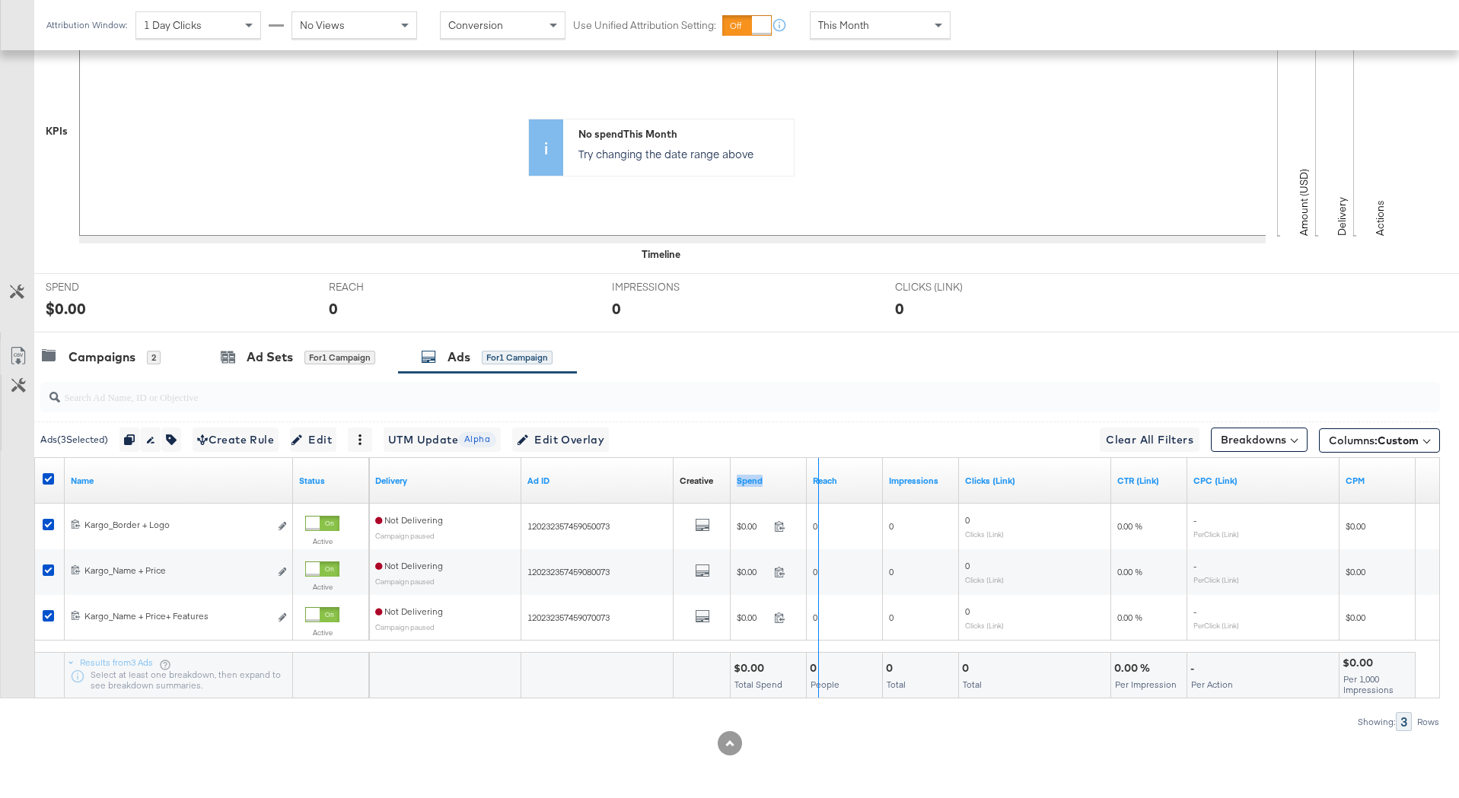
drag, startPoint x: 804, startPoint y: 472, endPoint x: 817, endPoint y: 472, distance: 12.9
click at [817, 472] on div "Delivery Ad ID Creative Sorting Unavailable Spend Reach Impressions Clicks (Lin…" at bounding box center [892, 481] width 1046 height 46
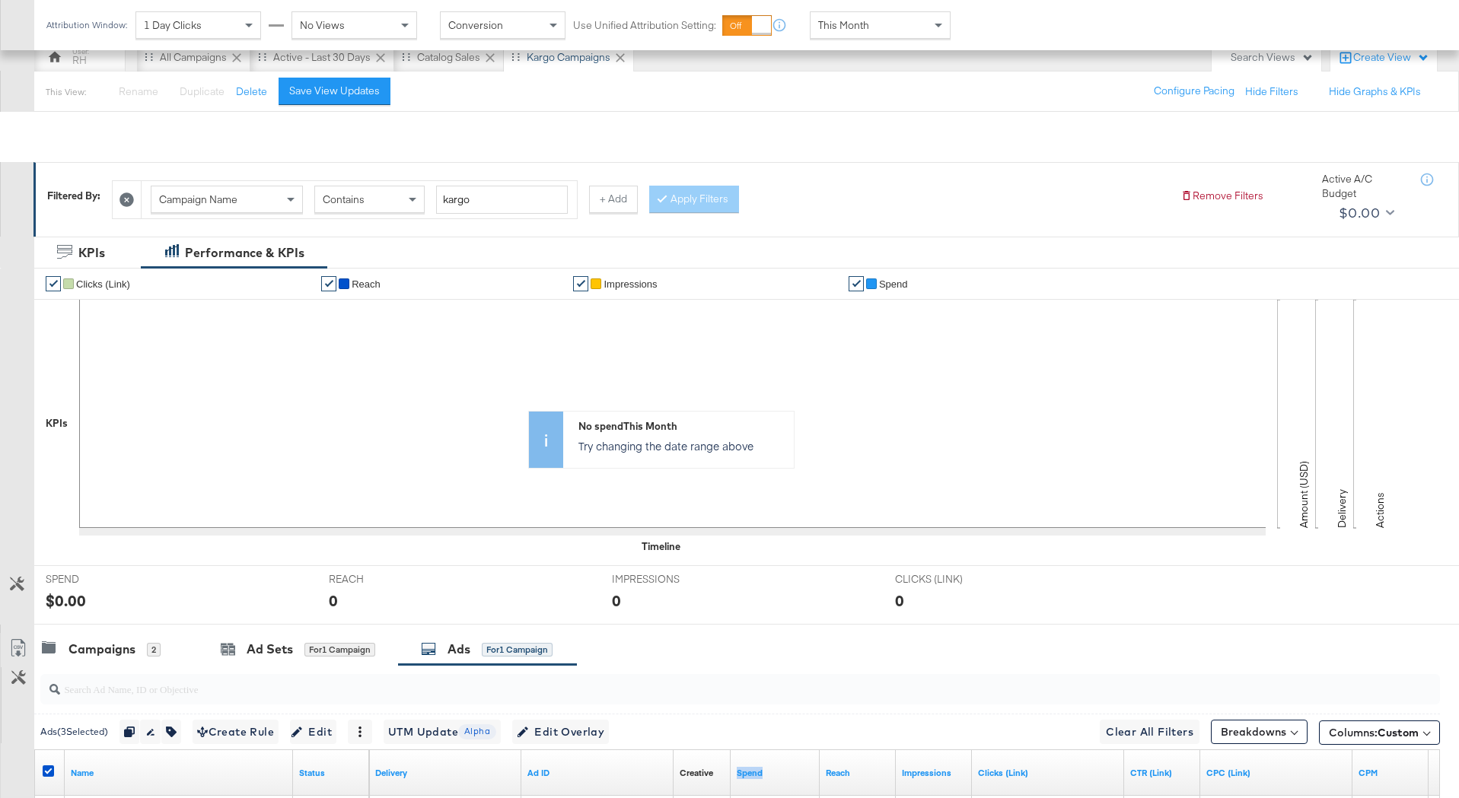
scroll to position [0, 0]
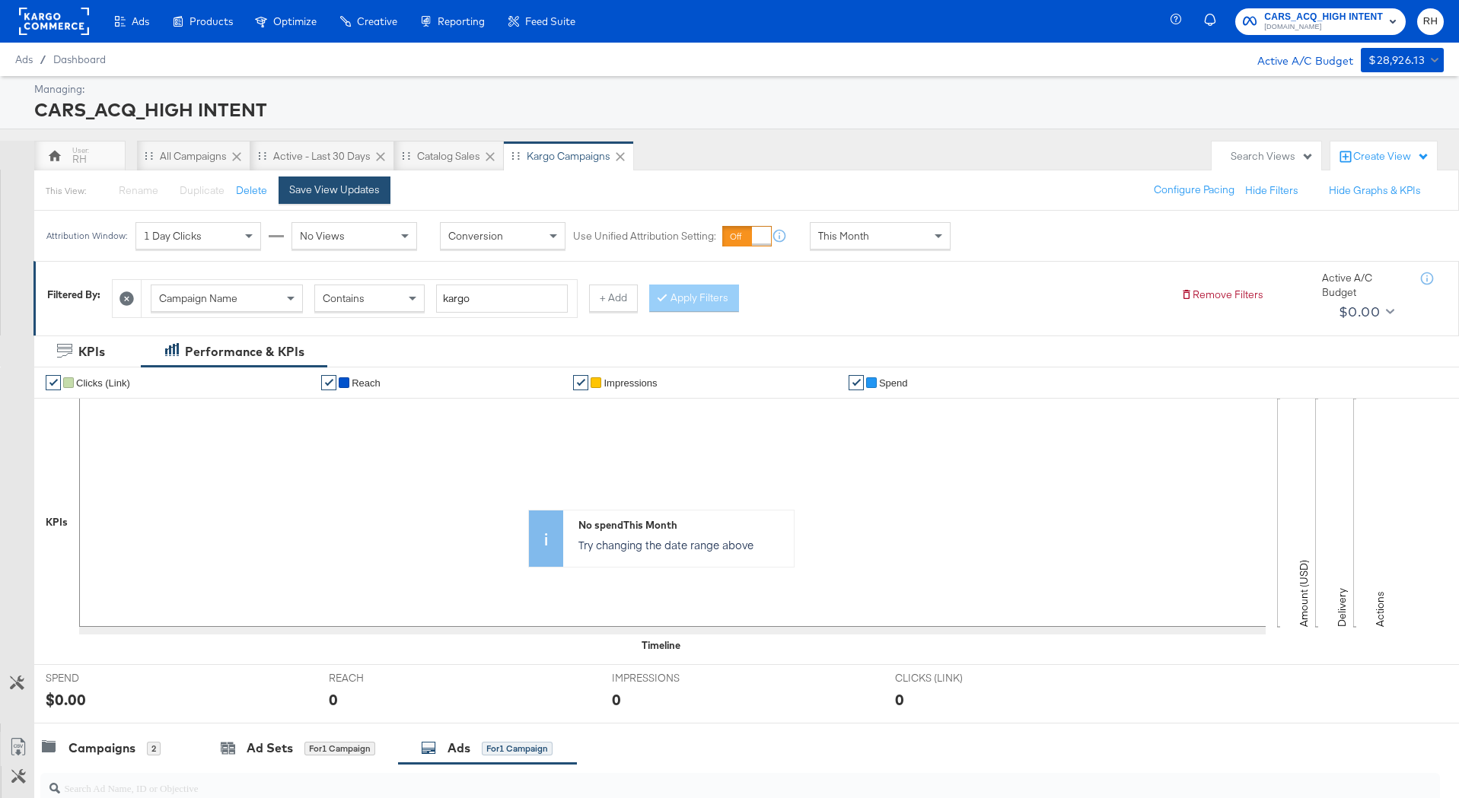
click at [374, 199] on button "Save View Updates" at bounding box center [335, 190] width 112 height 27
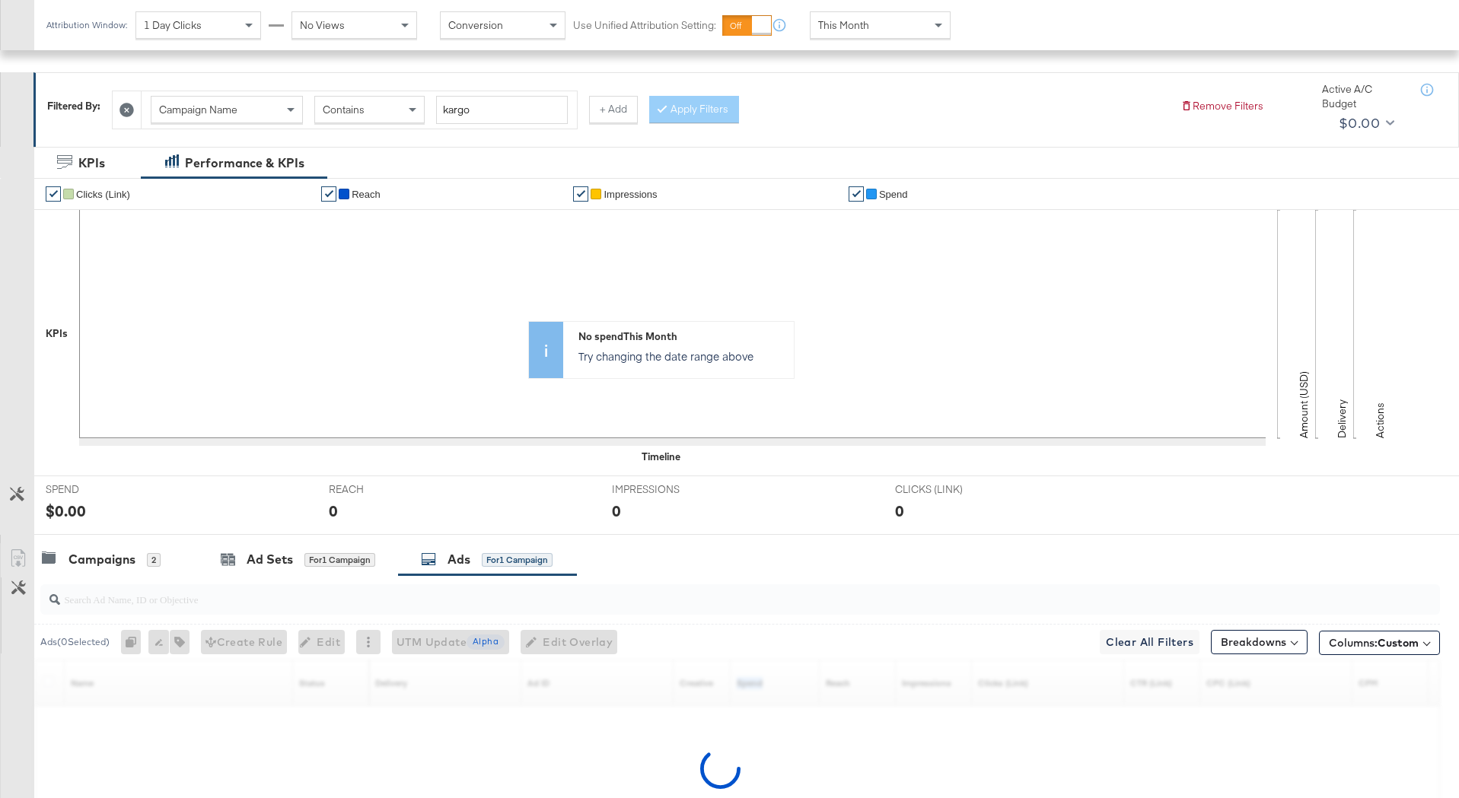
scroll to position [345, 0]
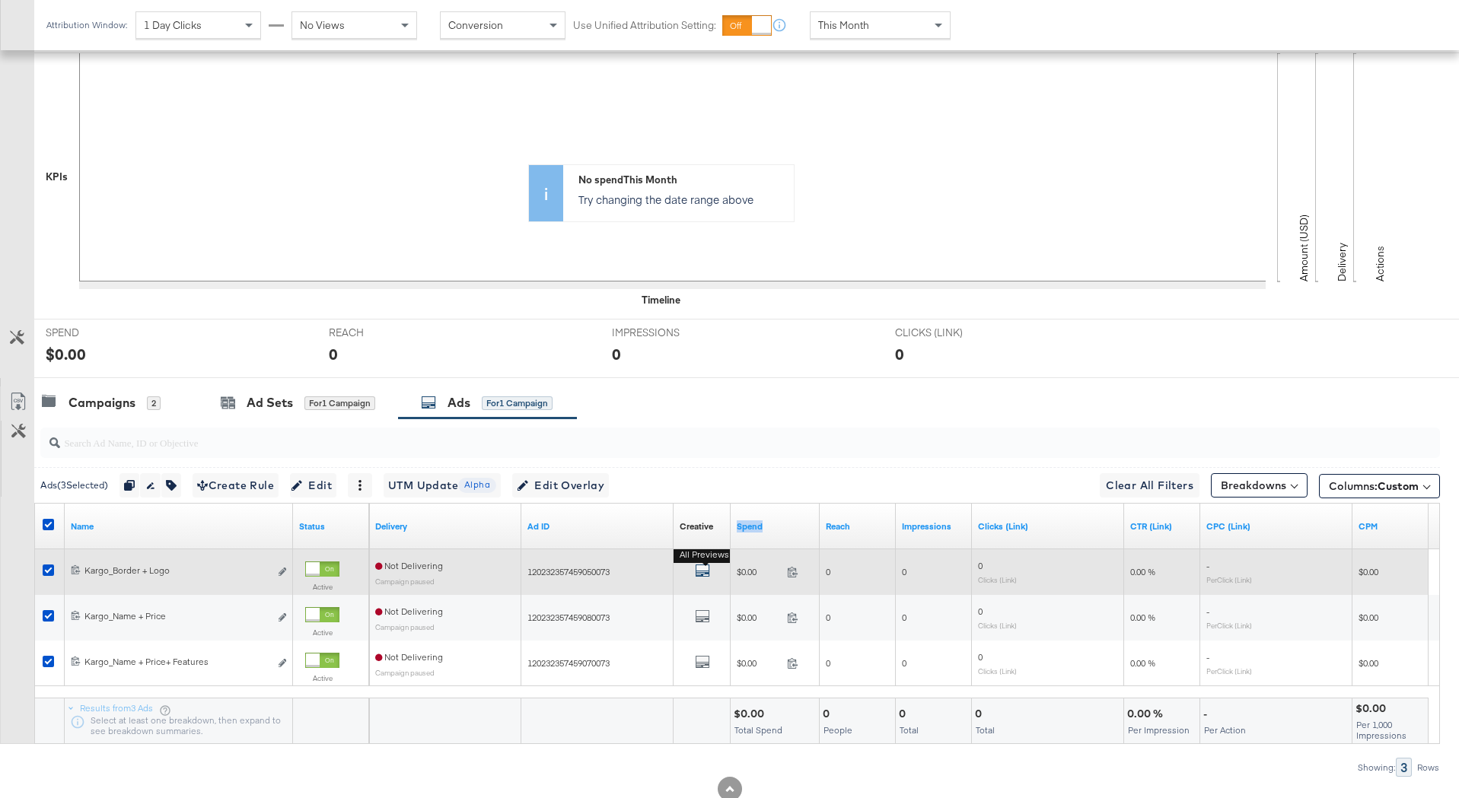
click at [702, 573] on icon "default" at bounding box center [702, 570] width 15 height 15
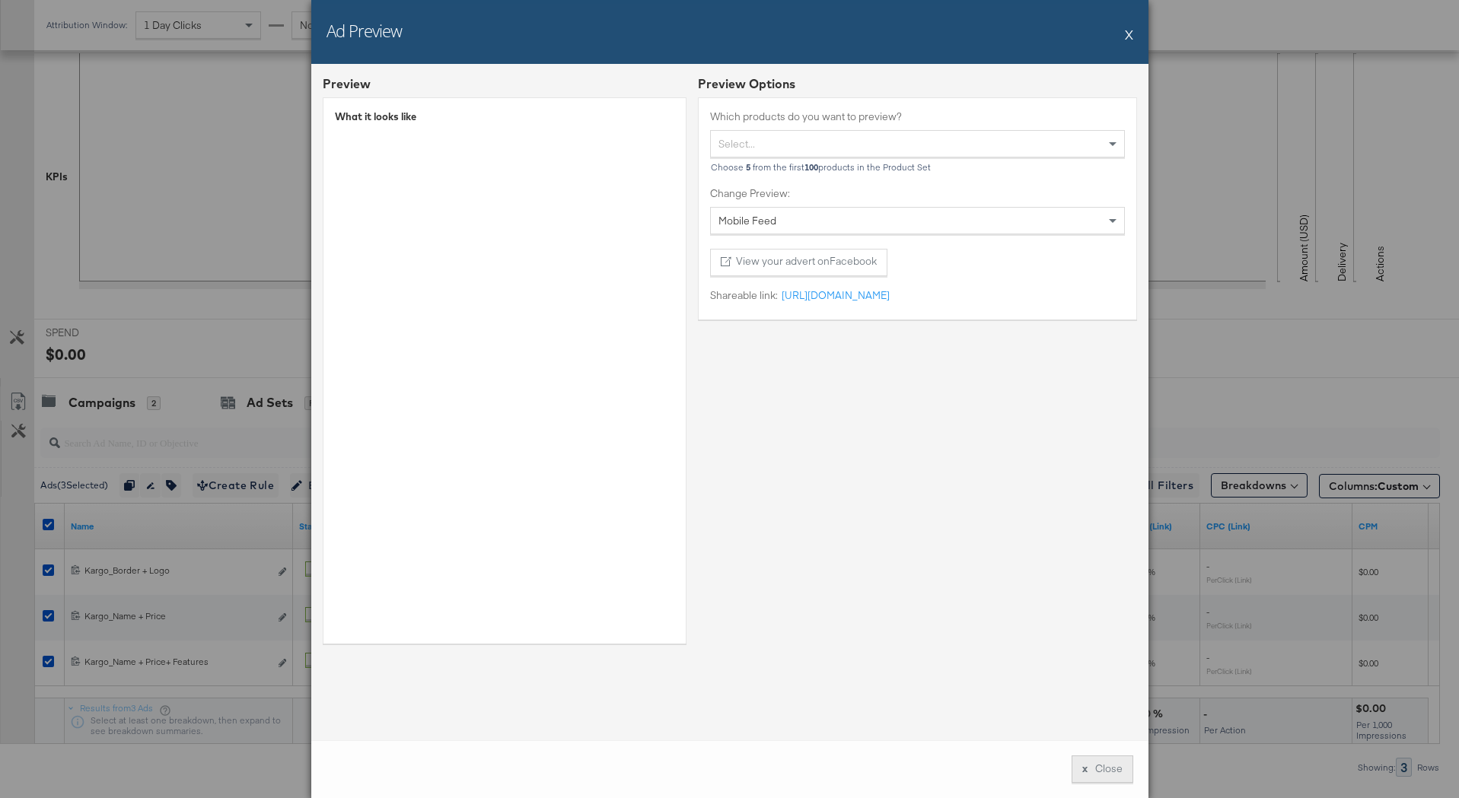
click at [1089, 775] on button "x Close" at bounding box center [1102, 769] width 62 height 27
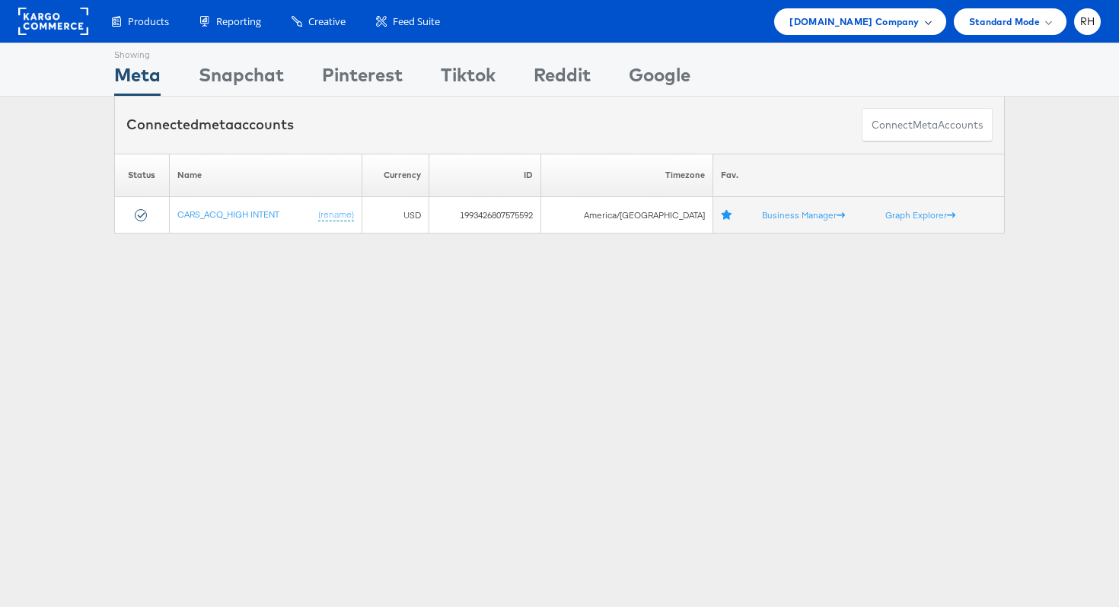
click at [819, 27] on div "Cars.com Company" at bounding box center [859, 21] width 171 height 27
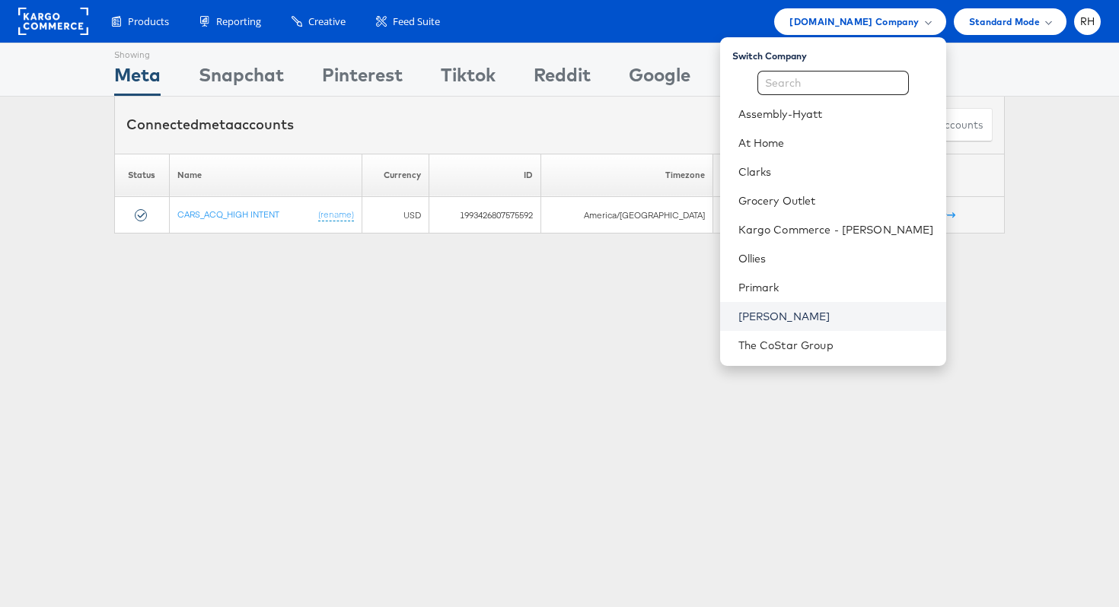
click at [822, 323] on link "[PERSON_NAME]" at bounding box center [836, 316] width 196 height 15
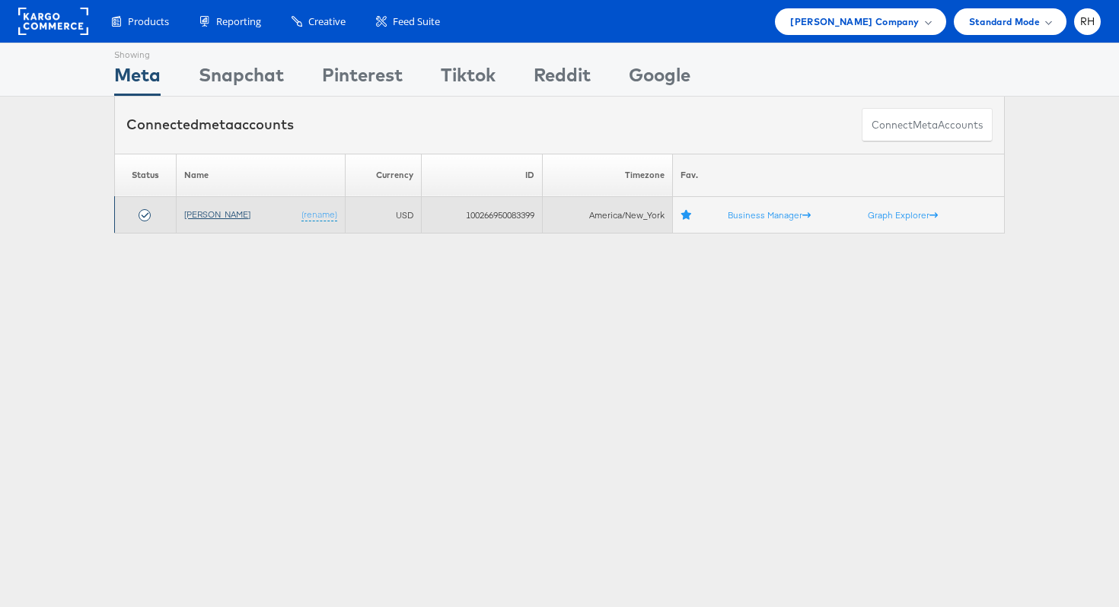
click at [202, 215] on link "[PERSON_NAME]" at bounding box center [217, 214] width 66 height 11
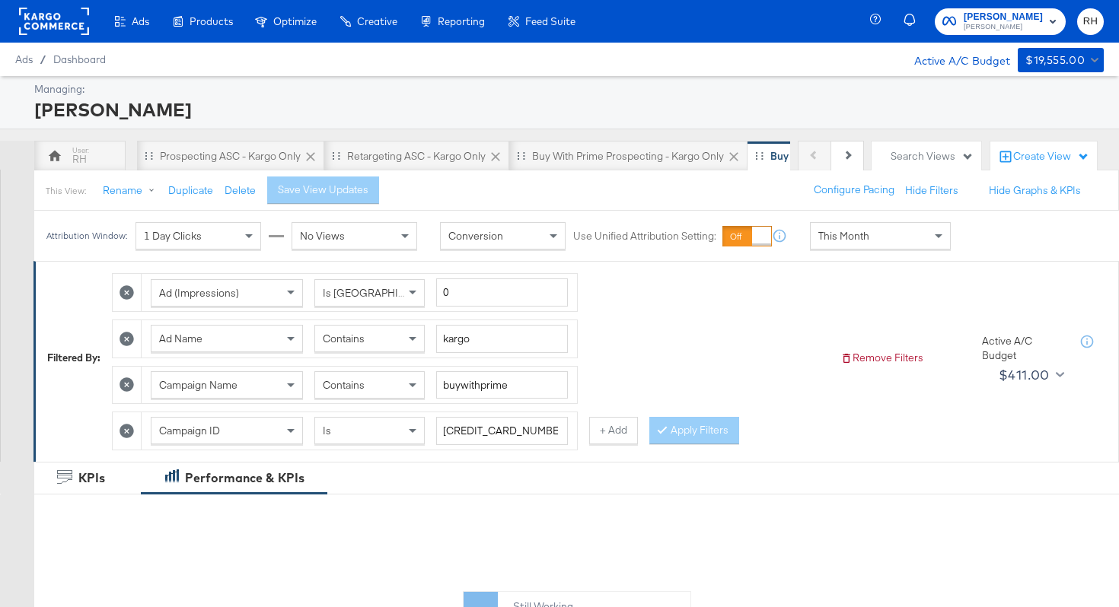
scroll to position [0, 249]
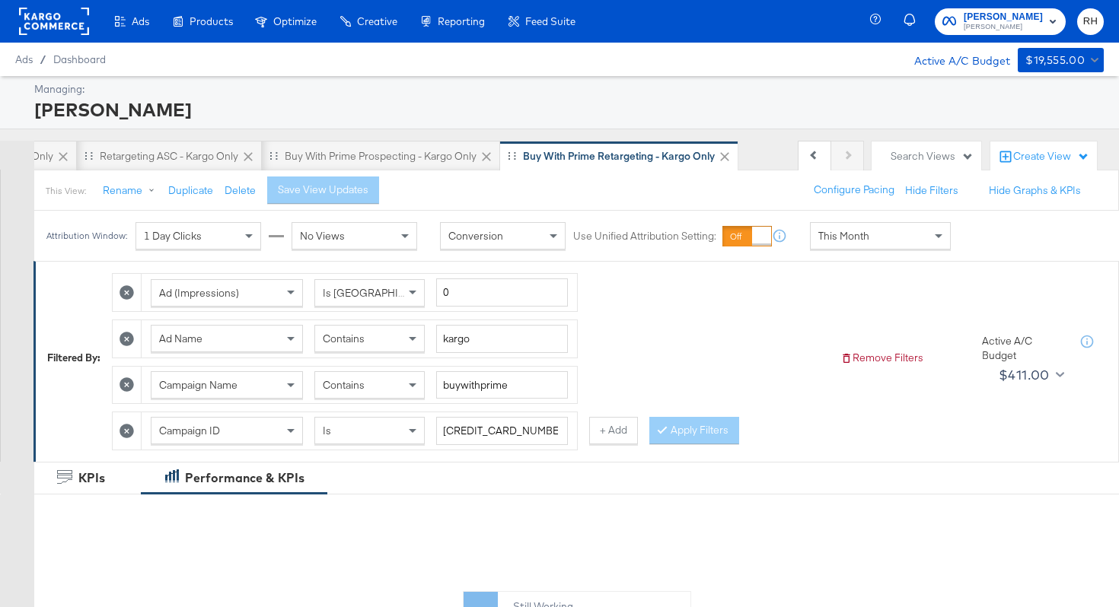
click at [941, 158] on div "Search Views" at bounding box center [931, 156] width 83 height 14
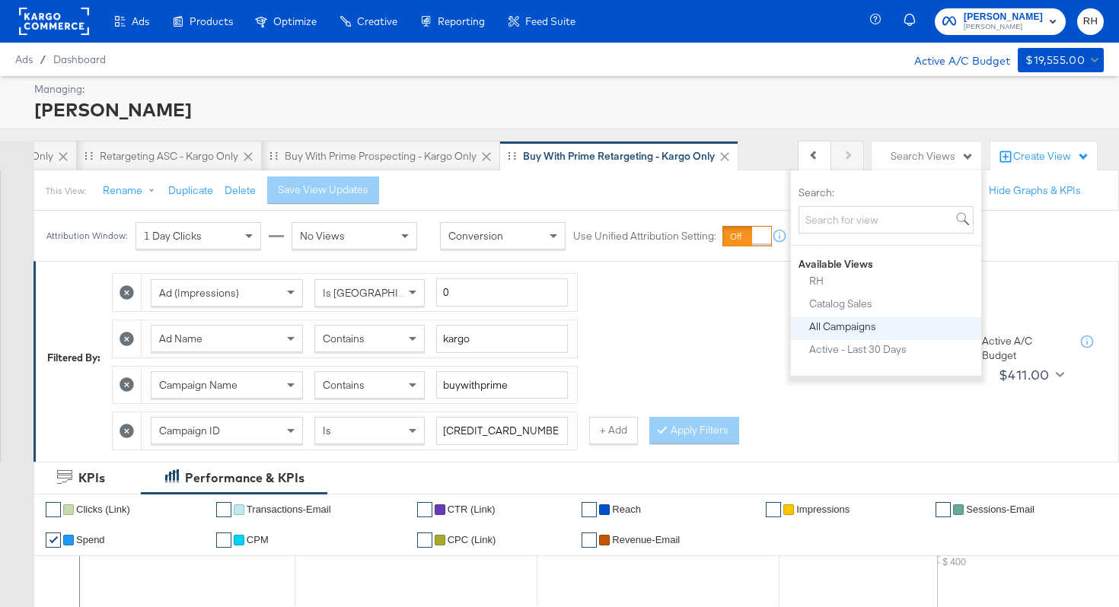
click at [852, 330] on div "All Campaigns" at bounding box center [842, 326] width 67 height 11
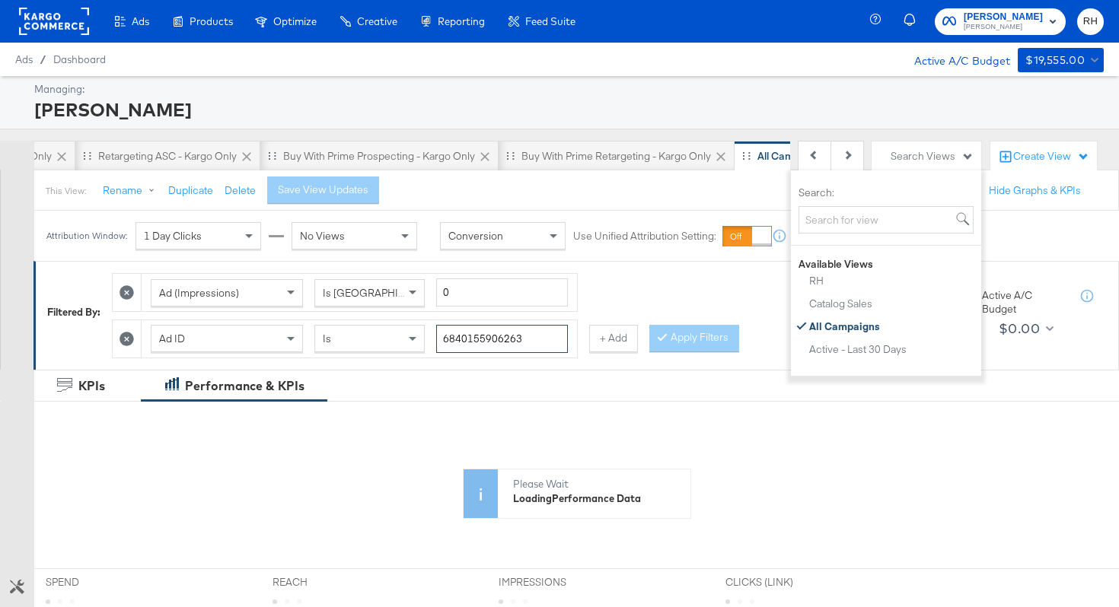
click at [474, 336] on input "6840155906263" at bounding box center [502, 339] width 132 height 28
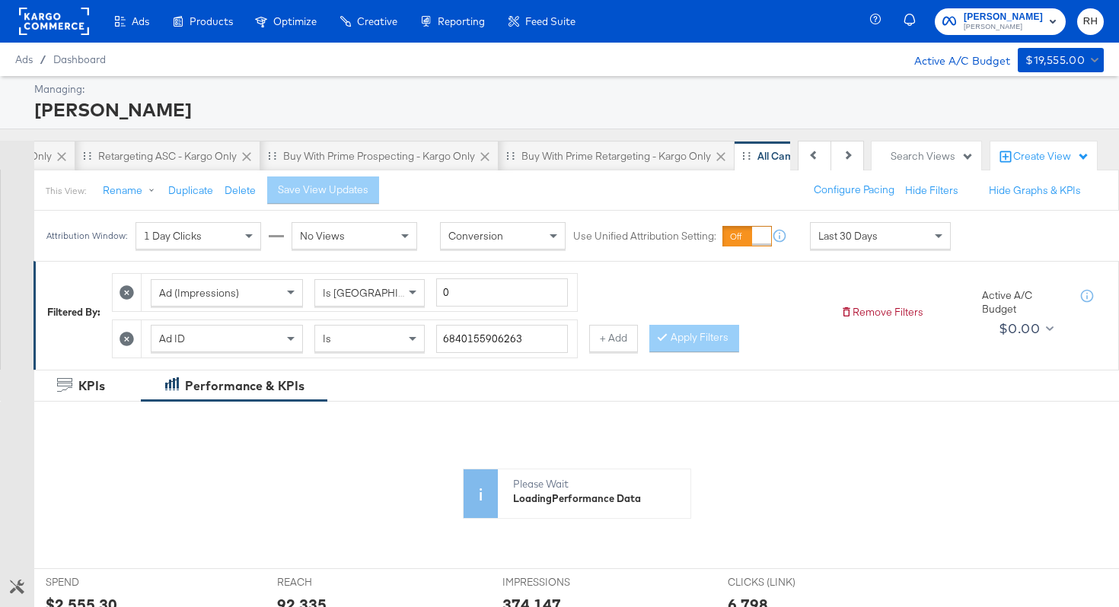
click at [132, 289] on icon at bounding box center [126, 292] width 14 height 14
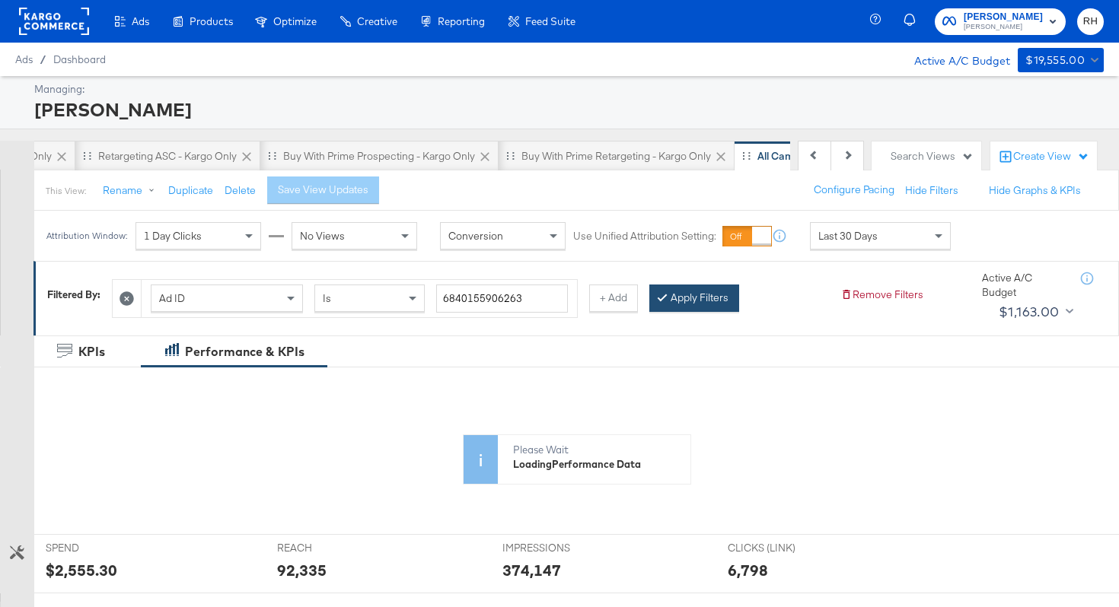
click at [672, 303] on button "Apply Filters" at bounding box center [694, 298] width 90 height 27
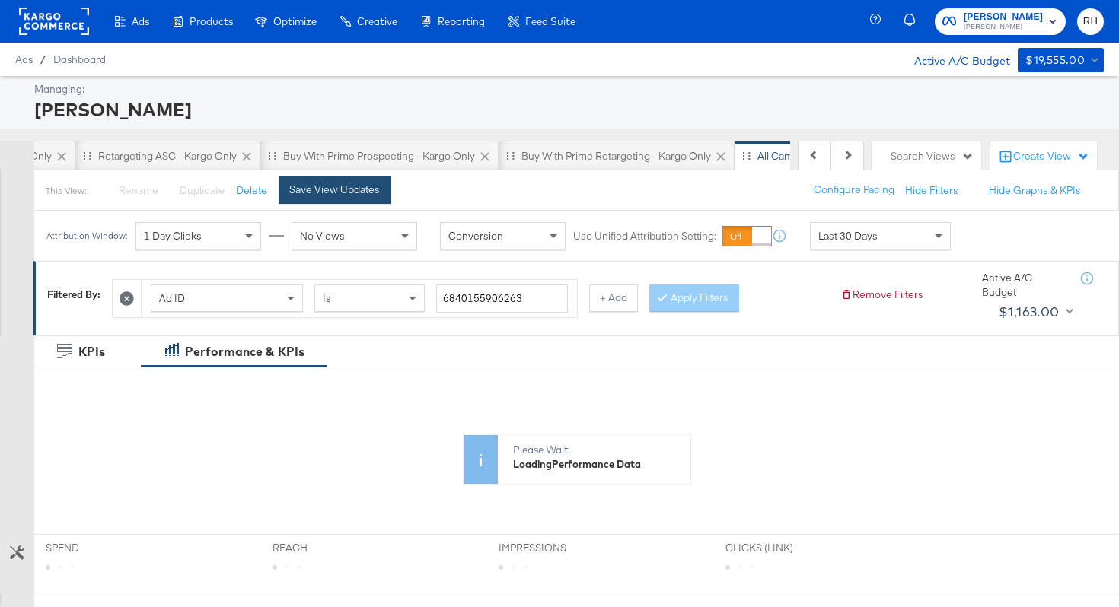
click at [312, 187] on div "Save View Updates" at bounding box center [334, 190] width 91 height 14
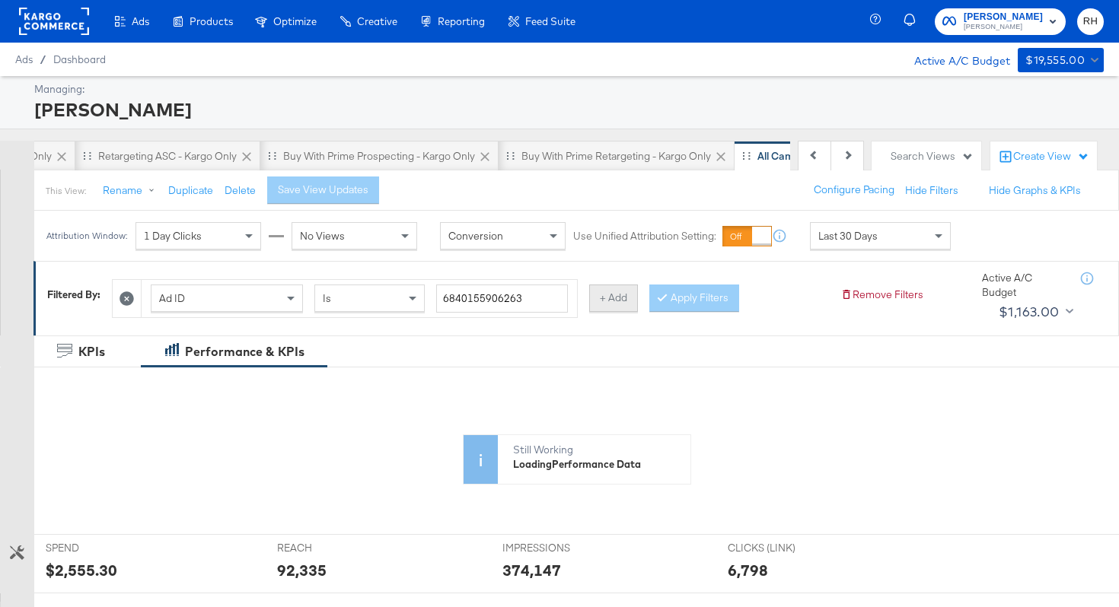
scroll to position [0, 215]
click at [480, 306] on input "6840155906263" at bounding box center [502, 299] width 132 height 28
paste input "514272444"
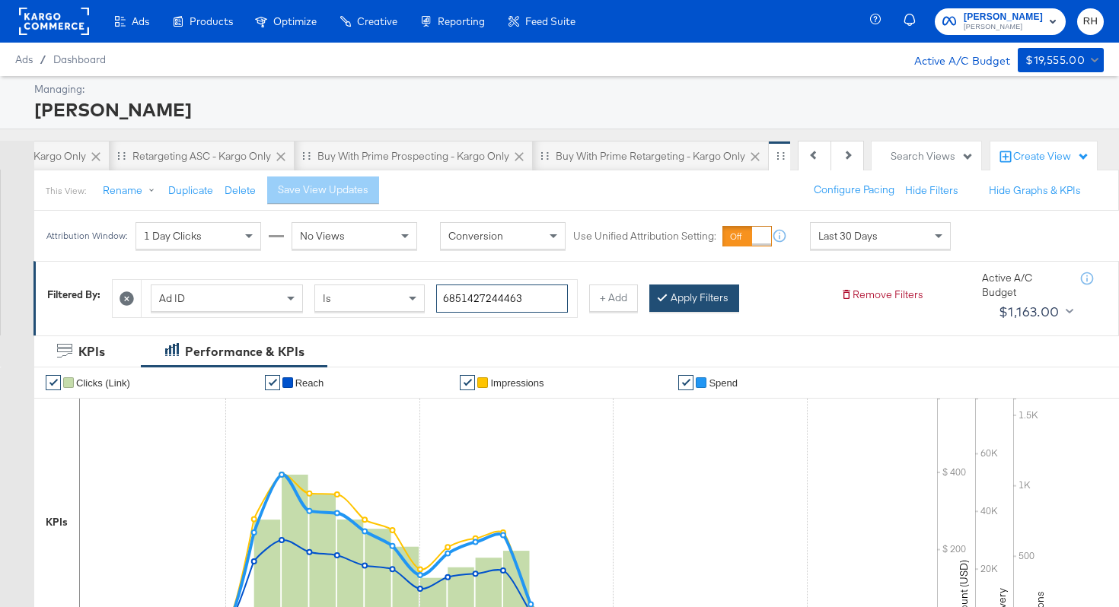
type input "6851427244463"
click at [682, 305] on button "Apply Filters" at bounding box center [694, 298] width 90 height 27
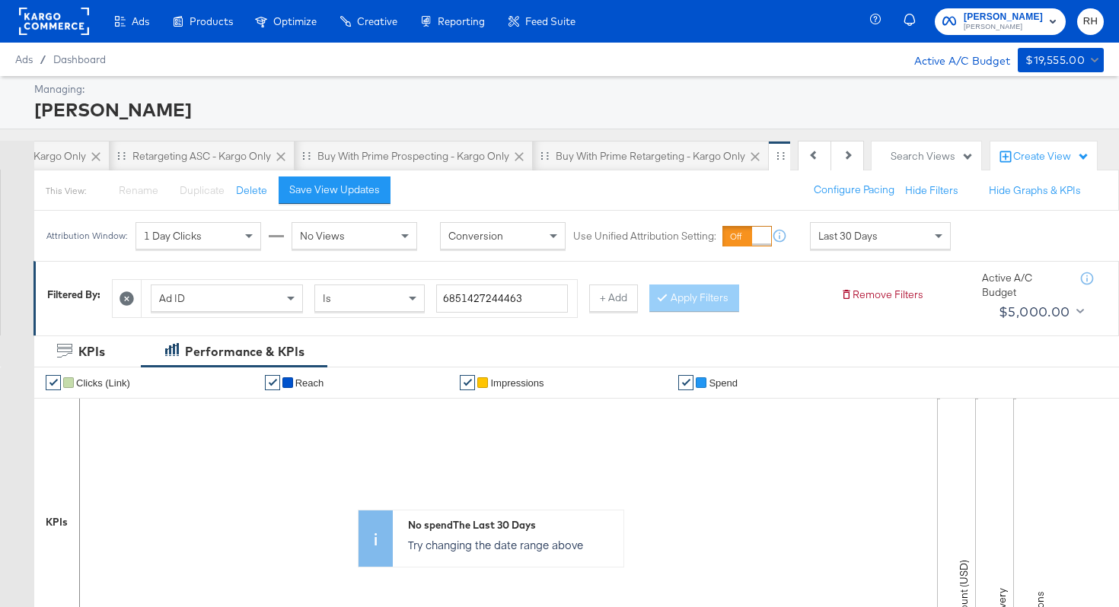
scroll to position [491, 0]
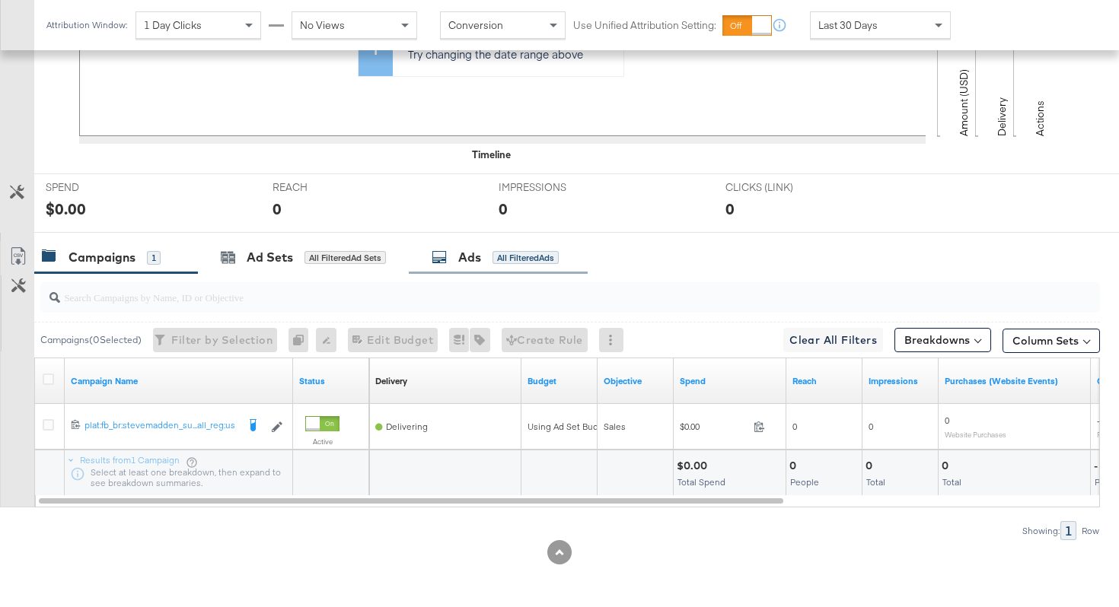
click at [479, 261] on div "Ads" at bounding box center [469, 258] width 23 height 18
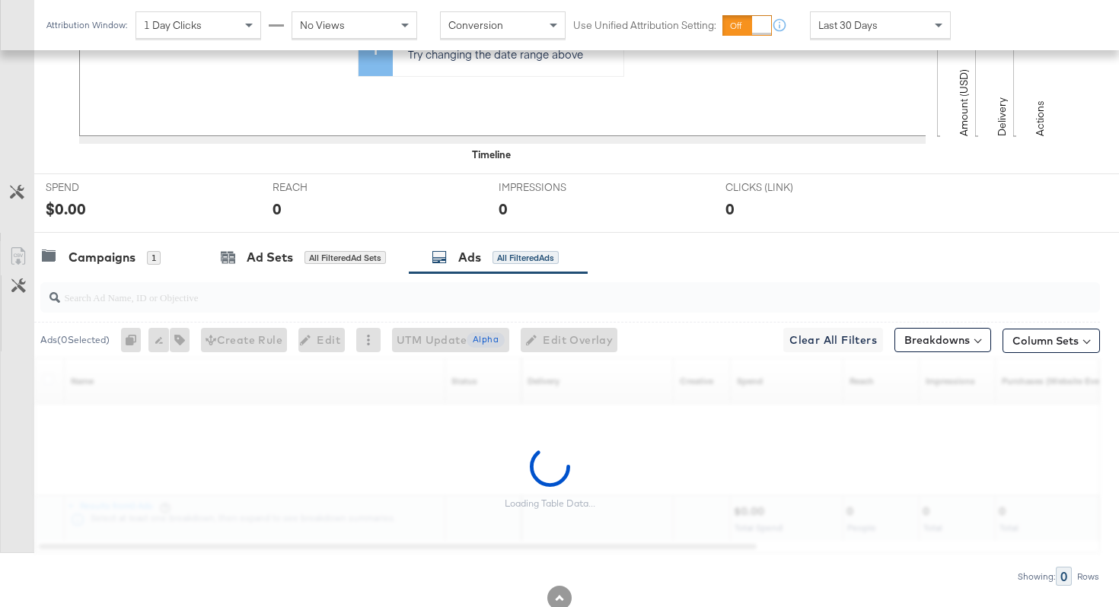
click at [431, 295] on input "search" at bounding box center [532, 291] width 945 height 30
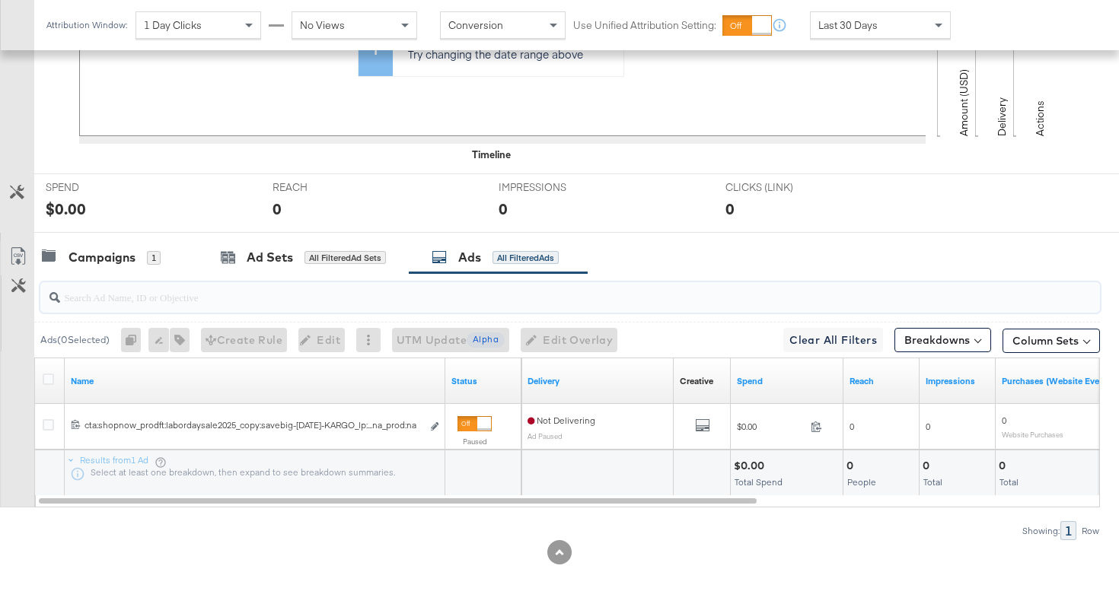
paste input "cta:shopnow_prodft:labordaysale2025_copy:savebig-aug25-KARGO_lp:plp_adtype:caro…"
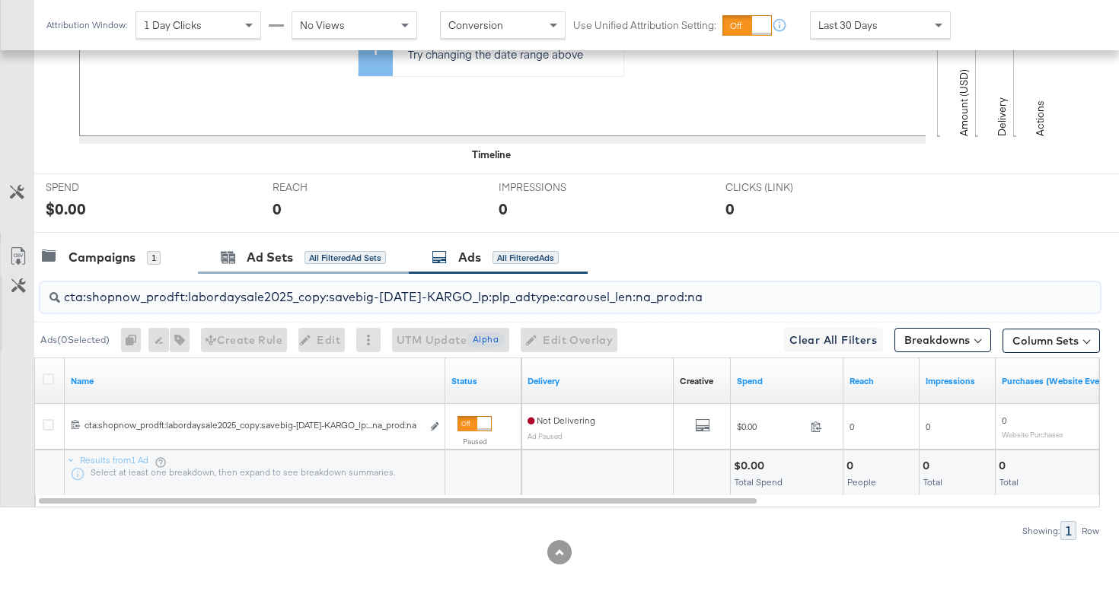
type input "cta:shopnow_prodft:labordaysale2025_copy:savebig-aug25-KARGO_lp:plp_adtype:caro…"
click at [282, 258] on div "Ad Sets" at bounding box center [270, 258] width 46 height 18
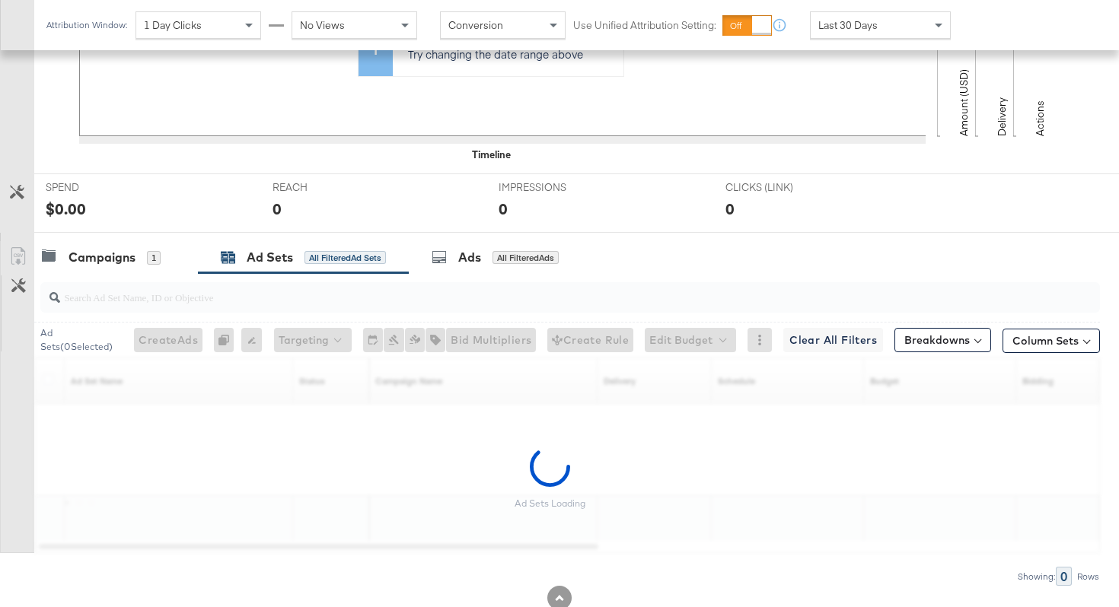
click at [283, 298] on input "search" at bounding box center [532, 291] width 945 height 30
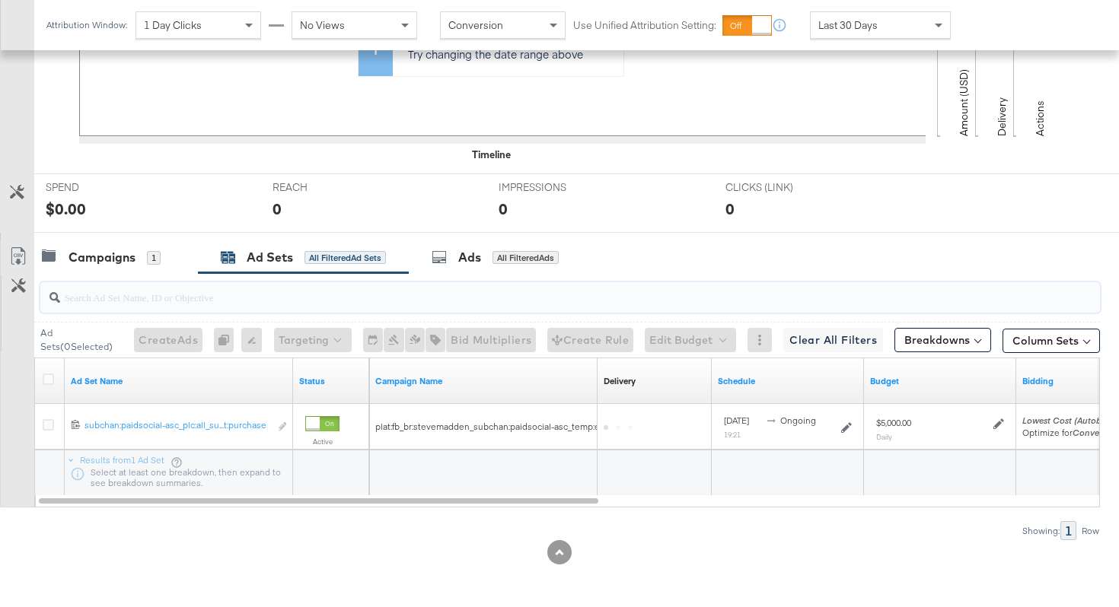
paste input "subchan:paidsocial-asc_plc:all_subplc:all_audtype:broad_aud:advantage_subreg:na…"
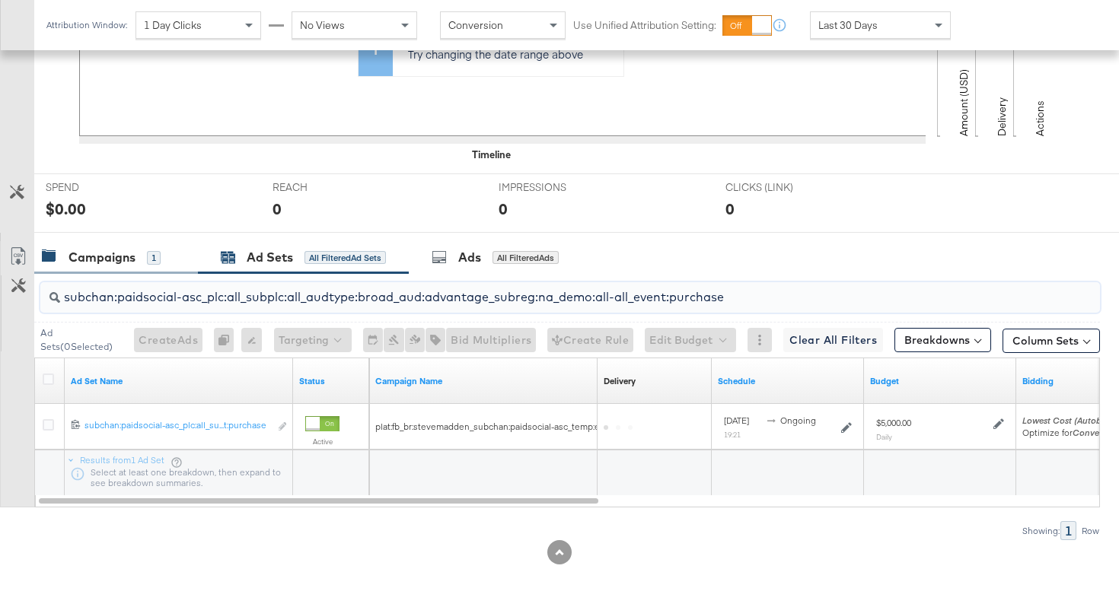
type input "subchan:paidsocial-asc_plc:all_subplc:all_audtype:broad_aud:advantage_subreg:na…"
click at [148, 261] on div "1" at bounding box center [154, 258] width 14 height 14
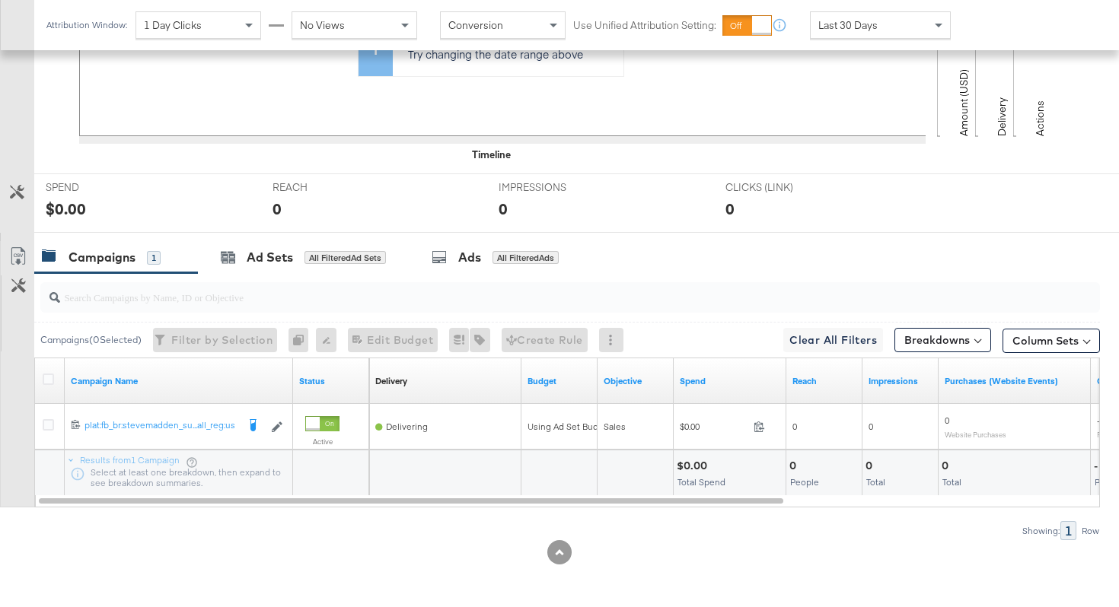
click at [415, 307] on div at bounding box center [569, 297] width 1059 height 30
paste input "plat:fb_br:stevemadden_subchan:paidsocial-asc_temp:evergreen-prospecting-2_obj:…"
type input "plat:fb_br:stevemadden_subchan:paidsocial-asc_temp:evergreen-prospecting-2_obj:…"
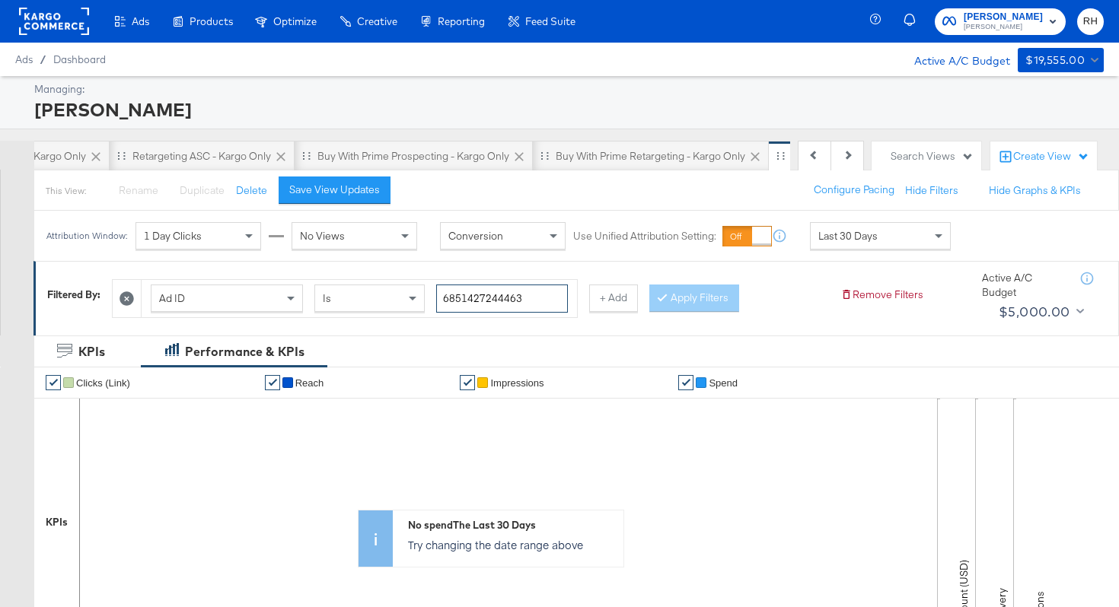
click at [540, 299] on input "6851427244463" at bounding box center [502, 299] width 132 height 28
paste input "7012"
type input "6851427701263"
click at [688, 305] on button "Apply Filters" at bounding box center [694, 298] width 90 height 27
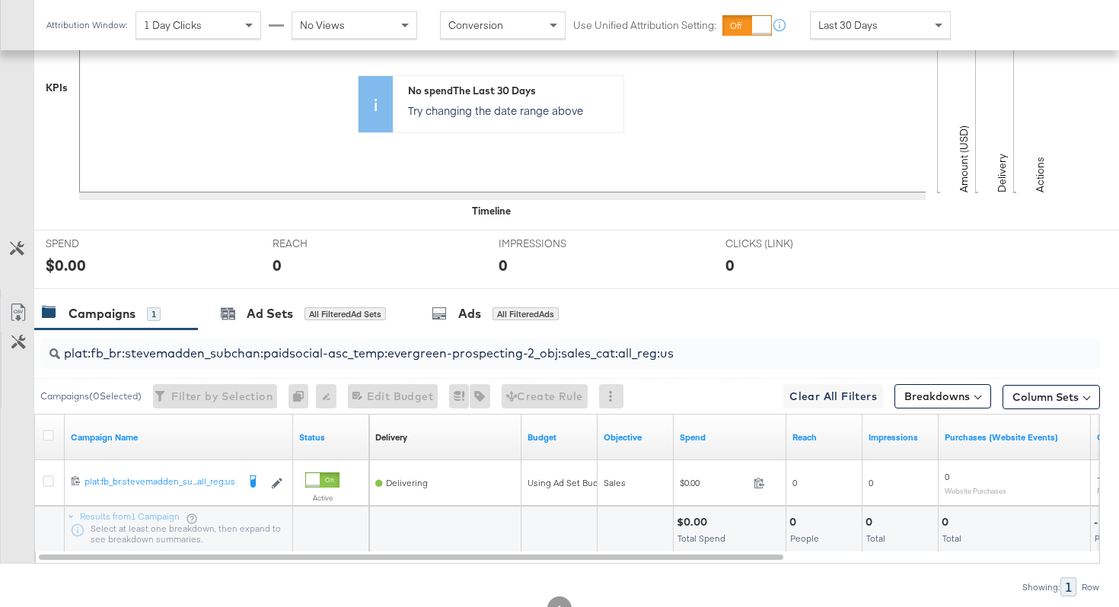
scroll to position [491, 0]
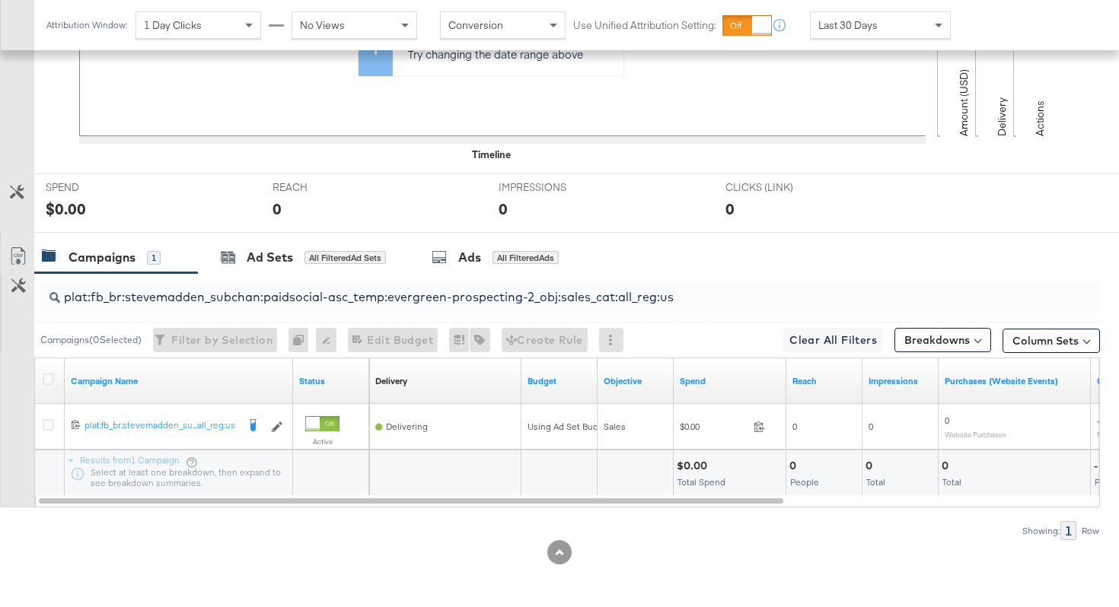
click at [290, 299] on input "plat:fb_br:stevemadden_subchan:paidsocial-asc_temp:evergreen-prospecting-2_obj:…" at bounding box center [532, 291] width 945 height 30
click at [300, 253] on div "Ad Sets All Filtered Ad Sets" at bounding box center [303, 258] width 165 height 18
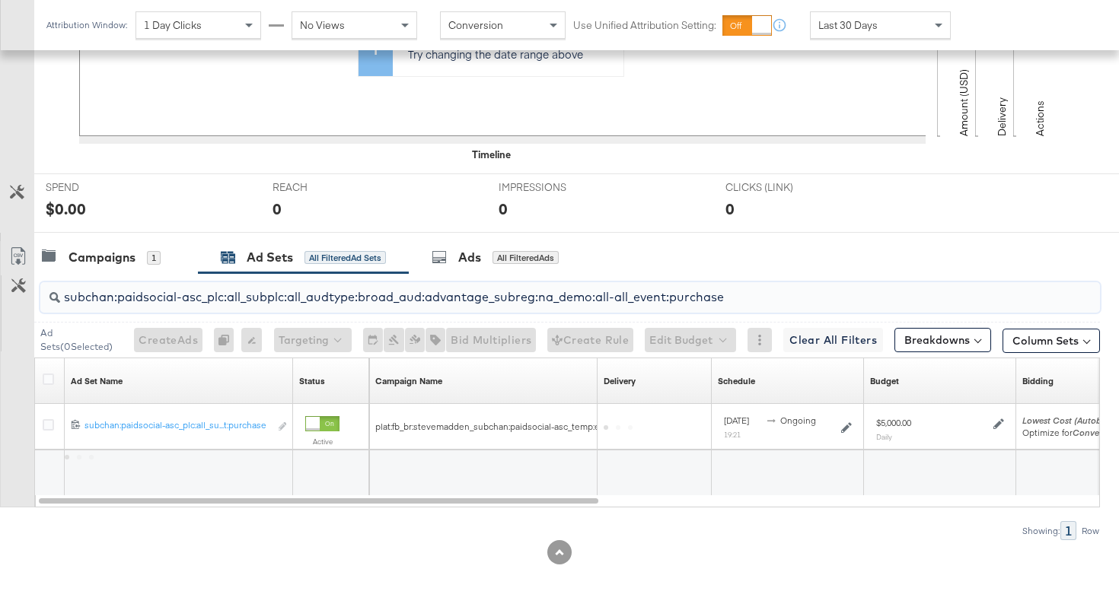
click at [266, 304] on input "subchan:paidsocial-asc_plc:all_subplc:all_audtype:broad_aud:advantage_subreg:na…" at bounding box center [532, 291] width 945 height 30
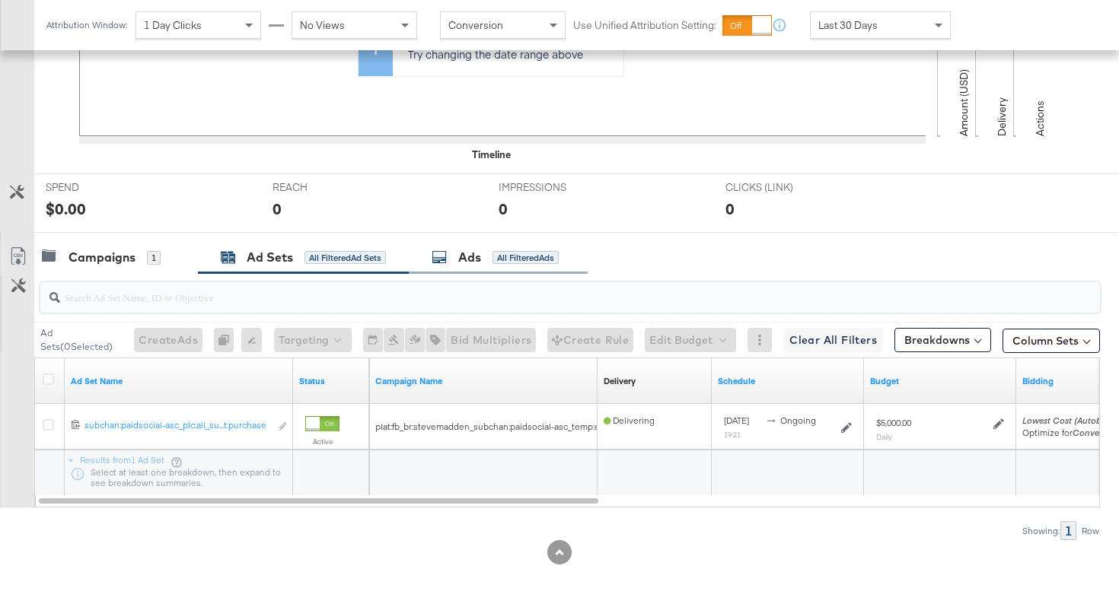
click at [454, 271] on div "Ads All Filtered Ads" at bounding box center [498, 257] width 179 height 33
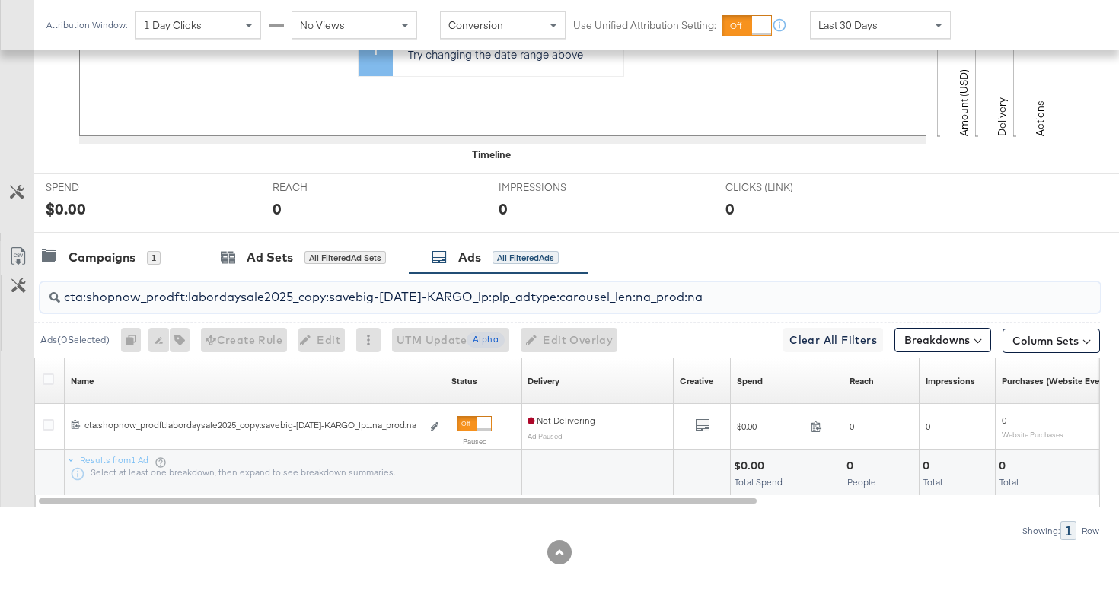
click at [417, 303] on input "cta:shopnow_prodft:labordaysale2025_copy:savebig-aug25-KARGO_lp:plp_adtype:caro…" at bounding box center [532, 291] width 945 height 30
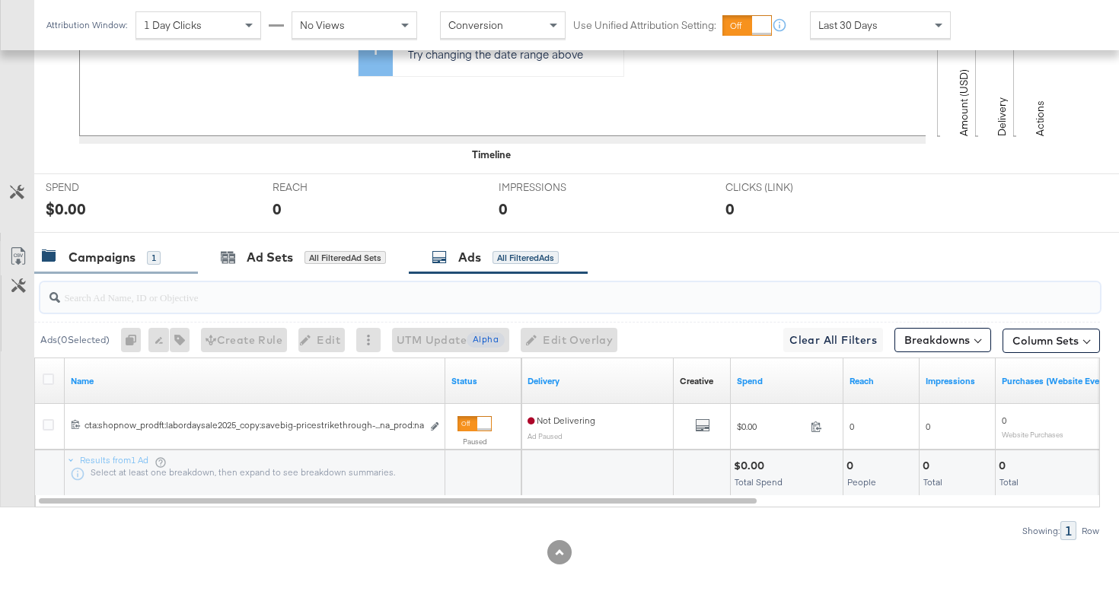
click at [135, 254] on div "Campaigns 1" at bounding box center [101, 258] width 119 height 18
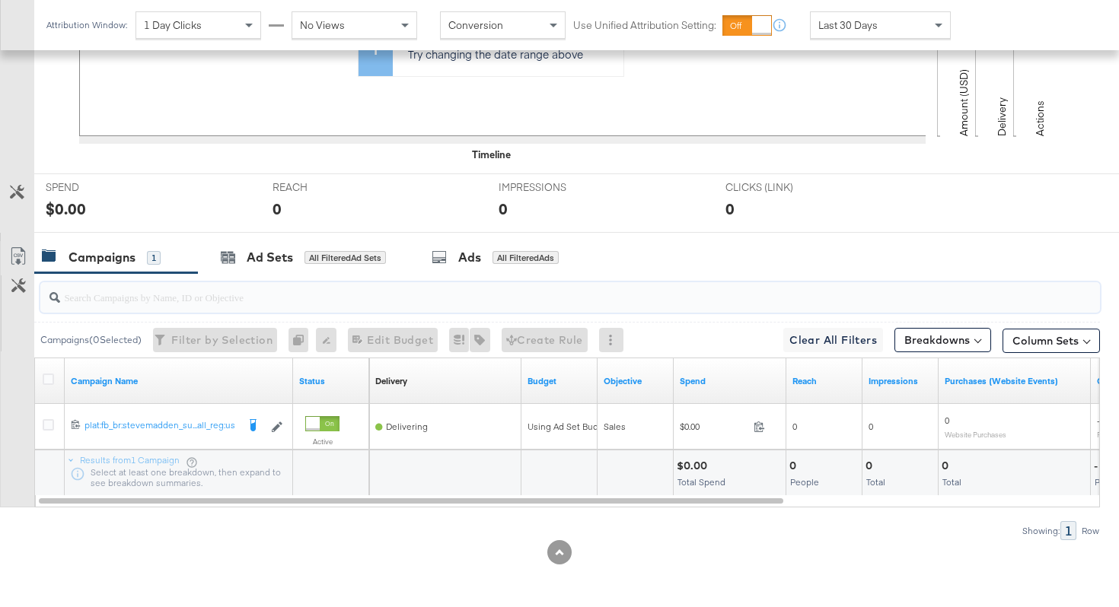
click at [87, 301] on input "search" at bounding box center [532, 291] width 945 height 30
paste input "subchan:paidsocial-asc_plc:all_subplc:all_audtype:broad_aud:advantage_subreg:na…"
type input "subchan:paidsocial-asc_plc:all_subplc:all_audtype:broad_aud:advantage_subreg:na…"
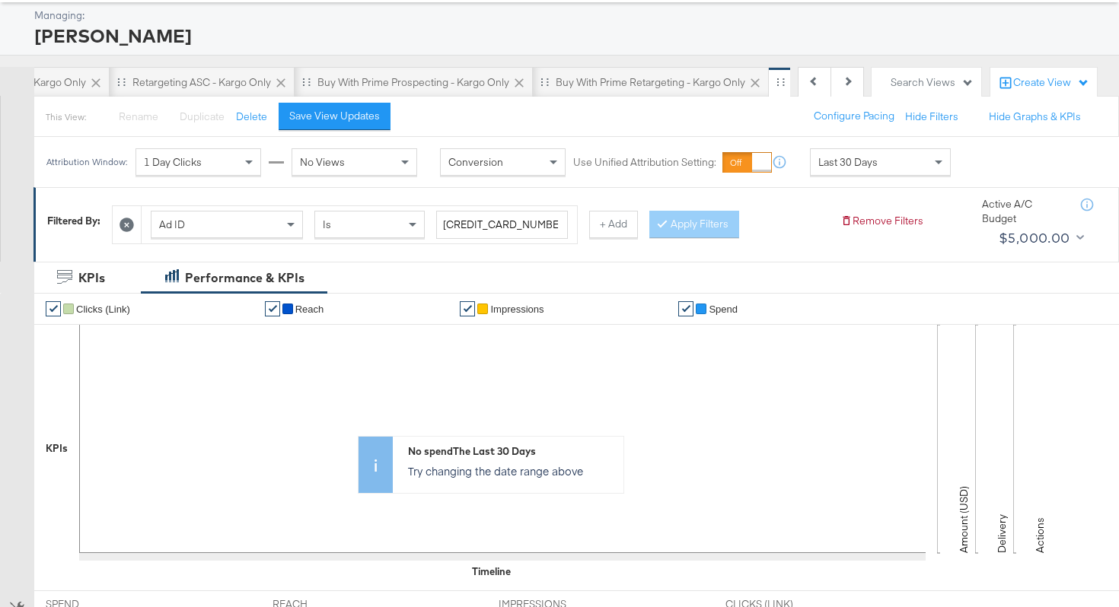
scroll to position [73, 0]
click at [488, 224] on input "6851427701263" at bounding box center [502, 226] width 132 height 28
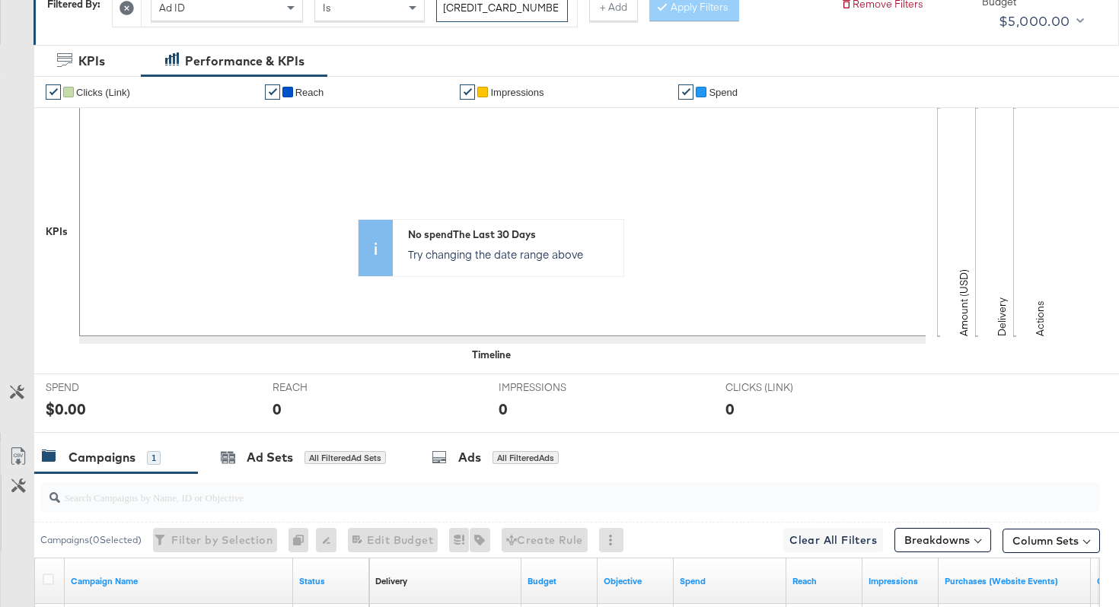
scroll to position [491, 0]
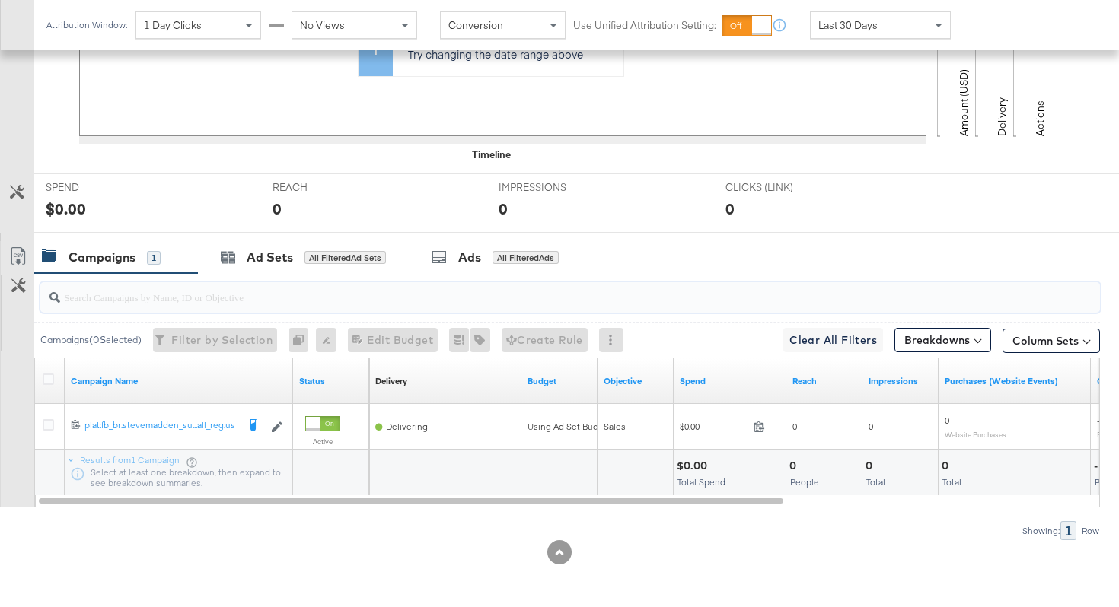
click at [206, 294] on input "search" at bounding box center [532, 291] width 945 height 30
paste input "plat:fb_br:stevemadden_subchan:paidsocial-asc_temp:evergreen-prospecting-2_obj:…"
type input "plat:fb_br:stevemadden_subchan:paidsocial-asc_temp:evergreen-prospecting-2_obj:…"
click at [273, 261] on div "Ad Sets" at bounding box center [270, 258] width 46 height 18
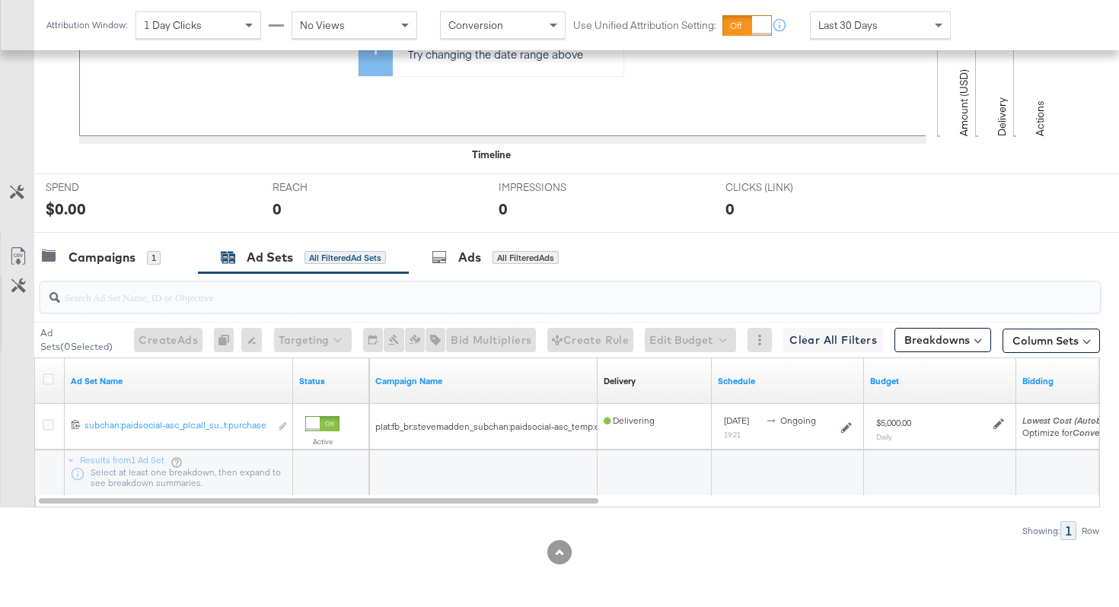
click at [273, 292] on input "search" at bounding box center [532, 291] width 945 height 30
paste input "subchan:paidsocial-asc_plc:all_subplc:all_audtype:broad_aud:advantage_subreg:na…"
type input "subchan:paidsocial-asc_plc:all_subplc:all_audtype:broad_aud:advantage_subreg:na…"
click at [468, 258] on div "Ads" at bounding box center [469, 258] width 23 height 18
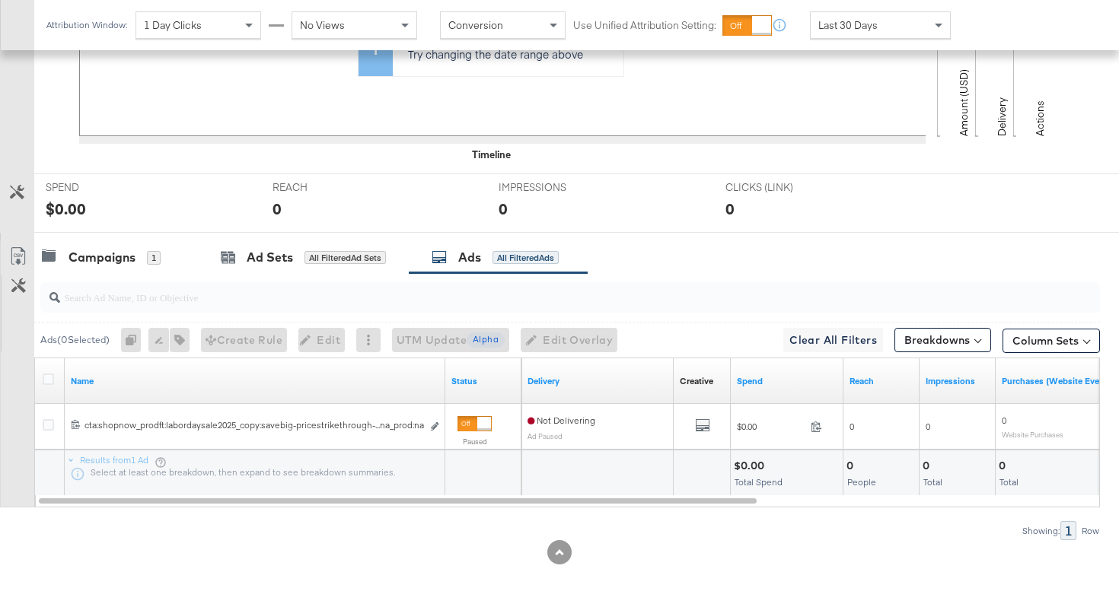
click at [438, 297] on input "search" at bounding box center [532, 291] width 945 height 30
paste input "cta:shopnow_prodft:labordaysale2025_copy:savebig-pricestrikethrough-[DATE]-KARG…"
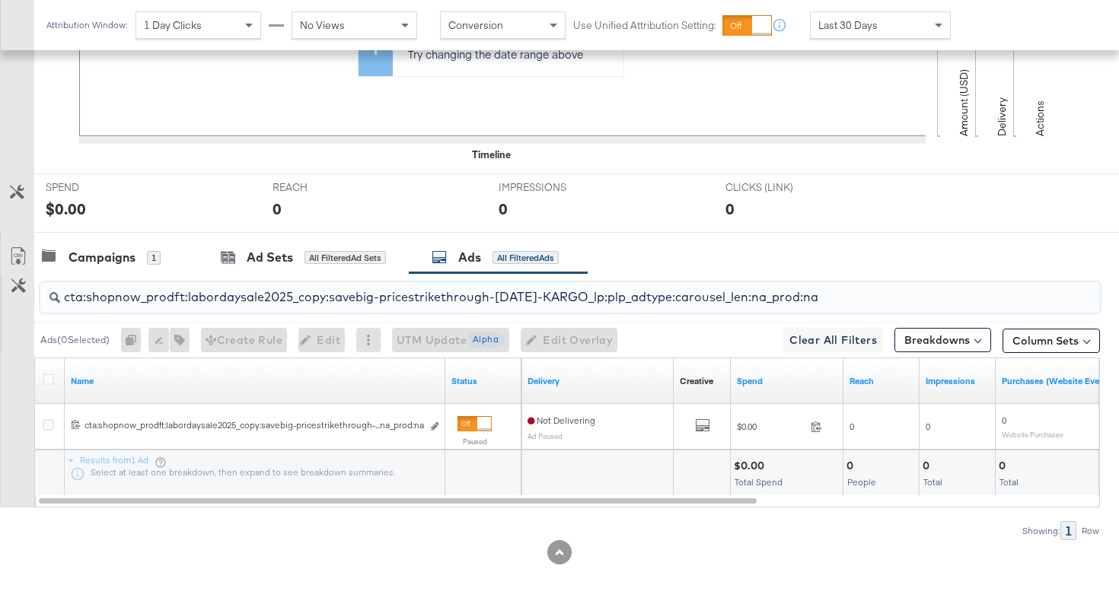
type input "cta:shopnow_prodft:labordaysale2025_copy:savebig-pricestrikethrough-[DATE]-KARG…"
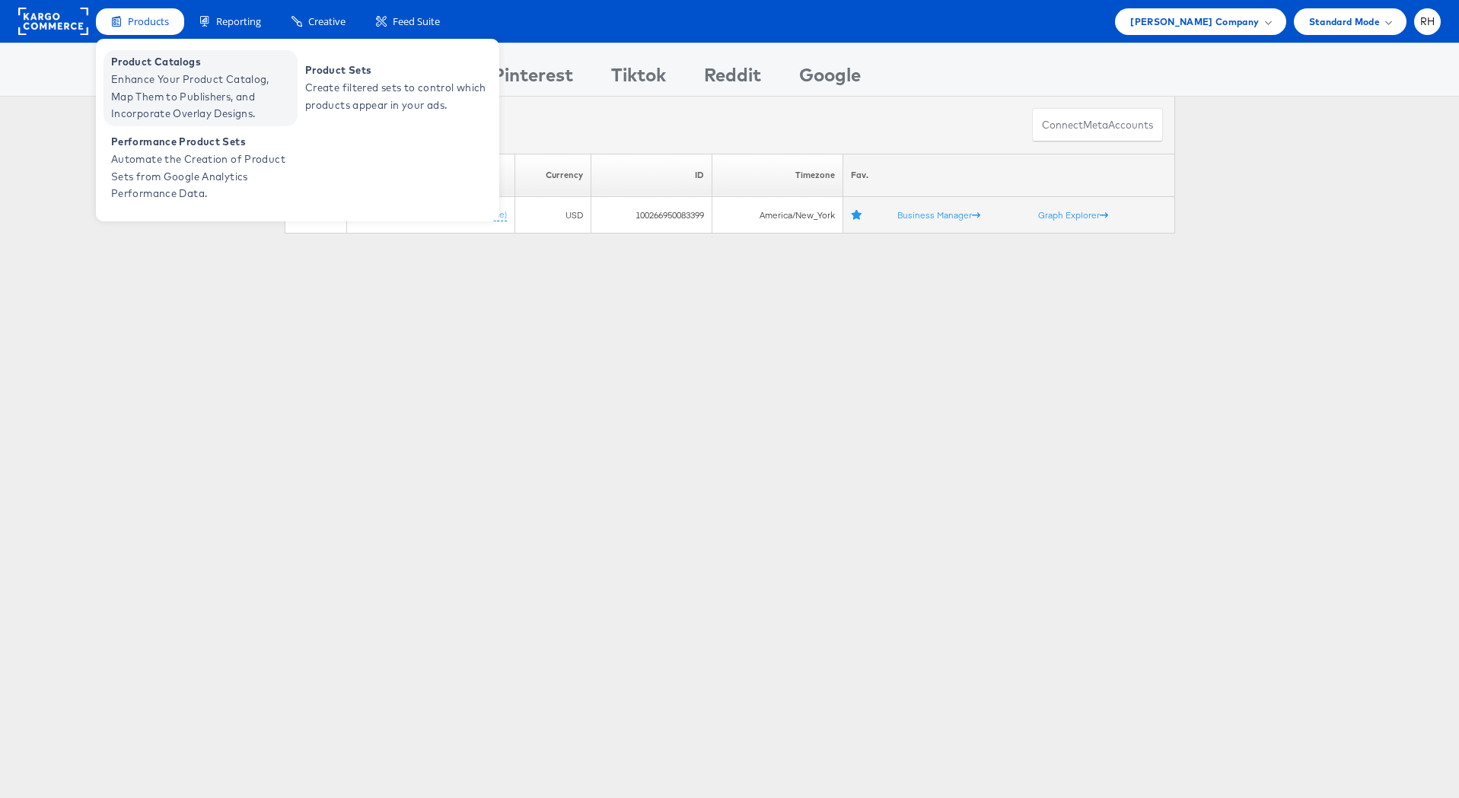
click at [162, 81] on span "Enhance Your Product Catalog, Map Them to Publishers, and Incorporate Overlay D…" at bounding box center [202, 97] width 183 height 52
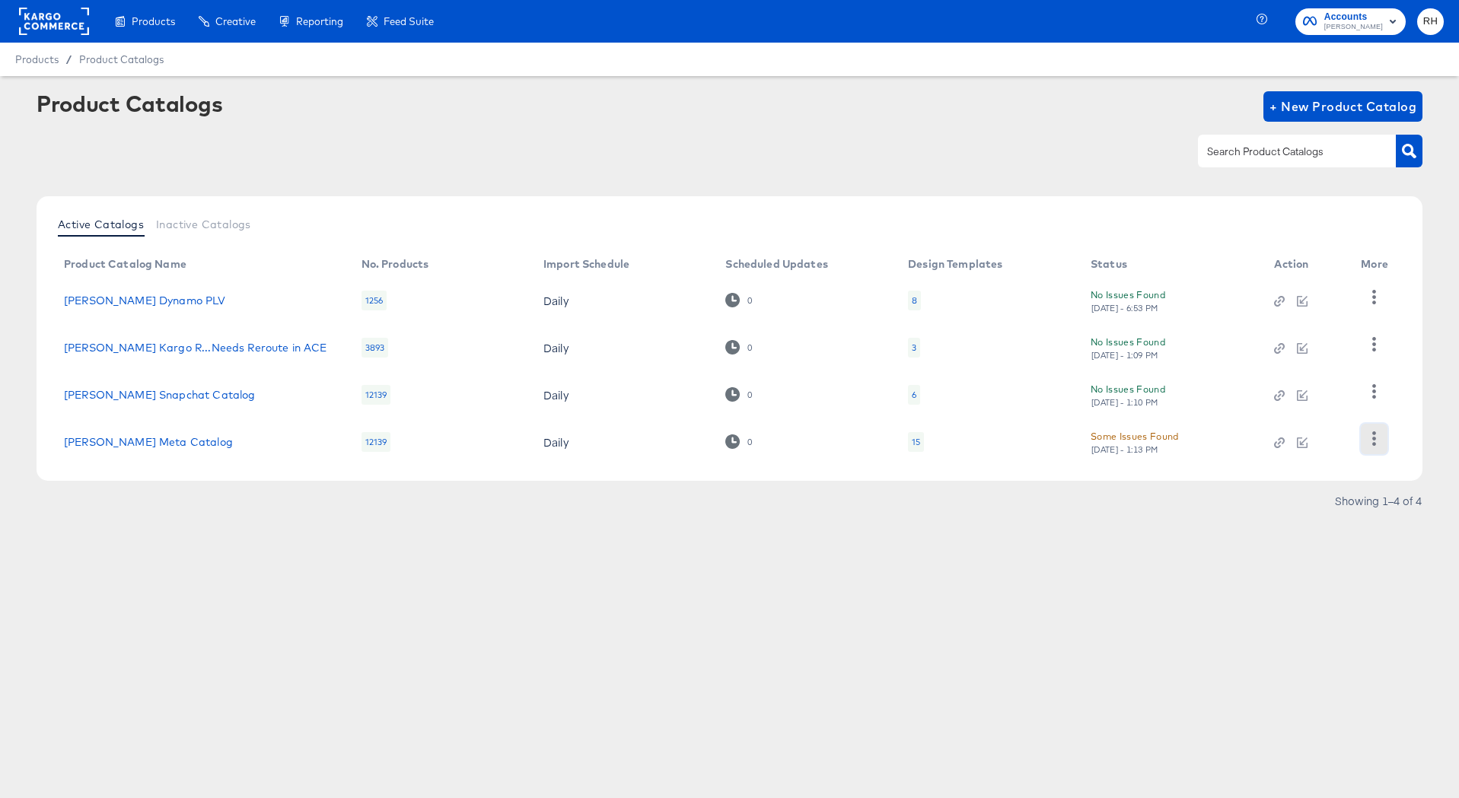
click at [1380, 441] on icon "button" at bounding box center [1374, 438] width 14 height 14
click at [1251, 514] on div "Showing 1–4 of 4" at bounding box center [730, 508] width 1386 height 24
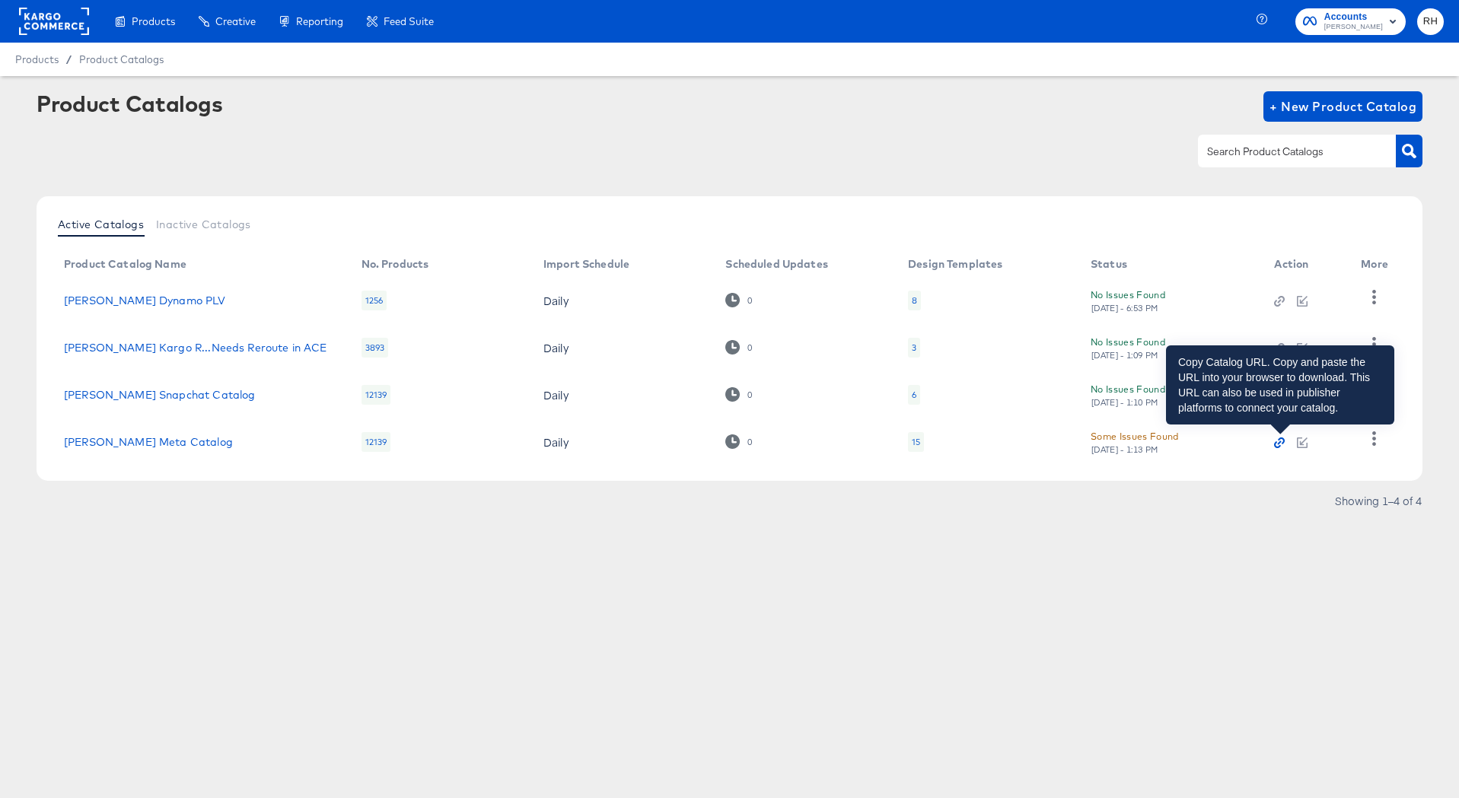
click at [1283, 446] on icon "button" at bounding box center [1279, 443] width 11 height 11
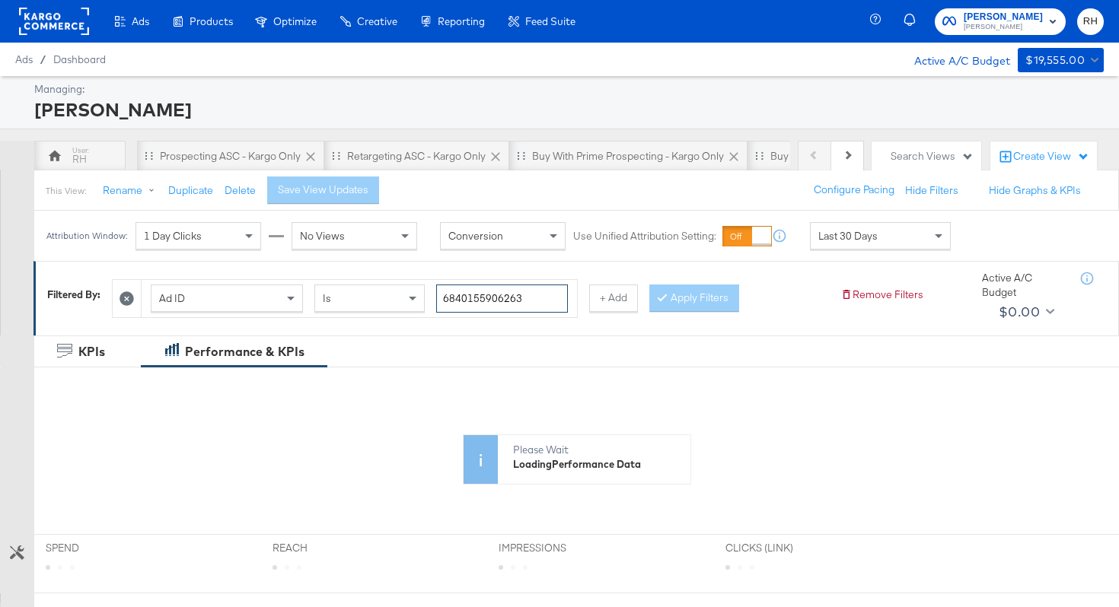
click at [498, 298] on input "6840155906263" at bounding box center [502, 299] width 132 height 28
paste input "51425723"
type input "6851425723263"
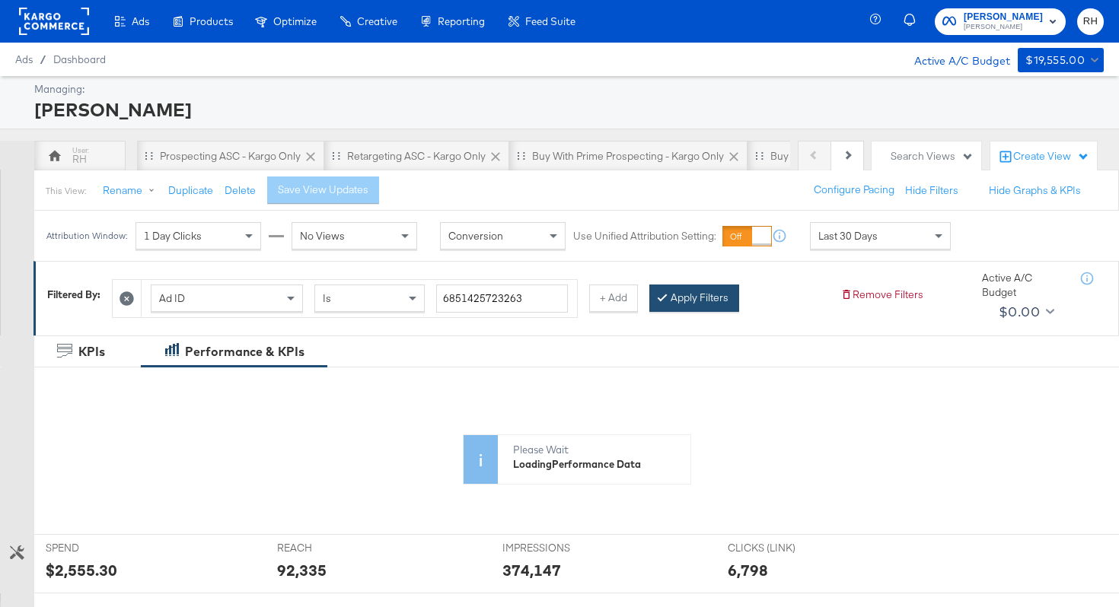
click at [702, 298] on button "Apply Filters" at bounding box center [694, 298] width 90 height 27
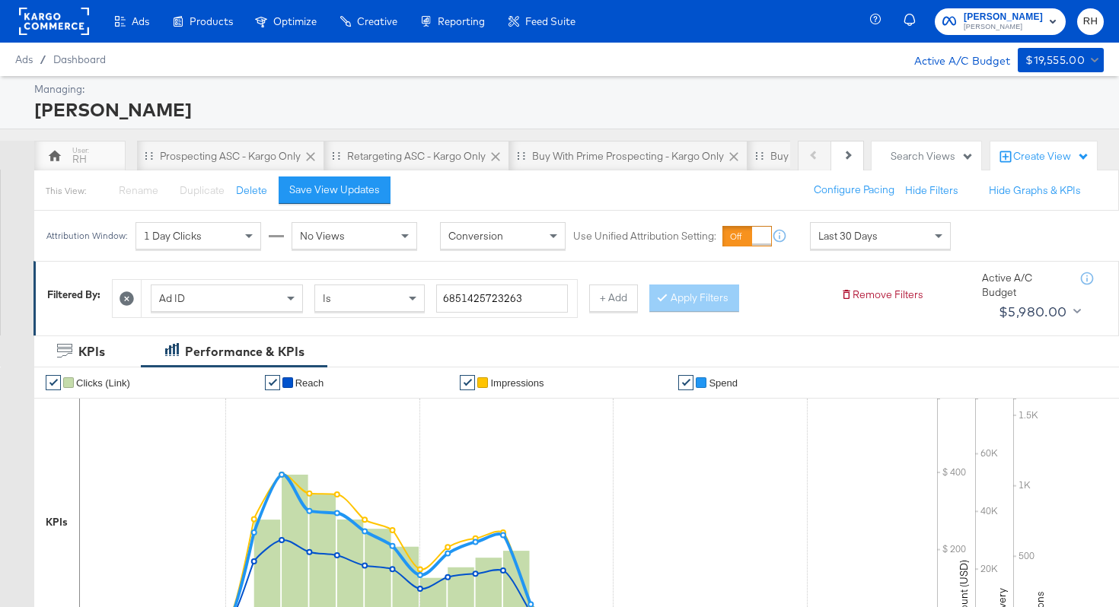
scroll to position [491, 0]
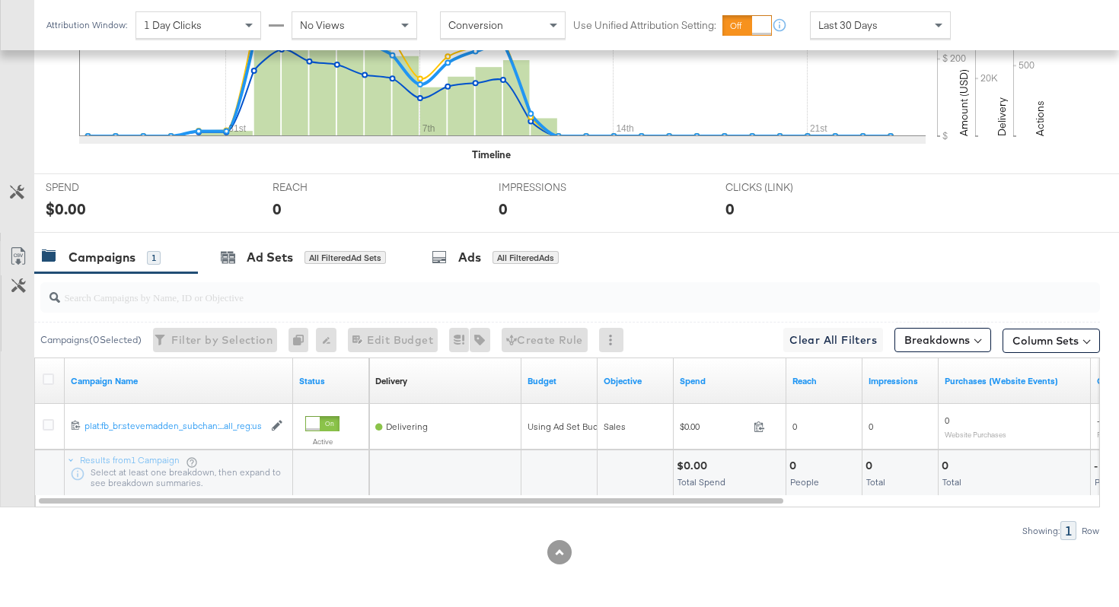
click at [201, 292] on input "search" at bounding box center [532, 291] width 945 height 30
paste input "plat:fb_br:stevemadden_subchan:paidsocial-asc_temp:evergreen-retargetingDPAs-2_…"
type input "plat:fb_br:stevemadden_subchan:paidsocial-asc_temp:evergreen-retargetingDPAs-2_…"
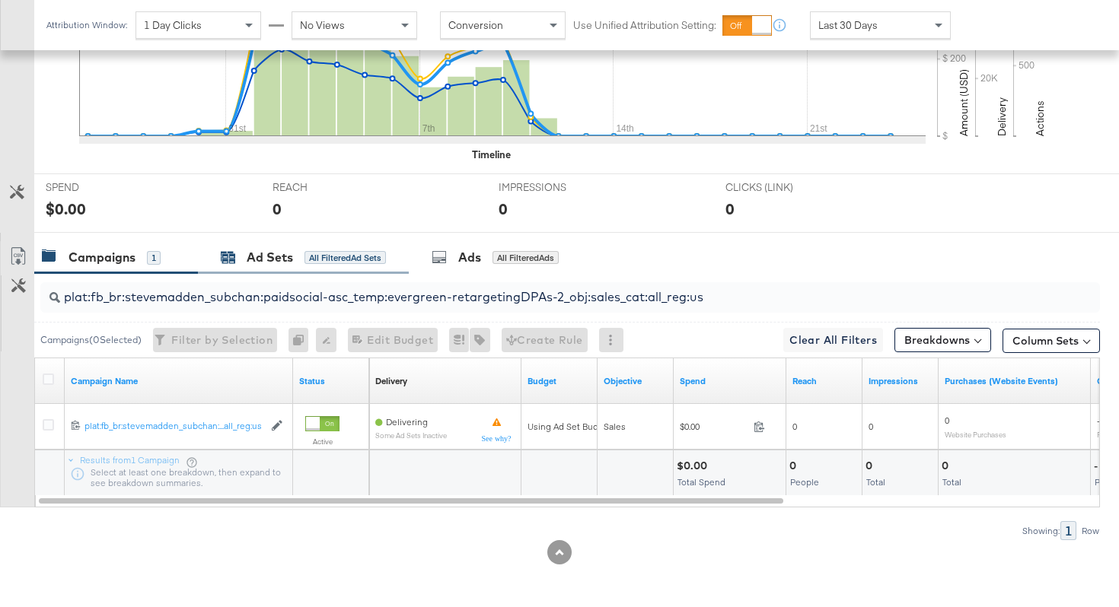
click at [291, 258] on div "Ad Sets" at bounding box center [270, 258] width 46 height 18
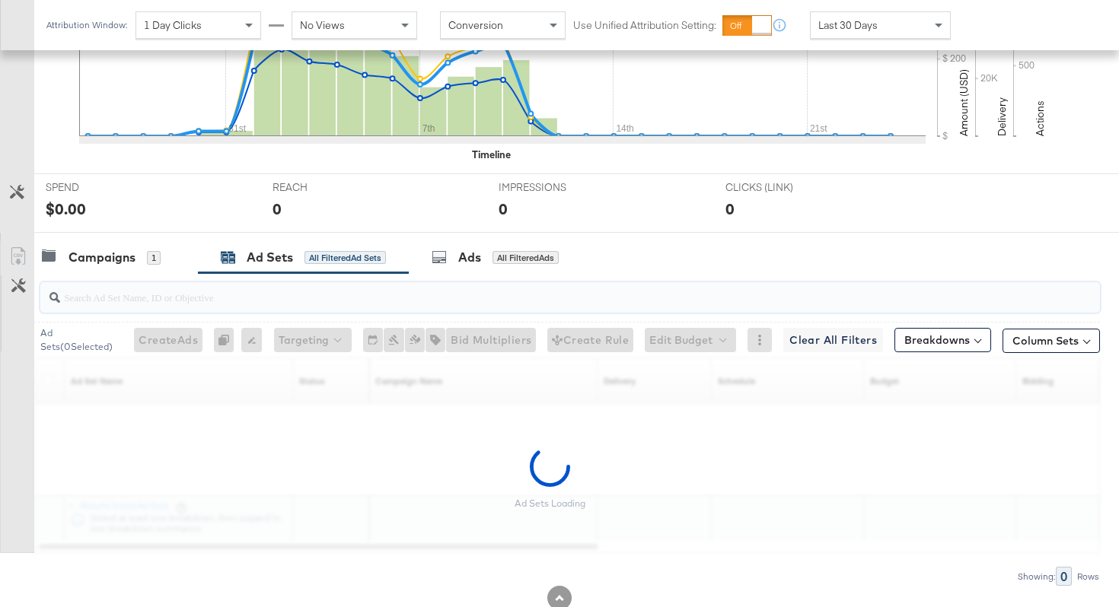
click at [243, 298] on input "search" at bounding box center [532, 291] width 945 height 30
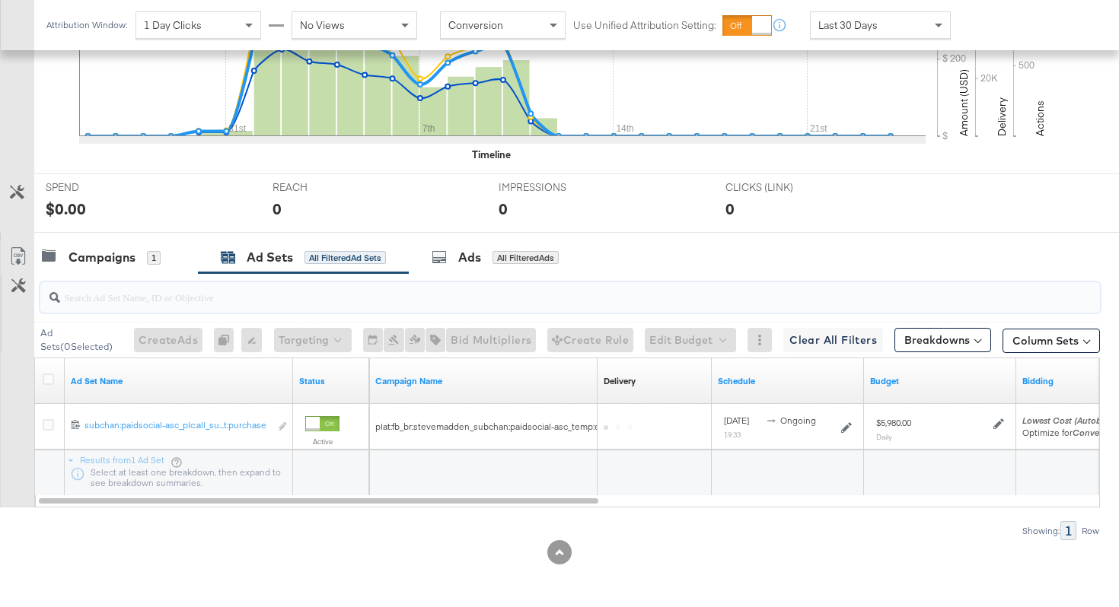
paste input "subchan:paidsocial-asc_plc:all_subplc:all_audtype:broad_aud:advantage_subreg:na…"
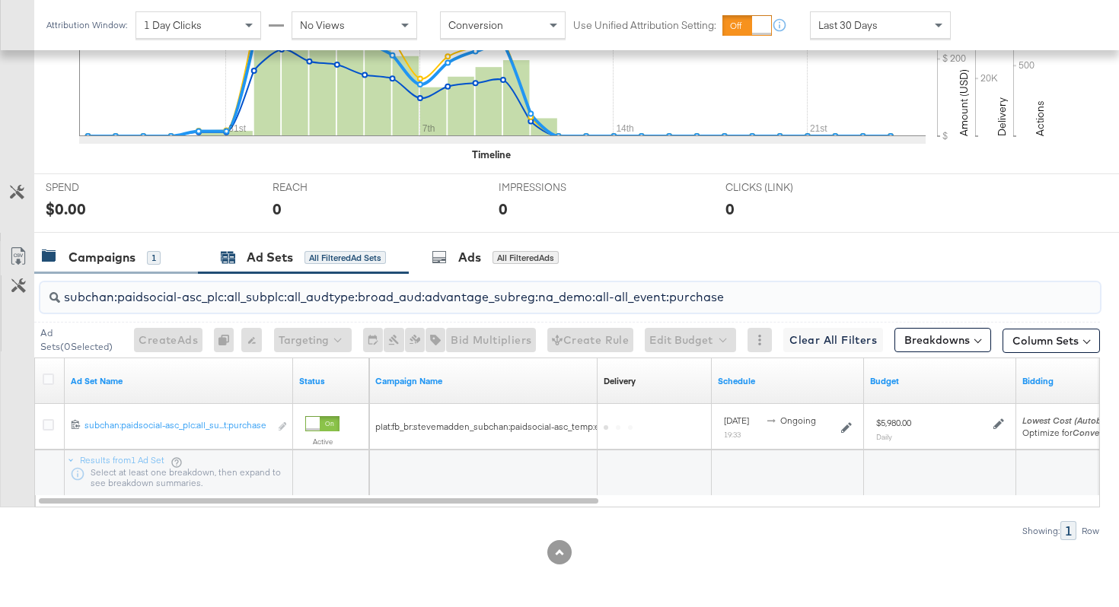
type input "subchan:paidsocial-asc_plc:all_subplc:all_audtype:broad_aud:advantage_subreg:na…"
click at [455, 254] on div "Ads All Filtered Ads" at bounding box center [494, 258] width 127 height 18
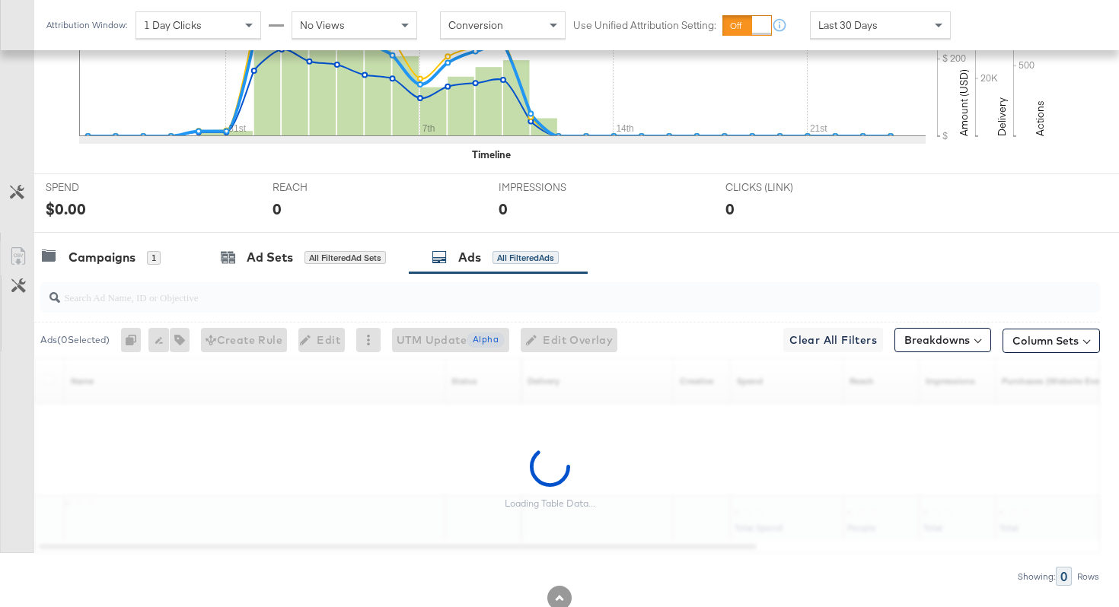
click at [361, 301] on input "search" at bounding box center [532, 291] width 945 height 30
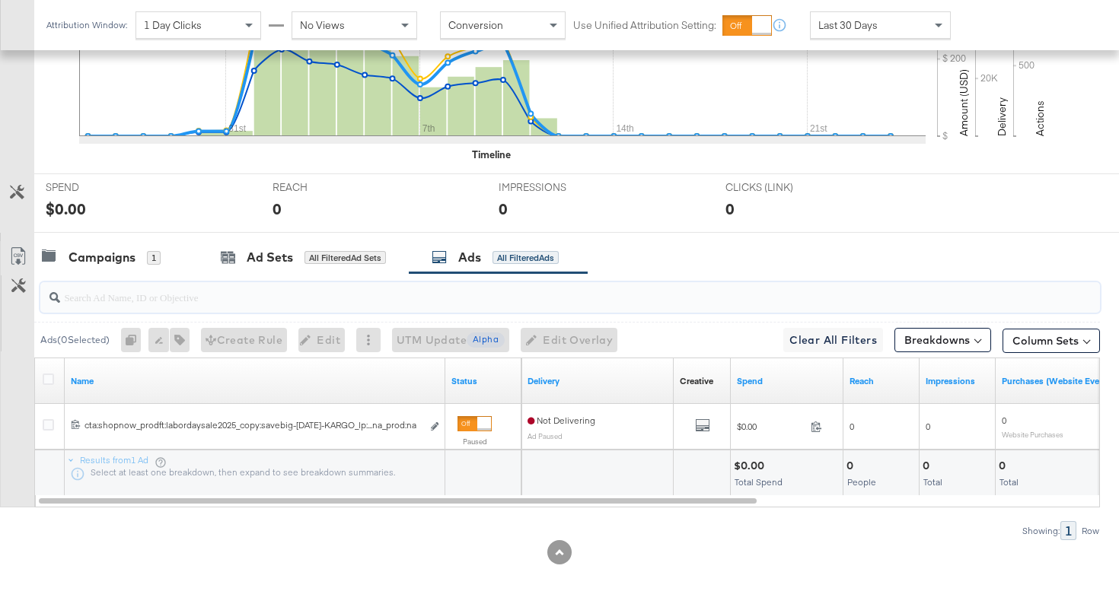
paste input "cta:shopnow_prodft:labordaysale2025_copy:savebig-aug25-KARGO_lp:plp_adtype:caro…"
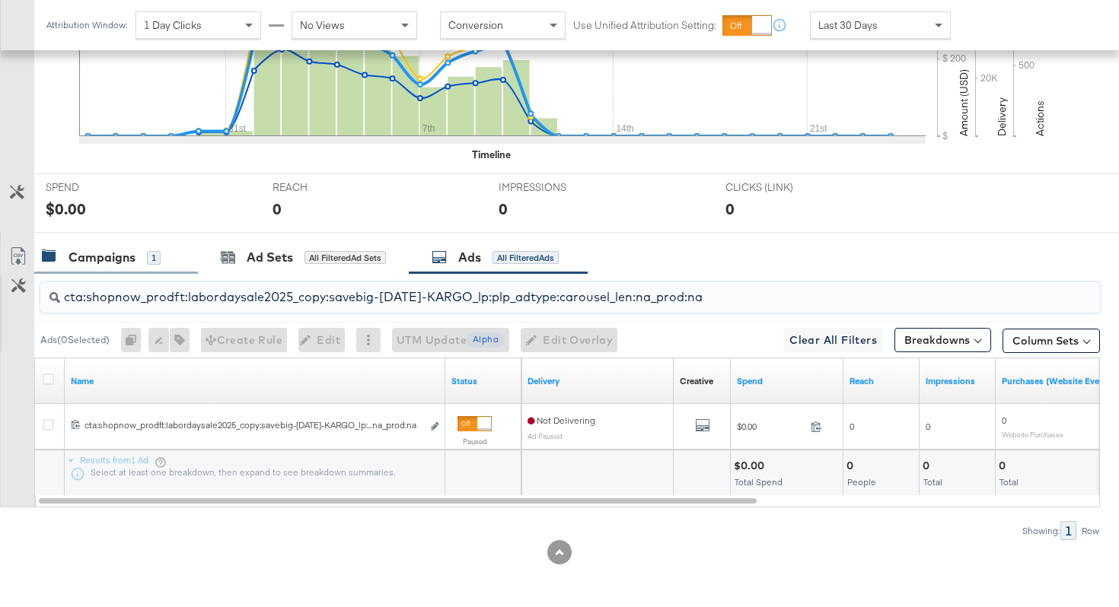
type input "cta:shopnow_prodft:labordaysale2025_copy:savebig-aug25-KARGO_lp:plp_adtype:caro…"
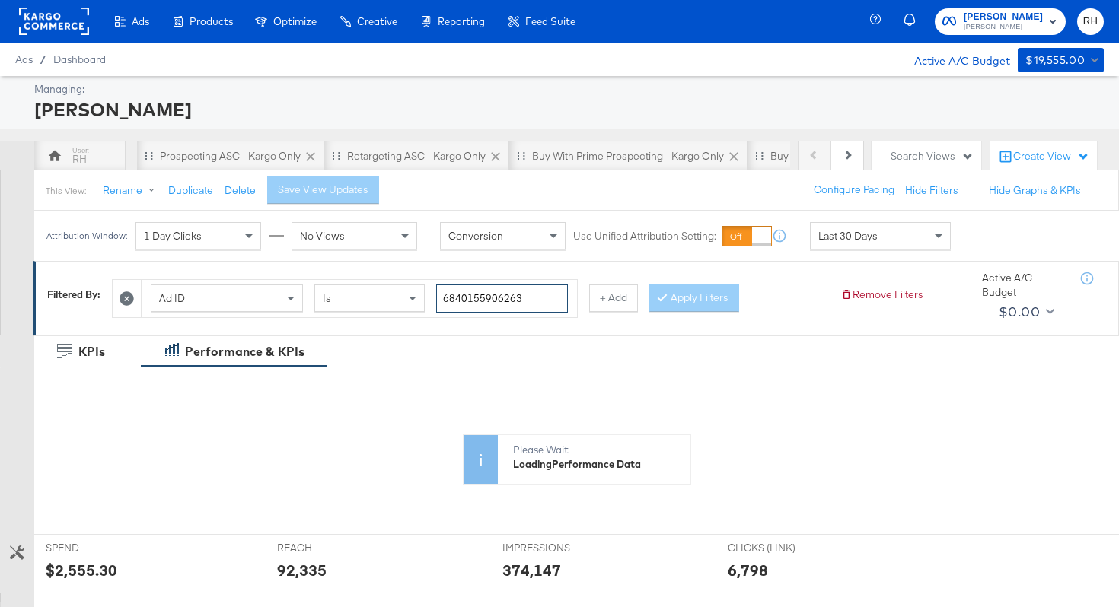
click at [482, 292] on input "6840155906263" at bounding box center [502, 299] width 132 height 28
paste input "514266044"
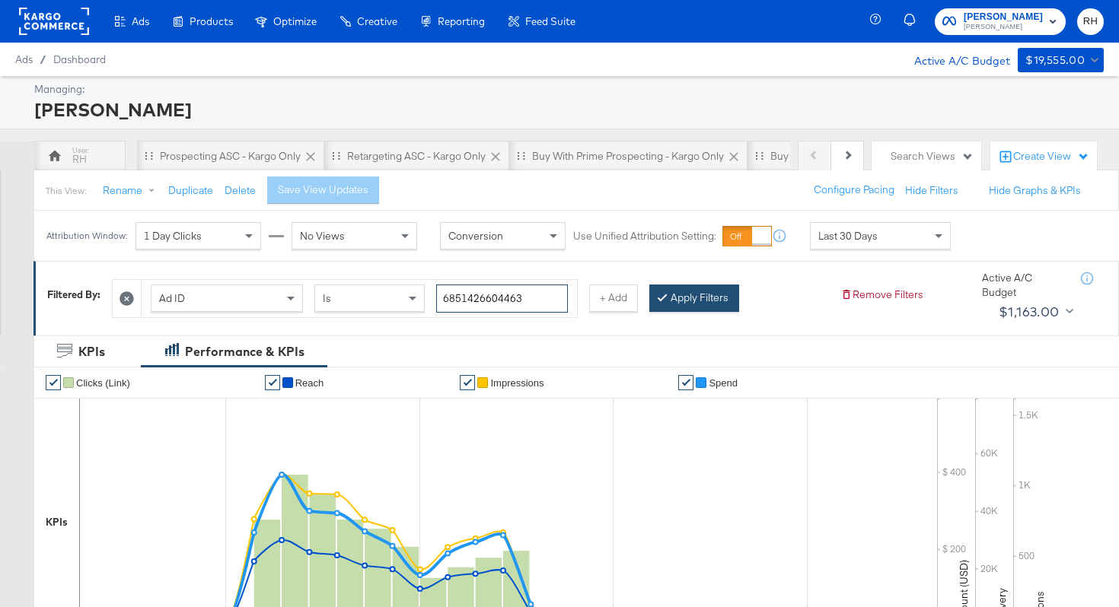
type input "6851426604463"
click at [657, 307] on button "Apply Filters" at bounding box center [694, 298] width 90 height 27
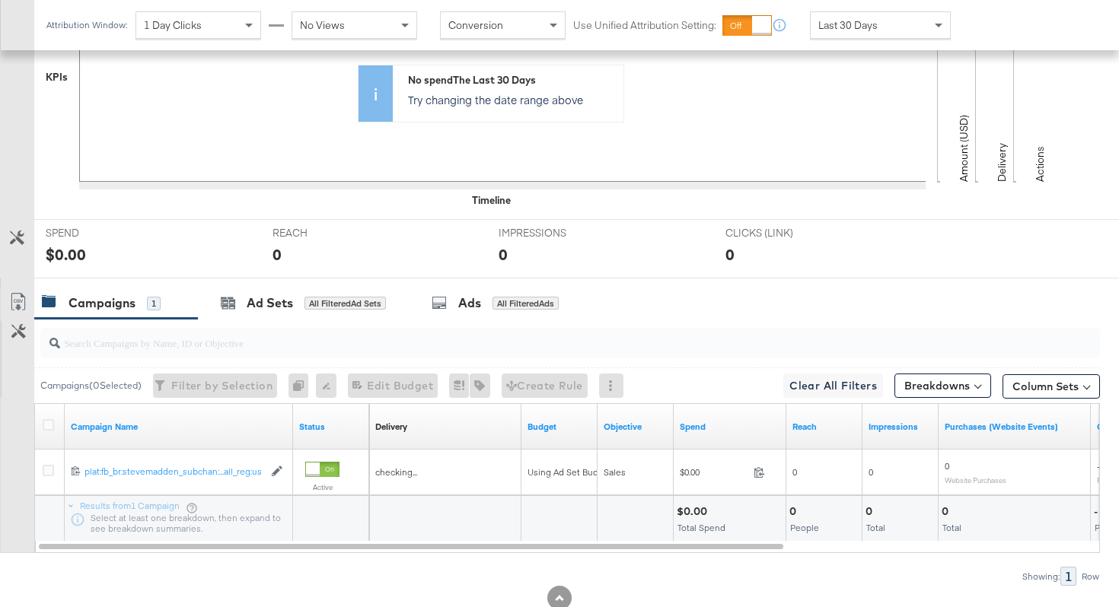
scroll to position [491, 0]
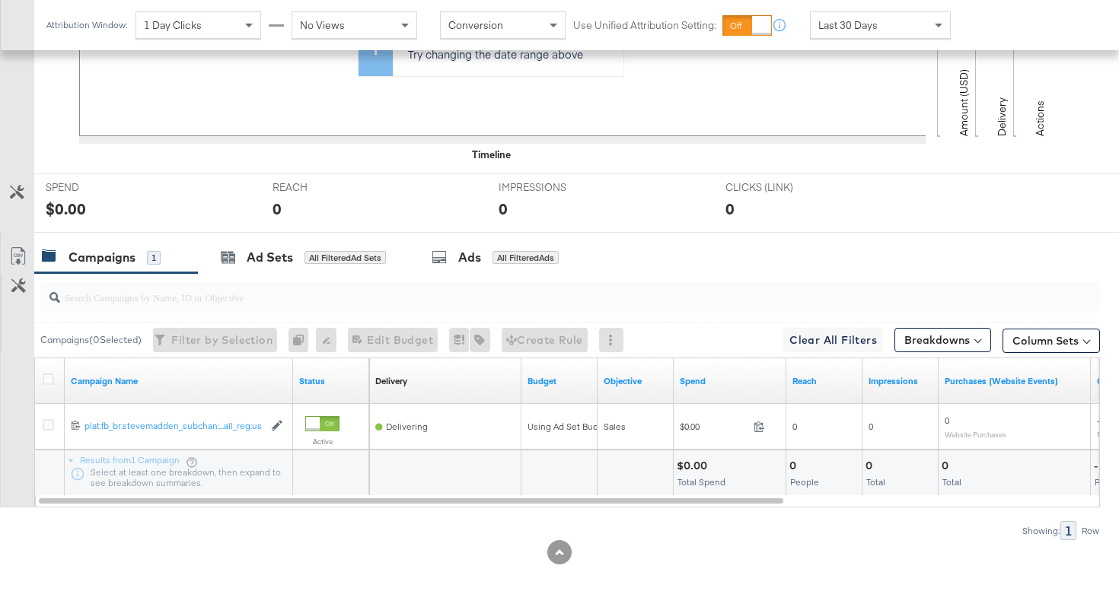
click at [129, 294] on input "search" at bounding box center [532, 291] width 945 height 30
paste input "plat:fb_br:stevemadden_subchan:paidsocial-asc_temp:evergreen-retargetingDPAs-2_…"
type input "plat:fb_br:stevemadden_subchan:paidsocial-asc_temp:evergreen-retargetingDPAs-2_…"
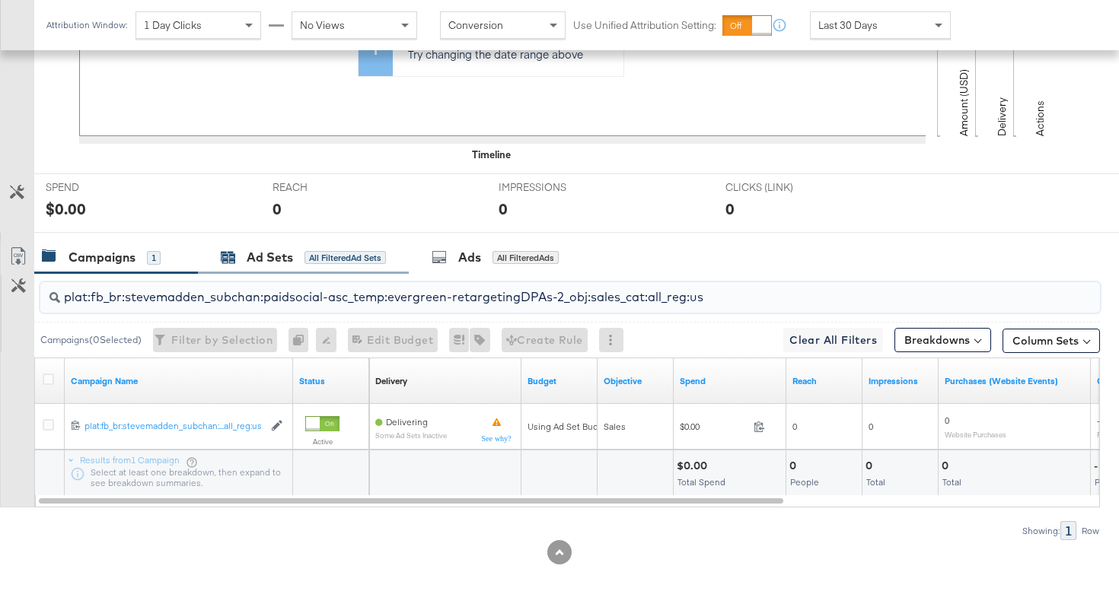
click at [254, 264] on div "Ad Sets" at bounding box center [270, 258] width 46 height 18
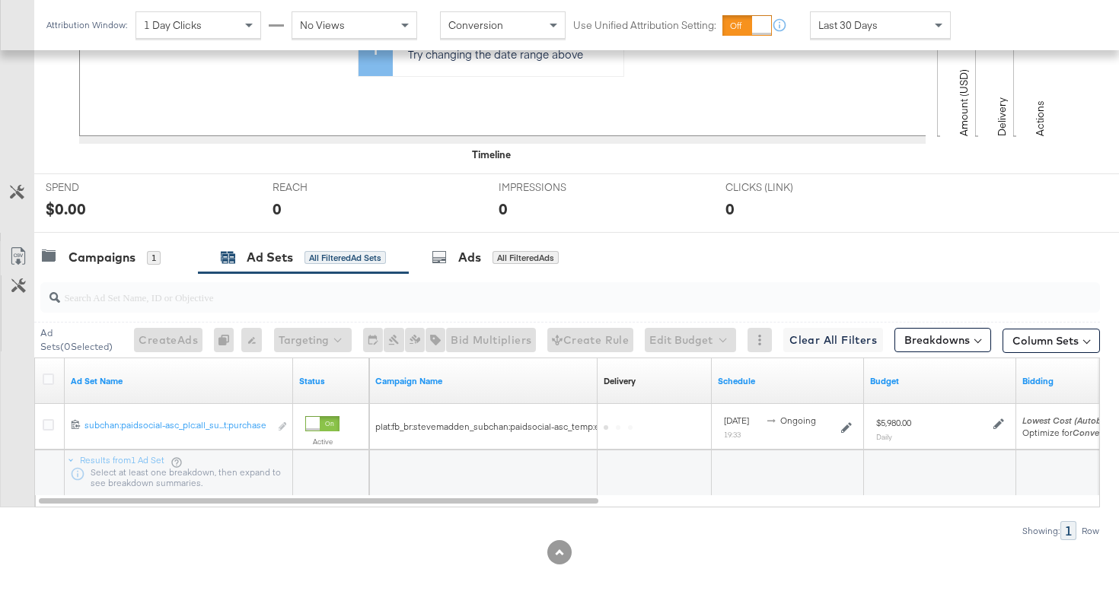
click at [229, 306] on input "search" at bounding box center [532, 291] width 945 height 30
paste input "subchan:paidsocial-asc_plc:all_subplc:all_audtype:broad_aud:advantage_subreg:na…"
type input "subchan:paidsocial-asc_plc:all_subplc:all_audtype:broad_aud:advantage_subreg:na…"
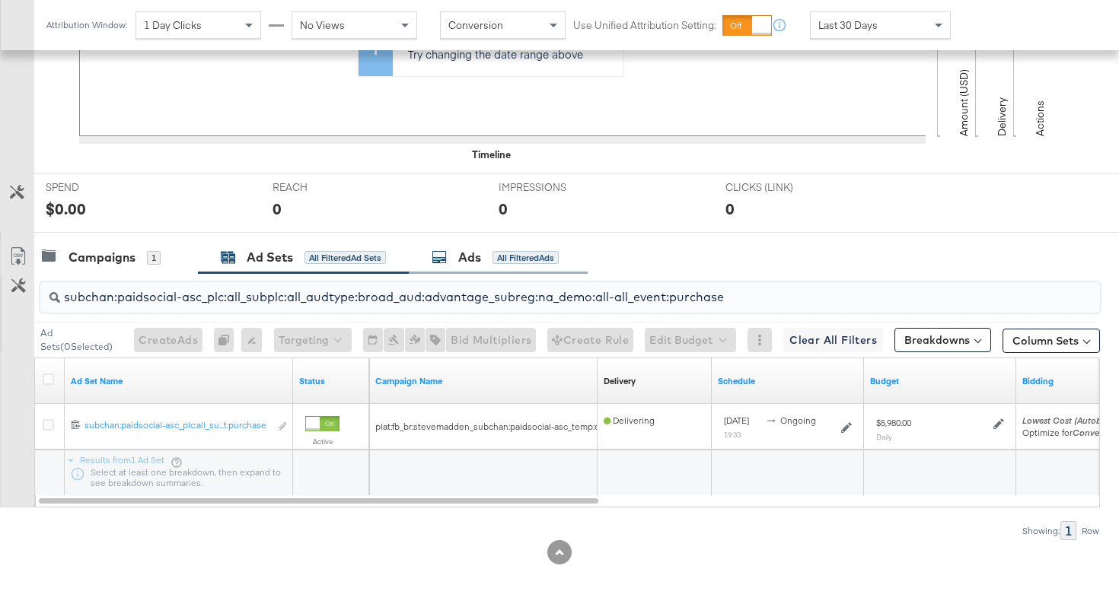
click at [460, 263] on div "Ads" at bounding box center [469, 258] width 23 height 18
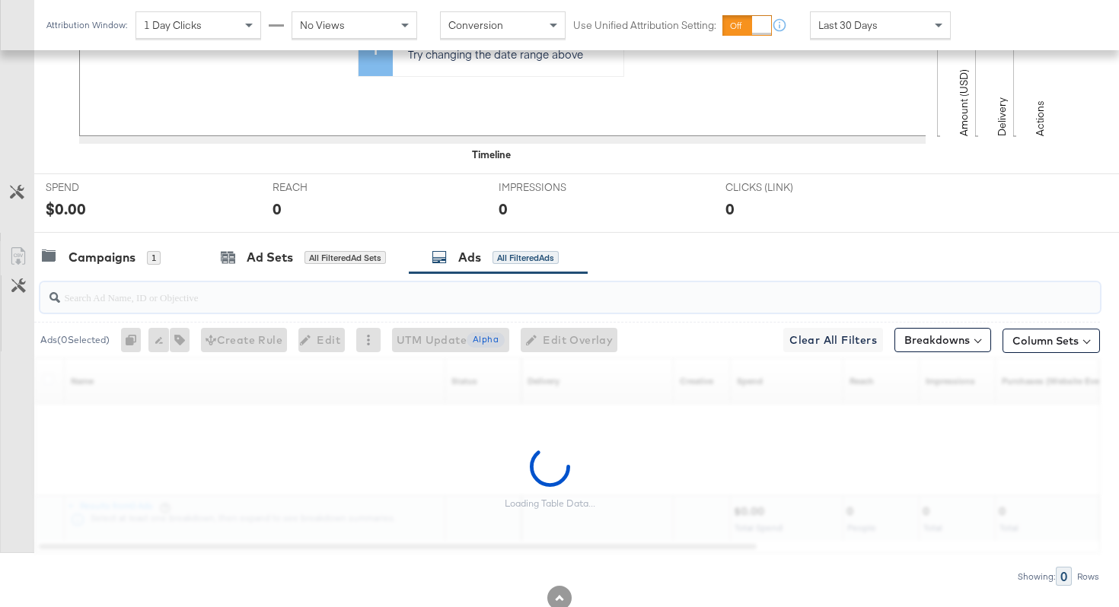
click at [377, 299] on input "search" at bounding box center [532, 291] width 945 height 30
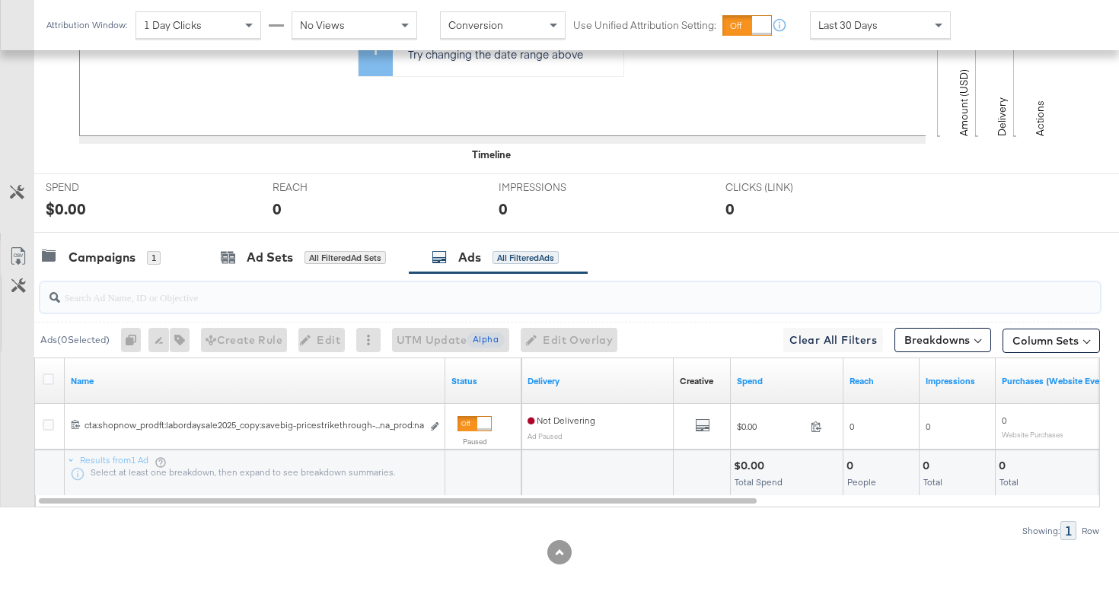
paste input "cta:shopnow_prodft:labordaysale2025_copy:savebig-pricestrikethrough-[DATE]-KARG…"
type input "cta:shopnow_prodft:labordaysale2025_copy:savebig-pricestrikethrough-[DATE]-KARG…"
